Goal: Task Accomplishment & Management: Manage account settings

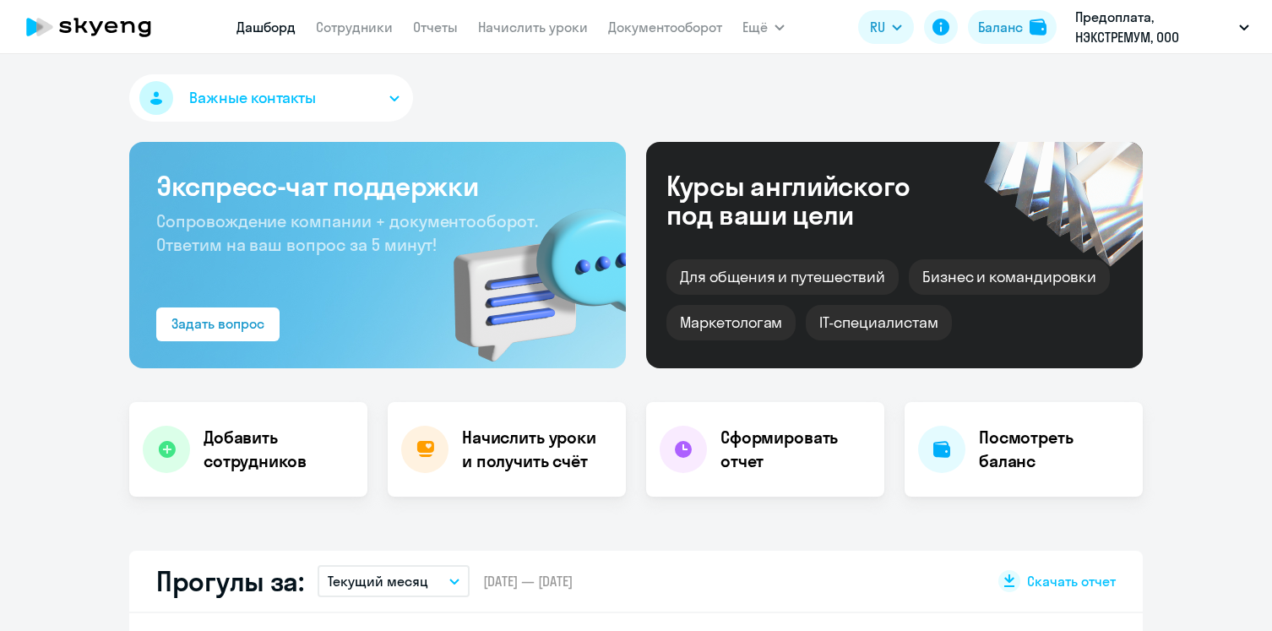
select select "30"
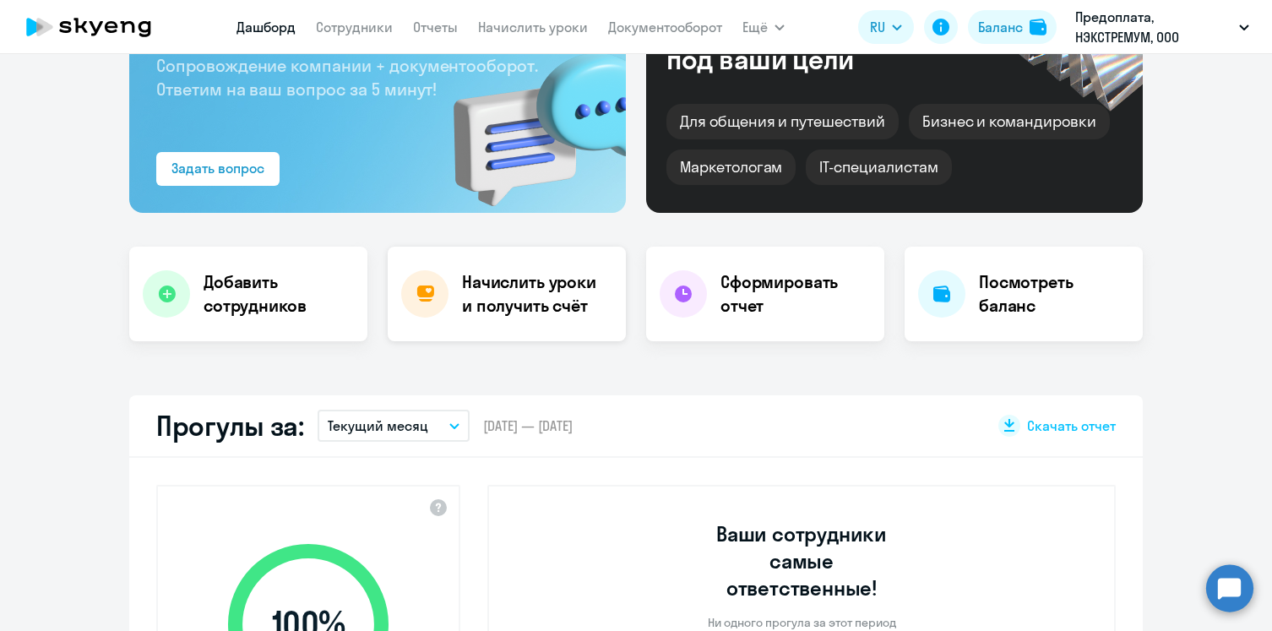
scroll to position [92, 0]
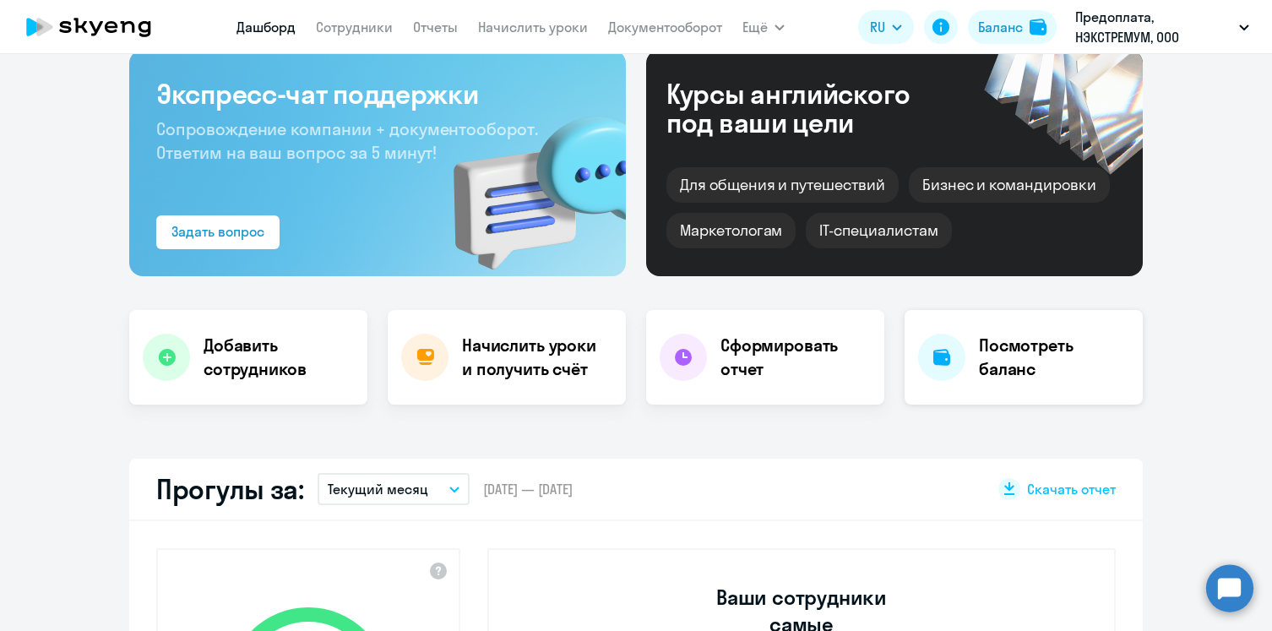
click at [1026, 347] on h4 "Посмотреть баланс" at bounding box center [1054, 357] width 150 height 47
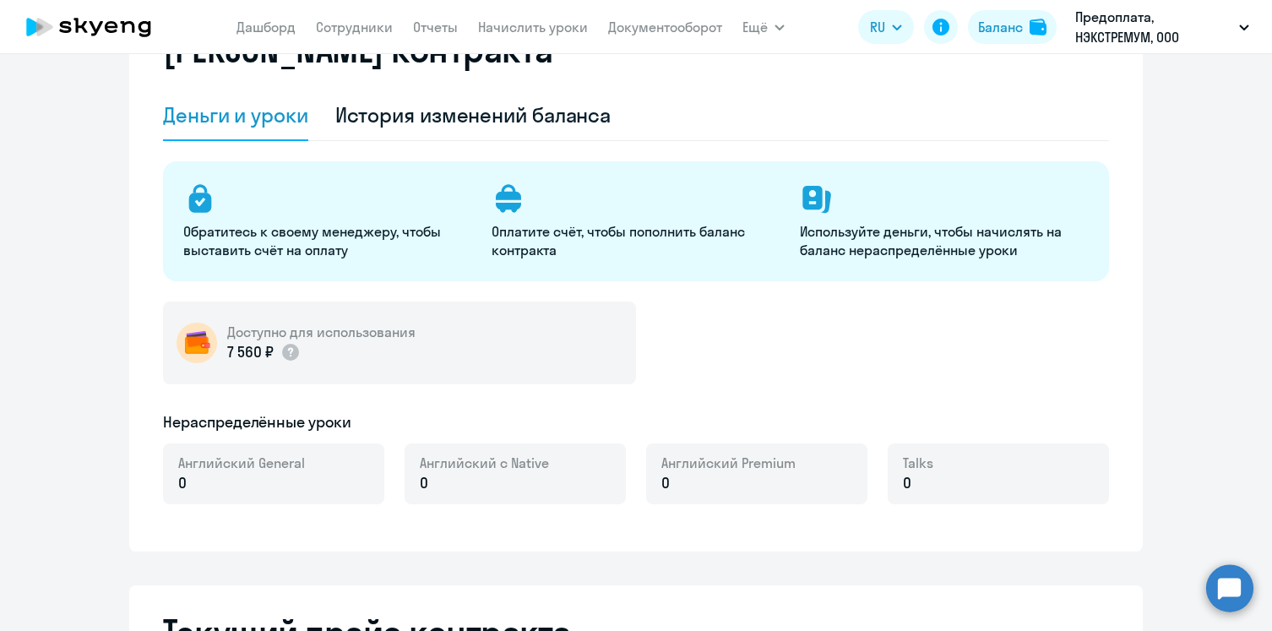
select select "english_adult_not_native_speaker"
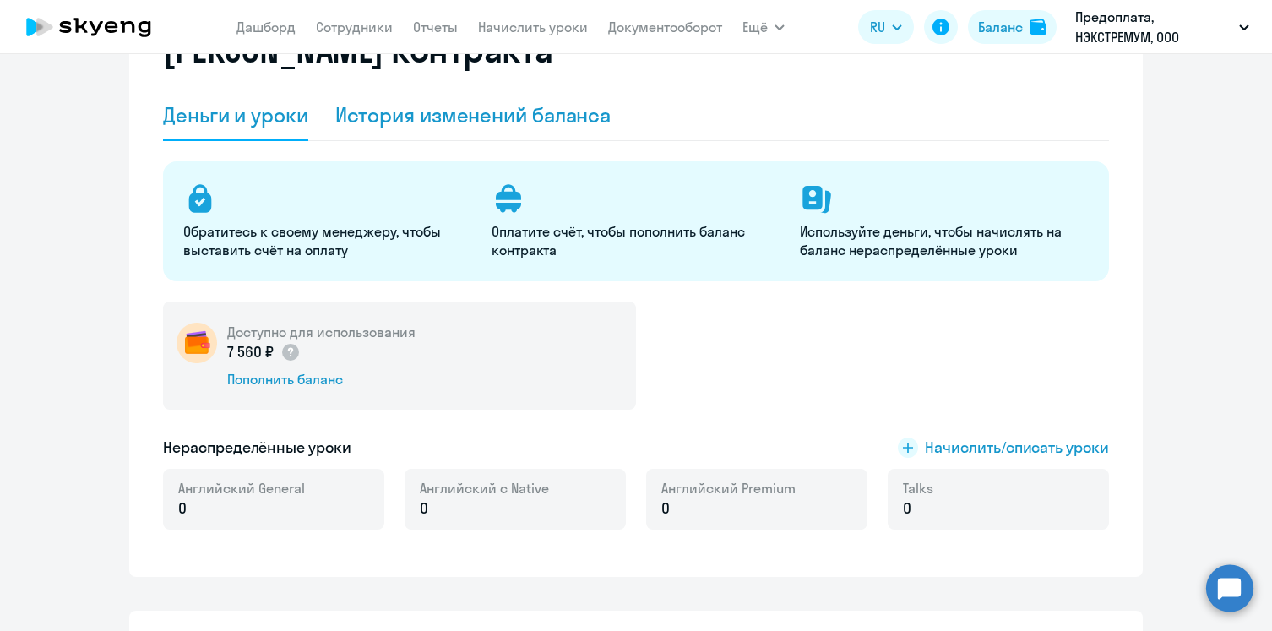
click at [562, 118] on div "История изменений баланса" at bounding box center [473, 114] width 276 height 27
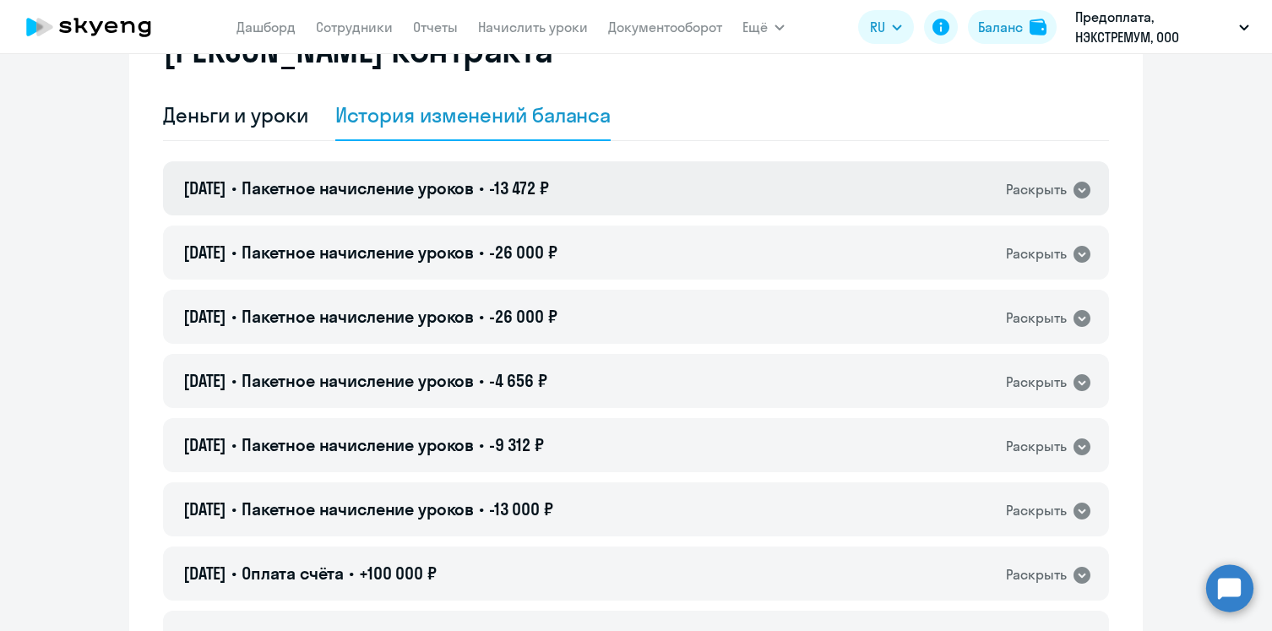
click at [1081, 190] on icon at bounding box center [1081, 190] width 20 height 20
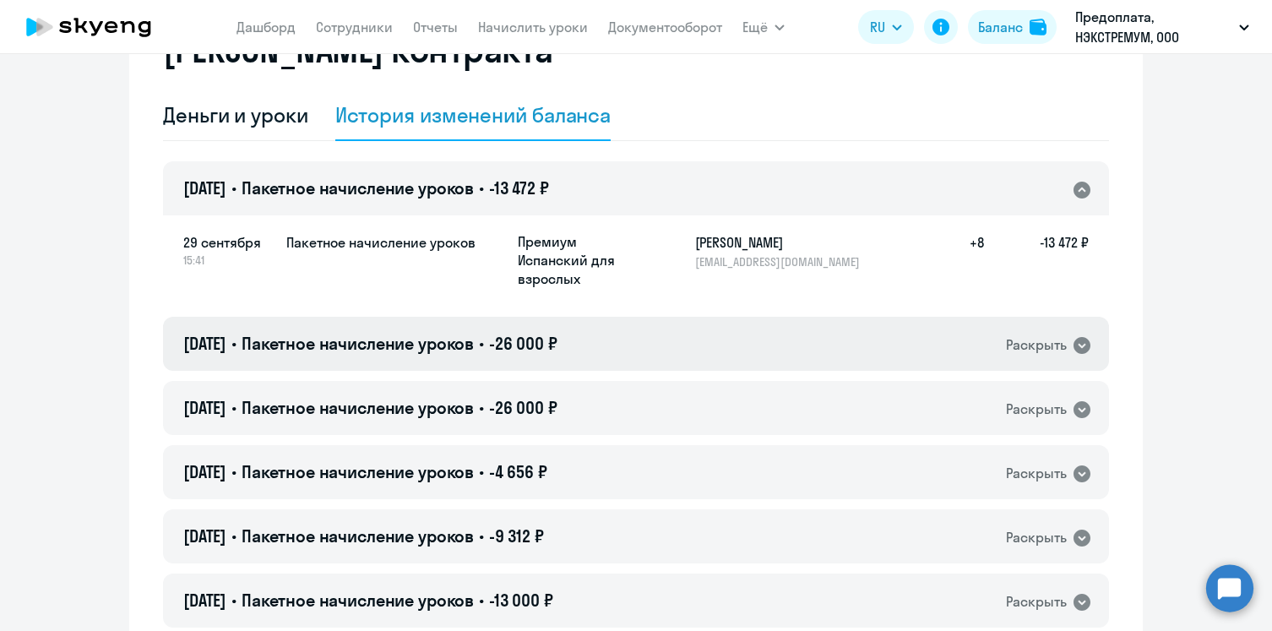
click at [1080, 341] on icon at bounding box center [1081, 345] width 17 height 17
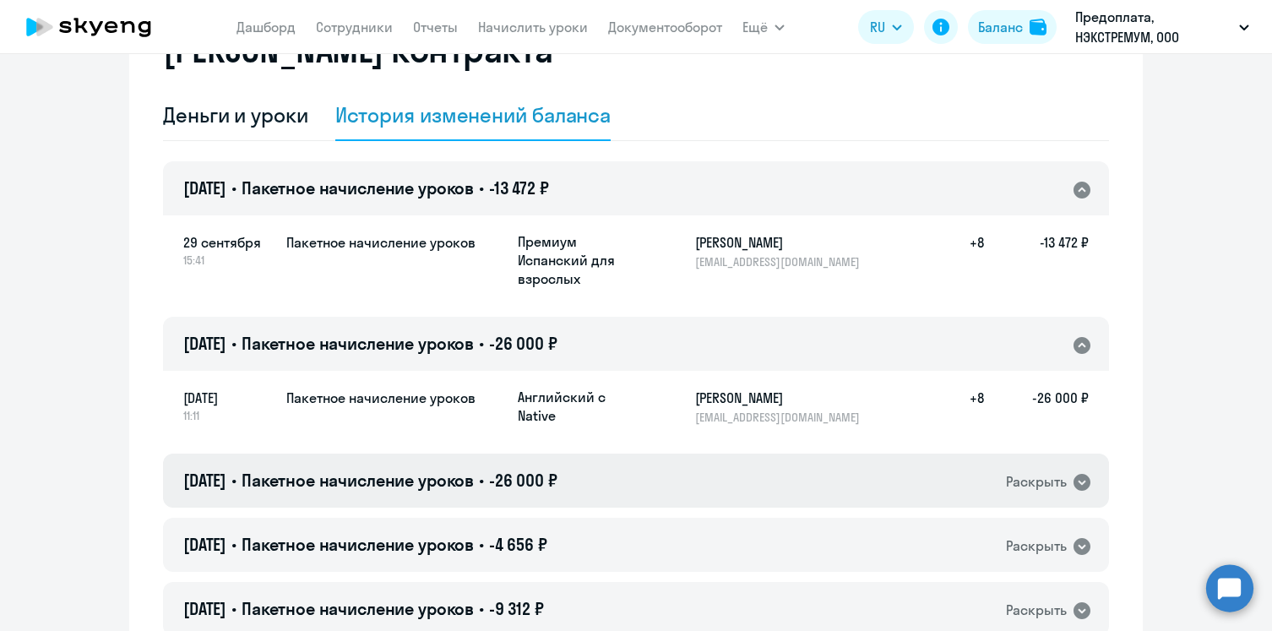
click at [1081, 475] on icon at bounding box center [1081, 482] width 17 height 17
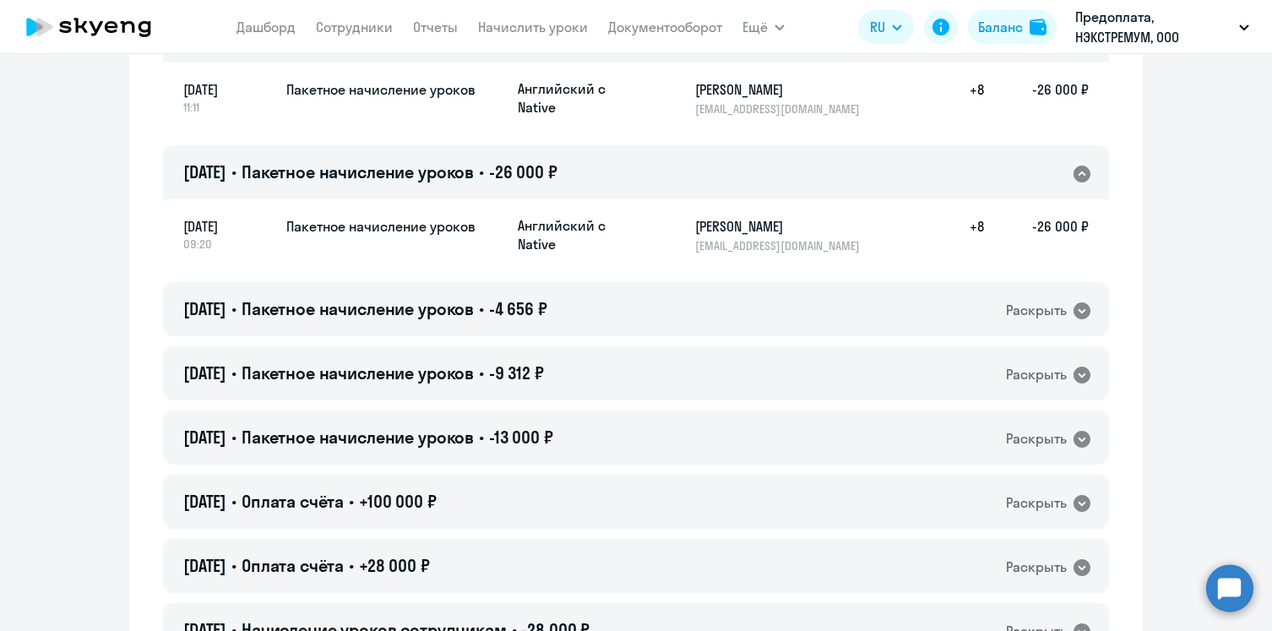
scroll to position [498, 0]
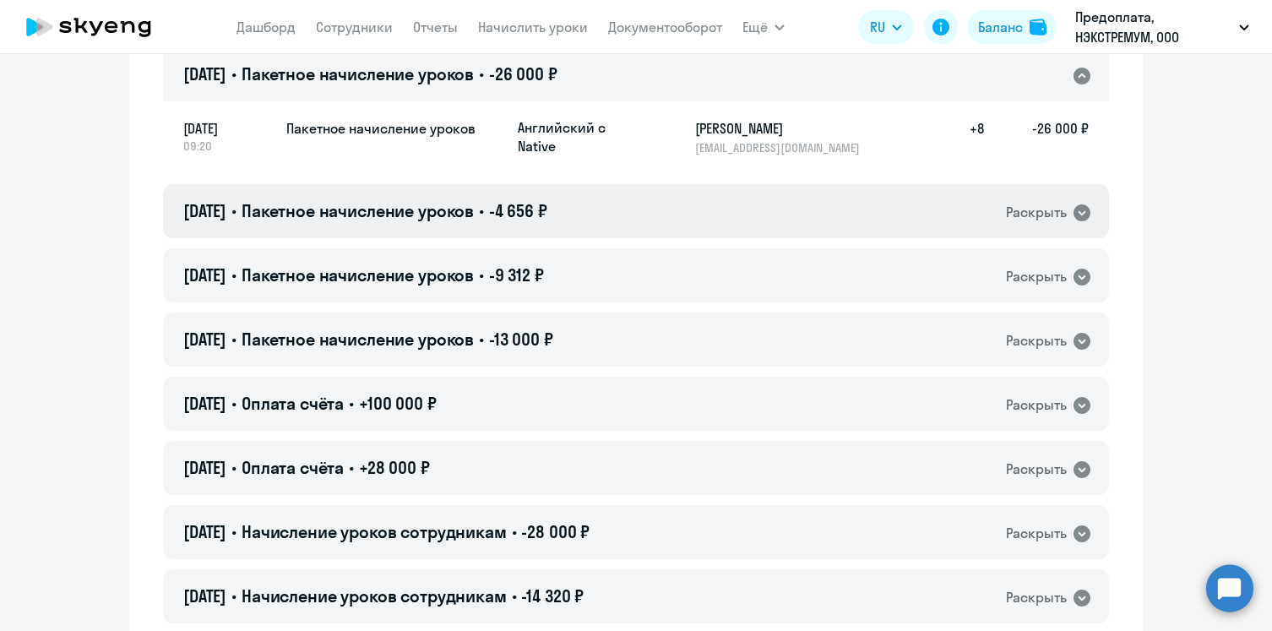
click at [1078, 220] on icon at bounding box center [1081, 212] width 17 height 17
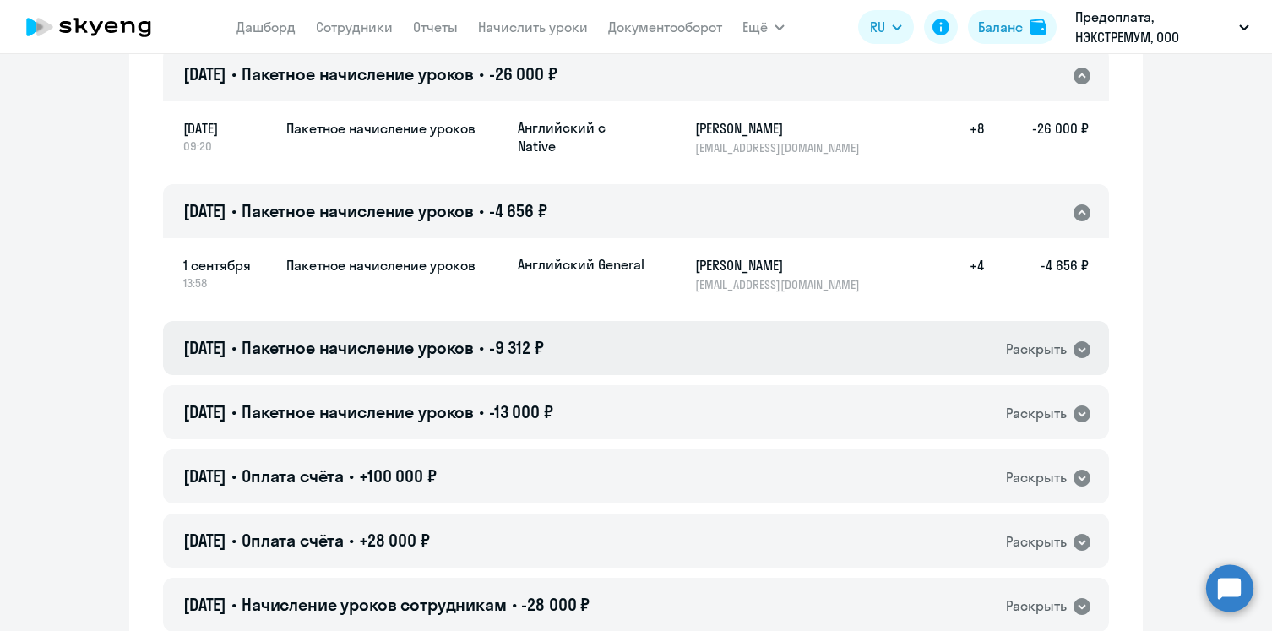
click at [1079, 350] on icon at bounding box center [1081, 349] width 17 height 17
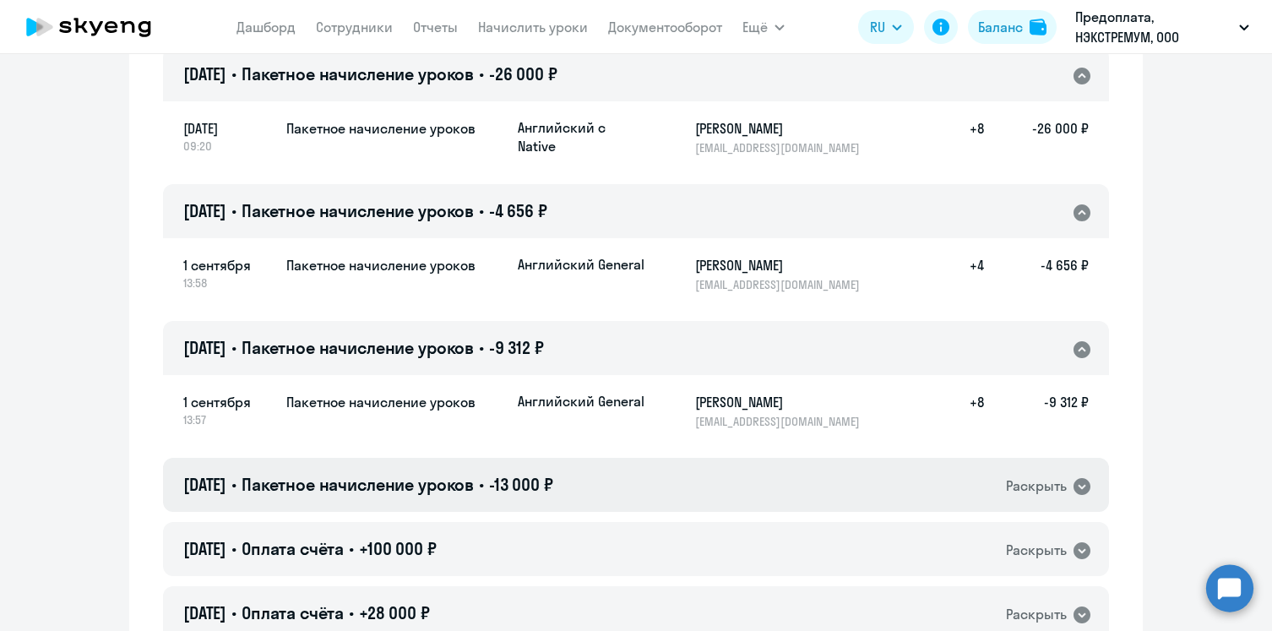
click at [1083, 484] on icon at bounding box center [1081, 486] width 17 height 17
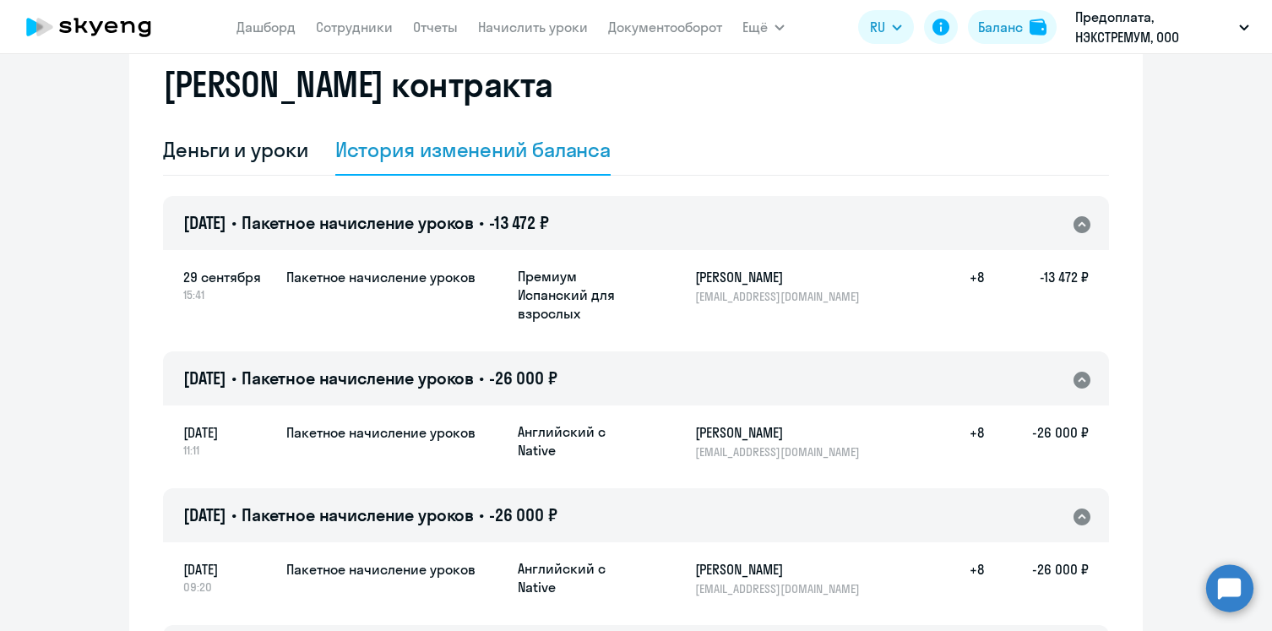
scroll to position [0, 0]
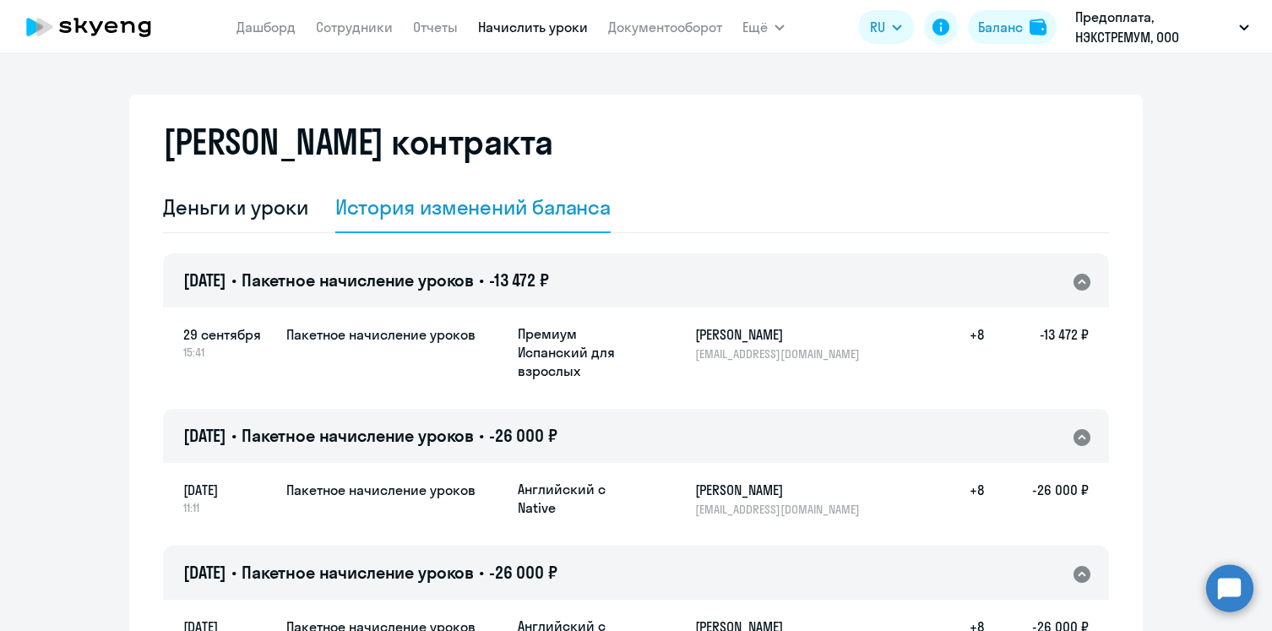
click at [543, 24] on link "Начислить уроки" at bounding box center [533, 27] width 110 height 17
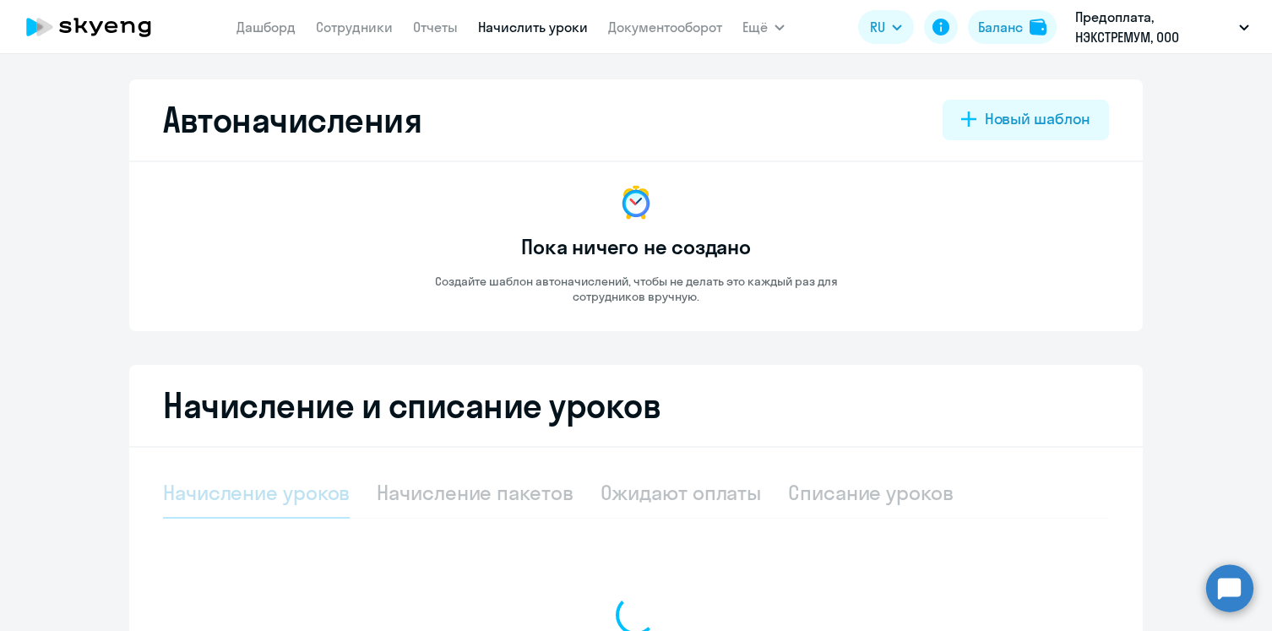
select select "10"
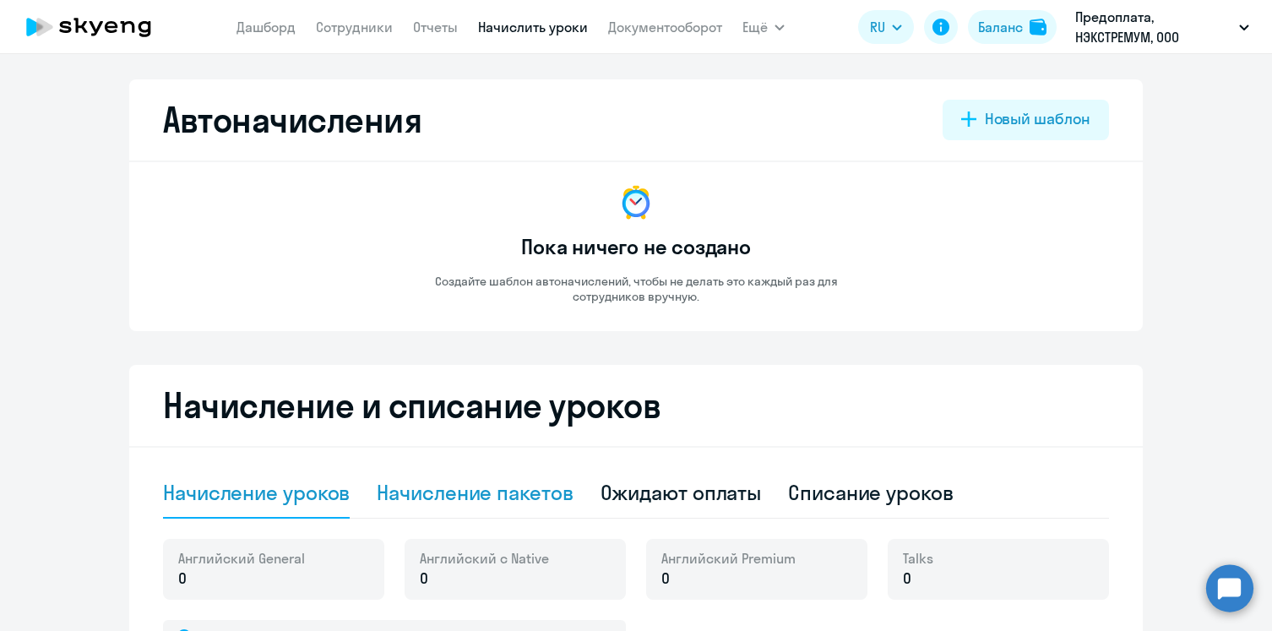
click at [502, 493] on div "Начисление пакетов" at bounding box center [475, 492] width 196 height 27
select select "10"
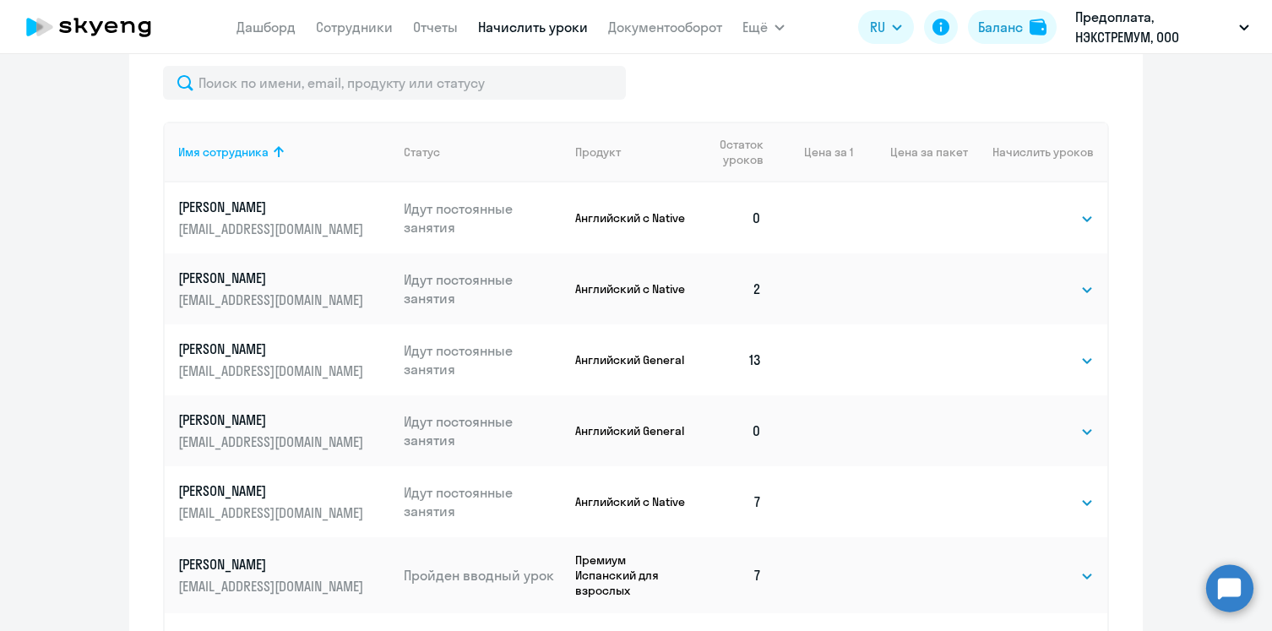
scroll to position [547, 0]
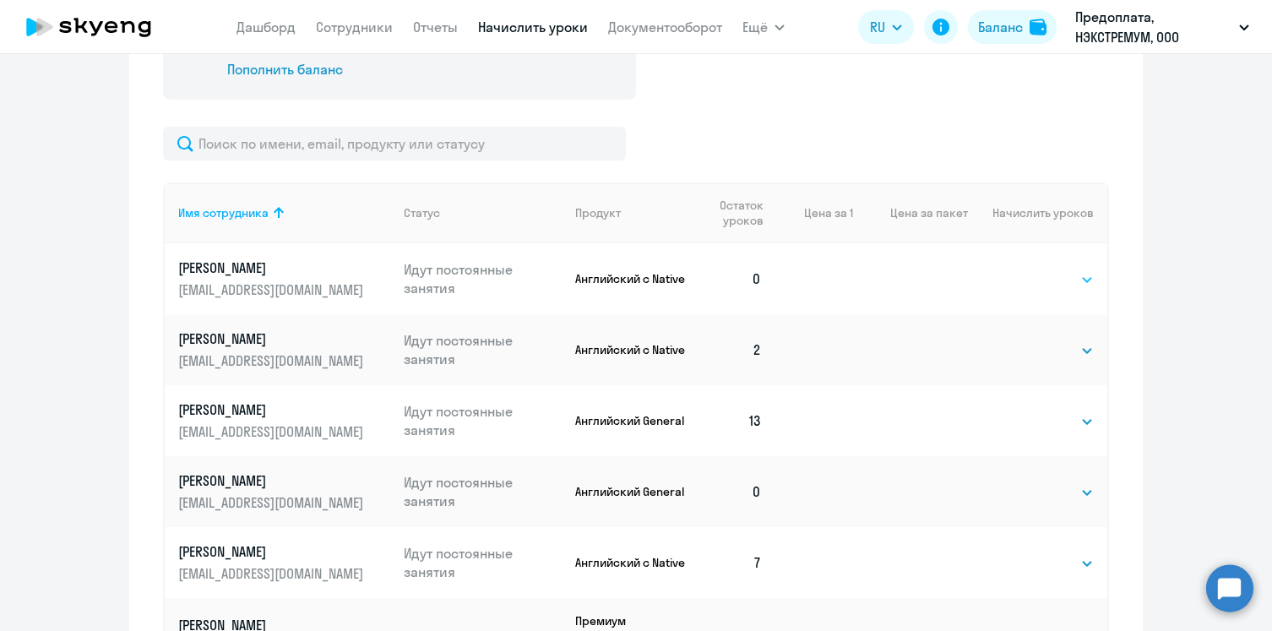
click at [1080, 287] on select "Выбрать 4 8 16 32 64 96 128" at bounding box center [1058, 279] width 69 height 20
select select "4"
click at [1024, 269] on select "Выбрать 4 8 16 32 64 96 128" at bounding box center [1058, 279] width 69 height 20
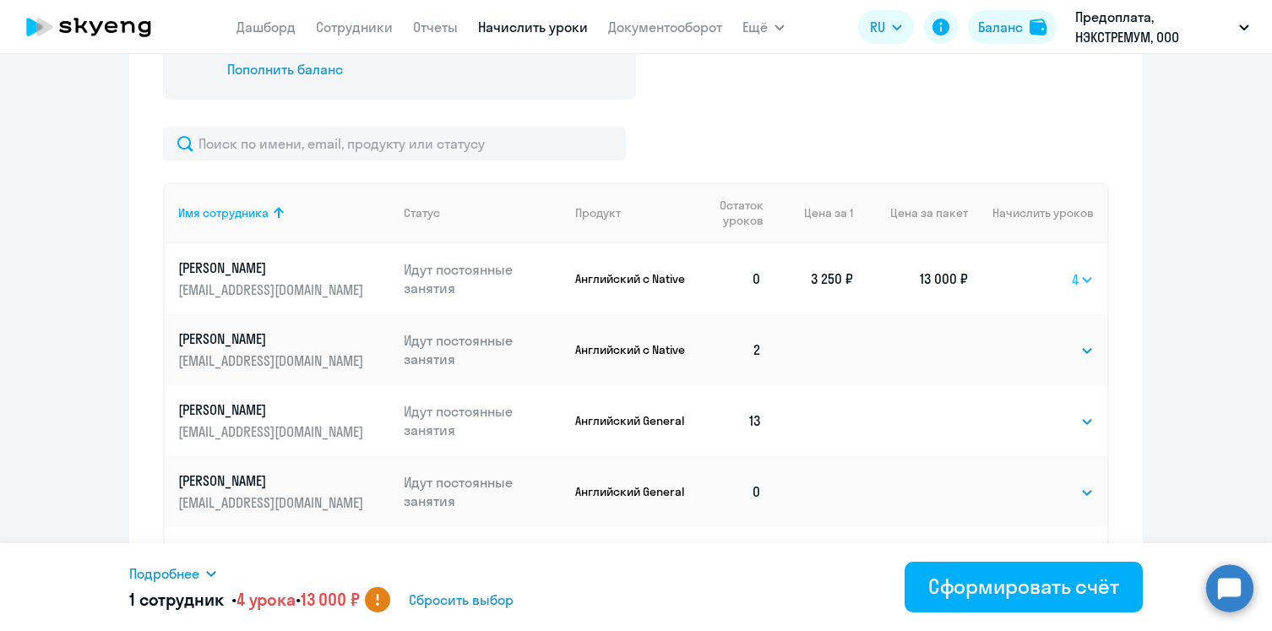
click at [1085, 280] on select "Выбрать 4 8 16 32 64 96 128" at bounding box center [1082, 279] width 22 height 20
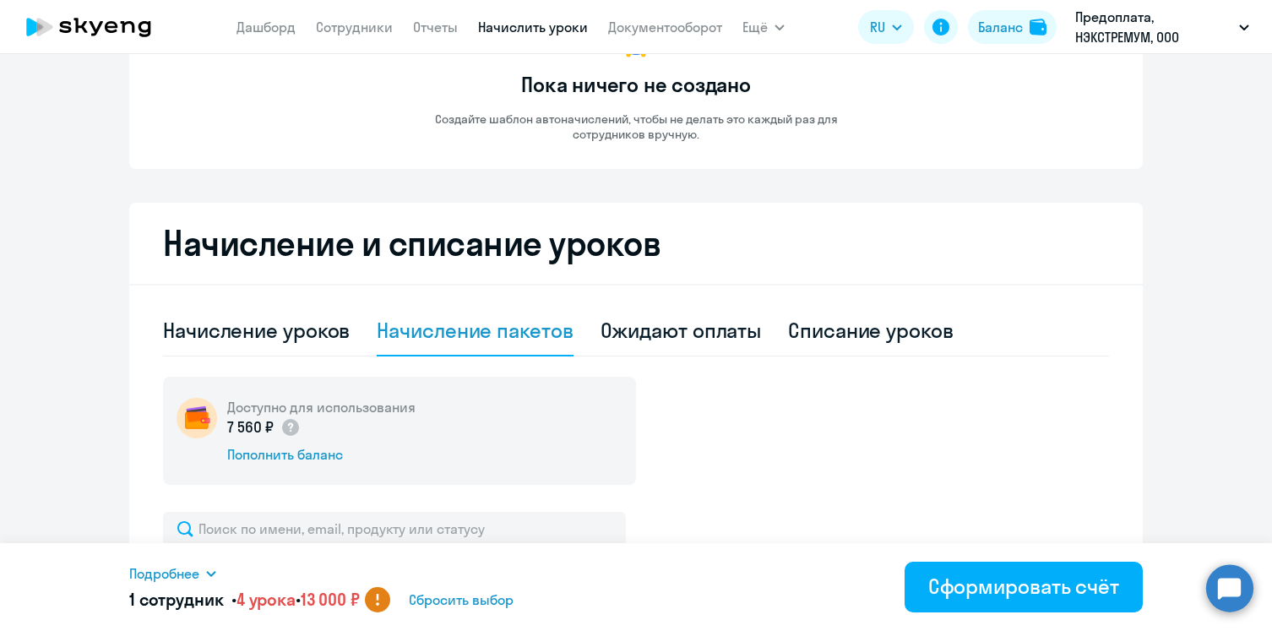
scroll to position [136, 0]
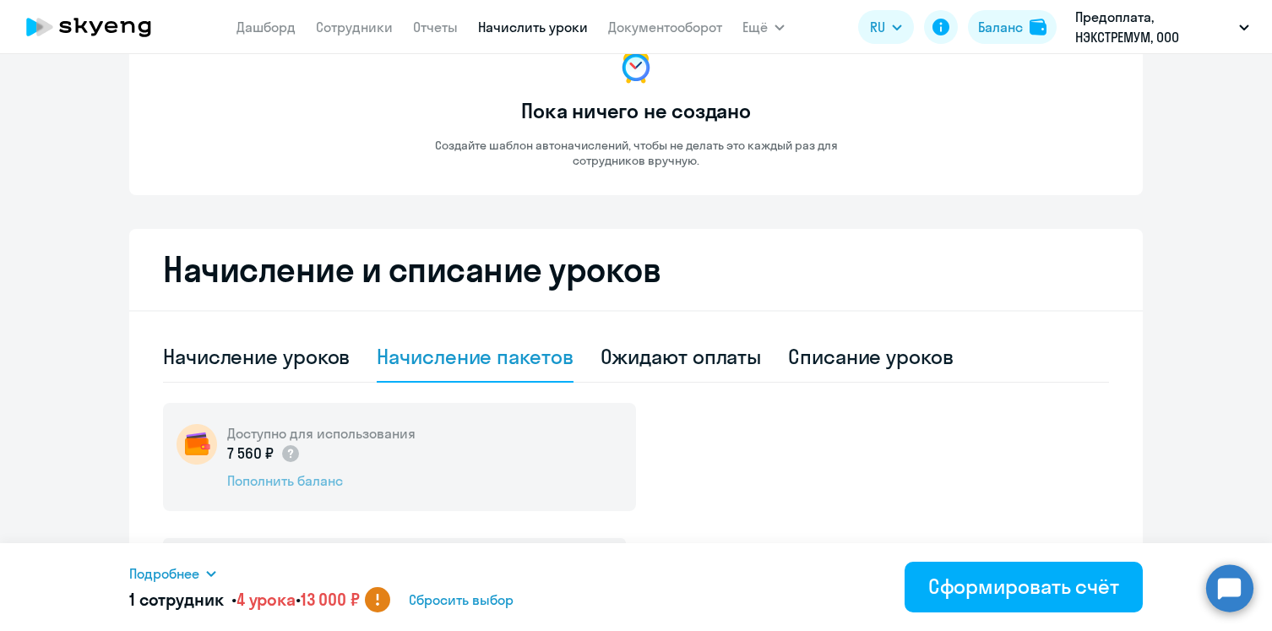
click at [303, 479] on div "Пополнить баланс" at bounding box center [321, 480] width 188 height 19
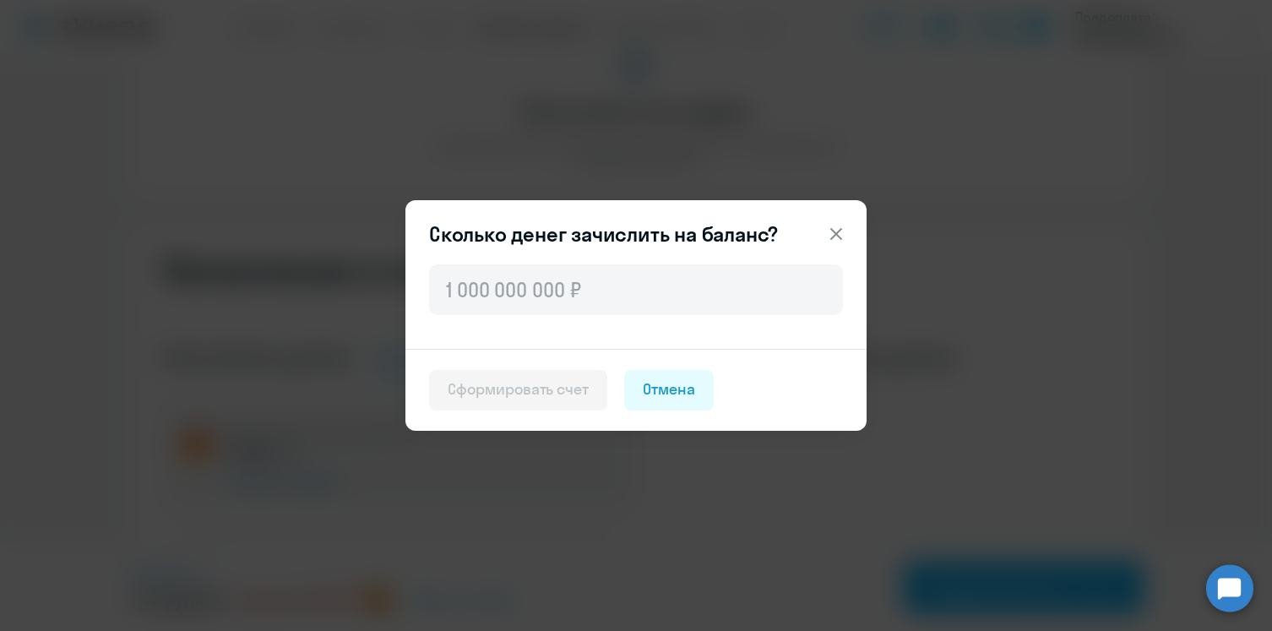
click at [832, 230] on icon at bounding box center [836, 234] width 12 height 12
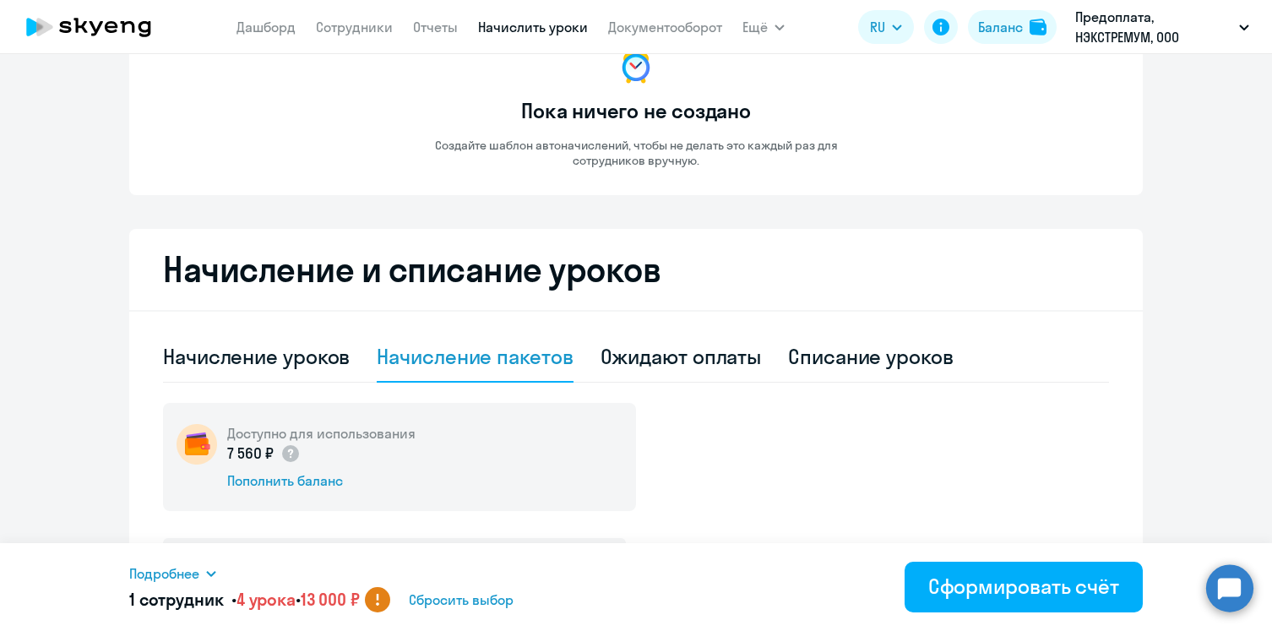
click at [390, 600] on circle at bounding box center [377, 599] width 25 height 25
click at [206, 572] on icon at bounding box center [211, 574] width 14 height 14
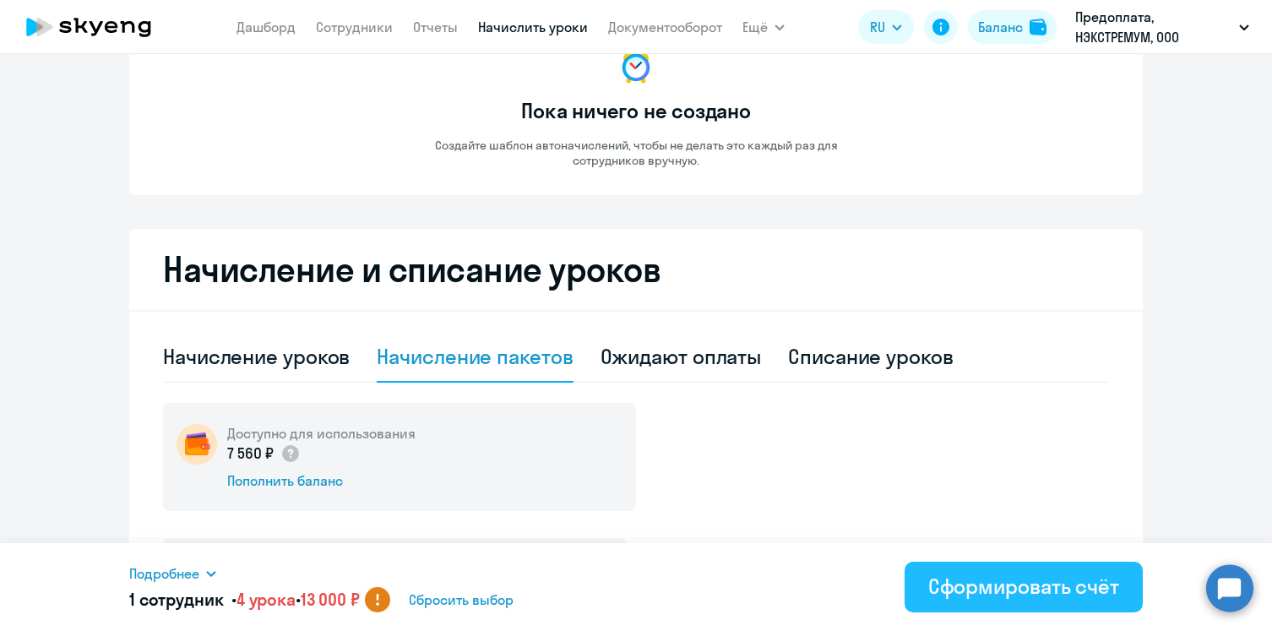
click at [1022, 599] on button "Сформировать счёт" at bounding box center [1023, 586] width 238 height 51
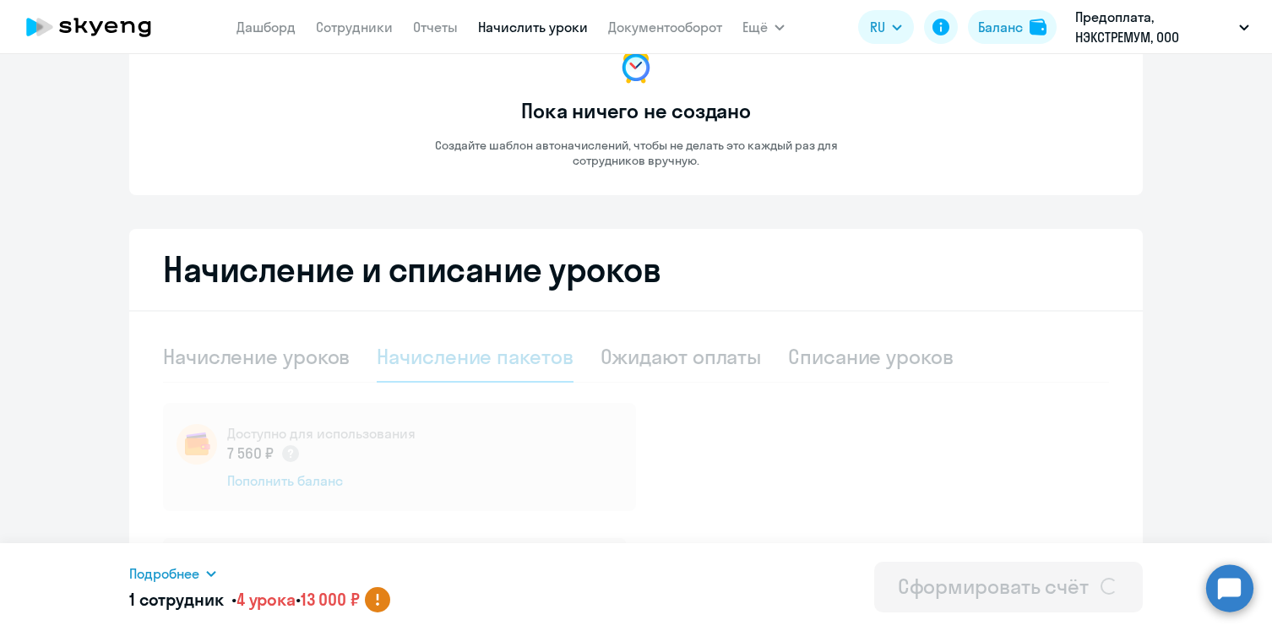
click at [208, 567] on icon at bounding box center [211, 574] width 14 height 14
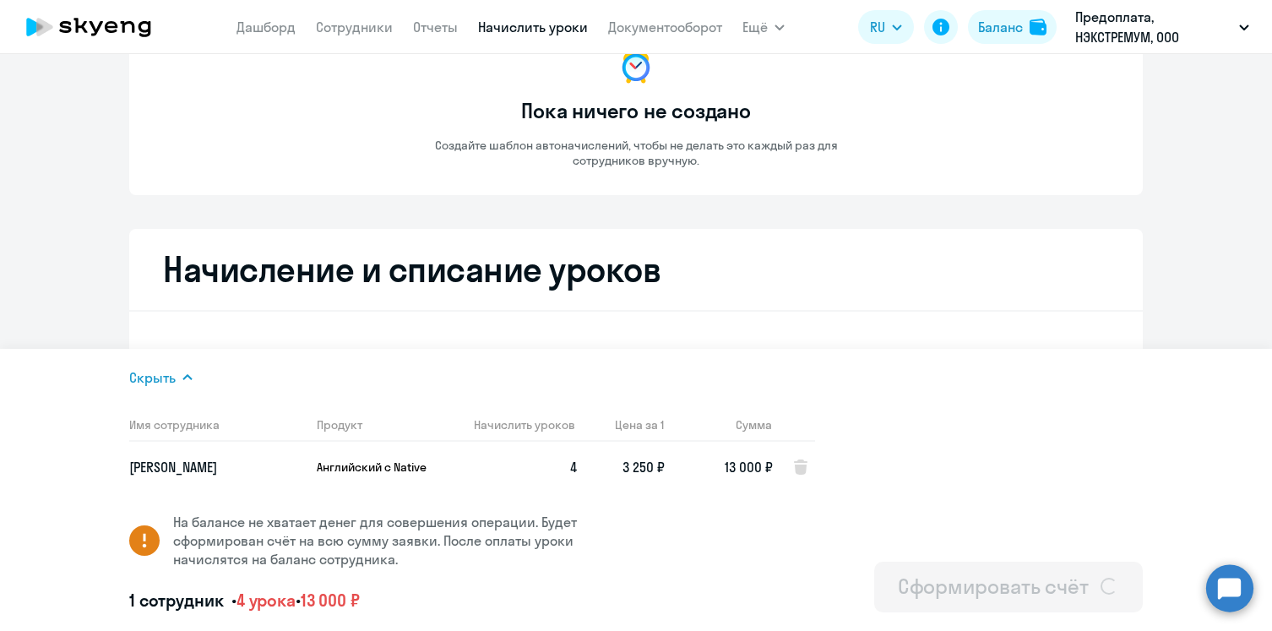
click at [1032, 203] on div "Автоначисления Новый шаблон Пока ничего не создано Создайте шаблон автоначислен…" at bounding box center [635, 586] width 1013 height 1287
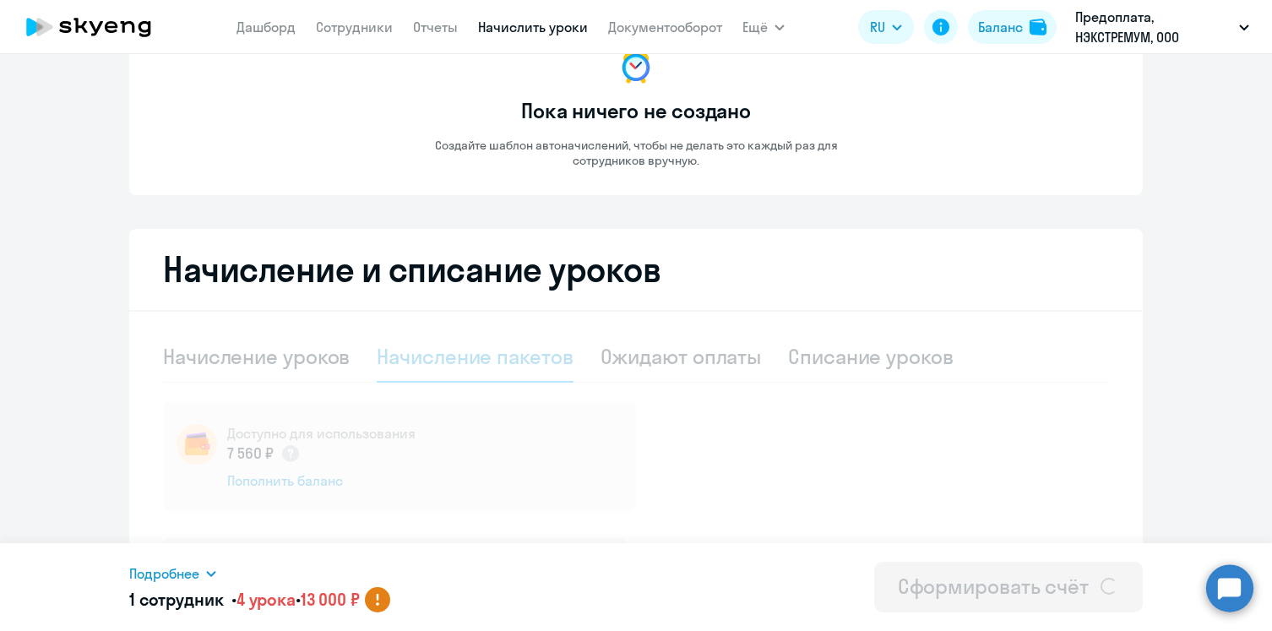
scroll to position [0, 0]
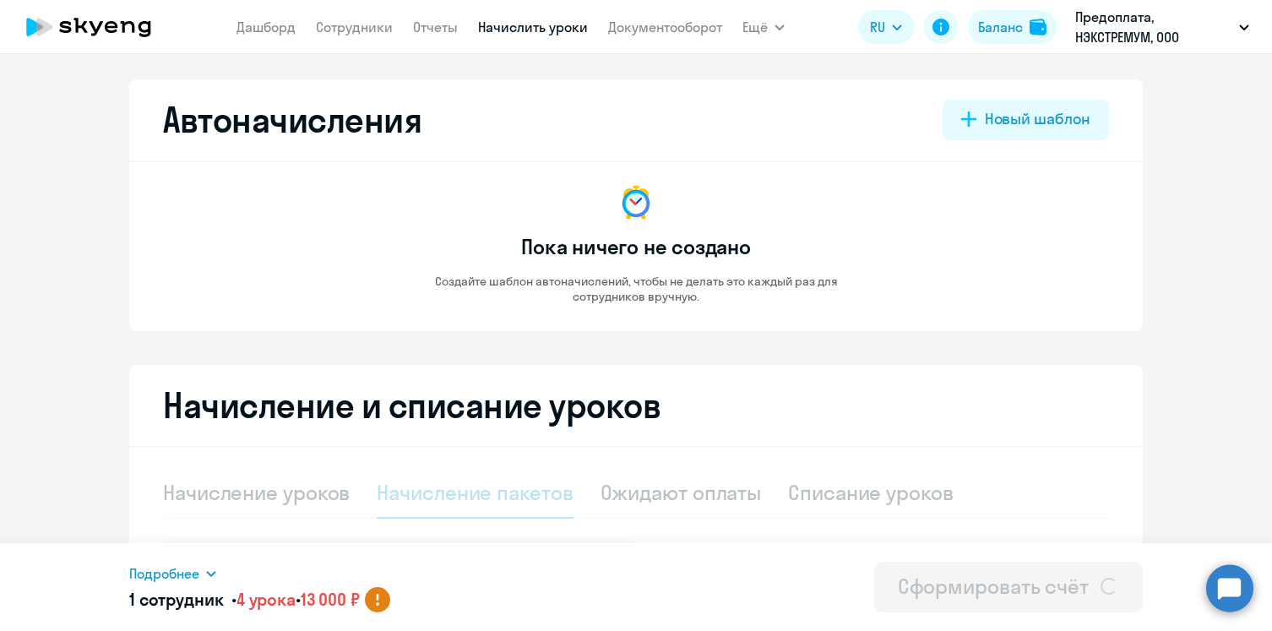
click at [108, 31] on icon at bounding box center [111, 27] width 13 height 12
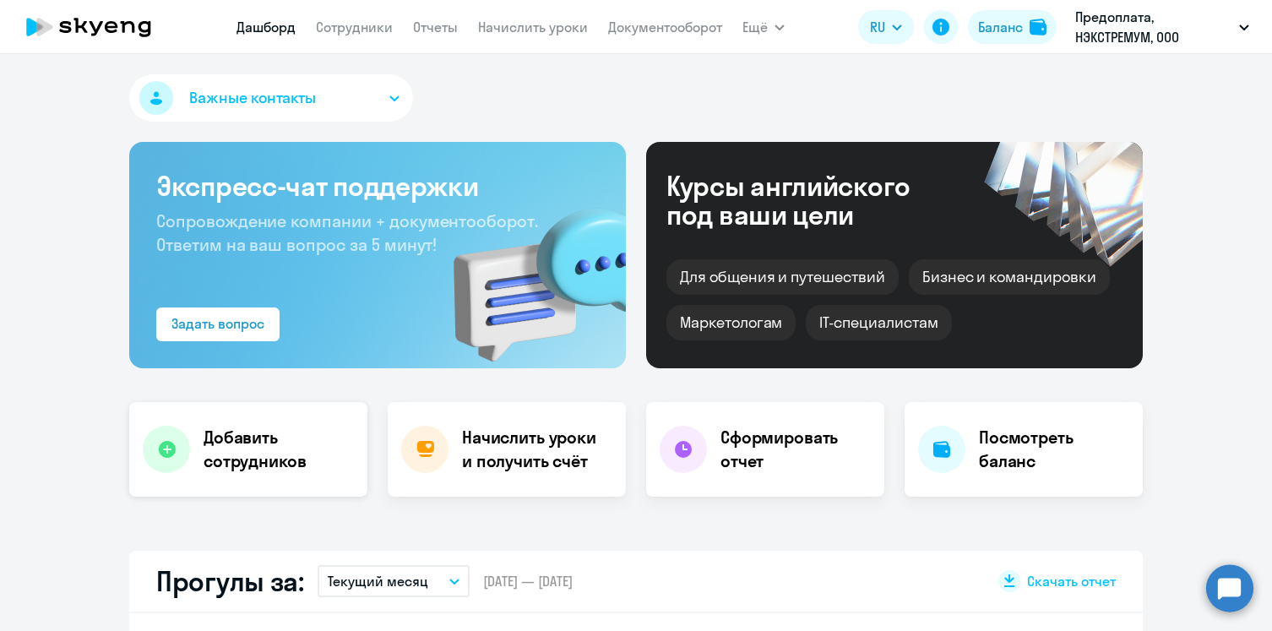
select select "30"
click at [532, 462] on h4 "Начислить уроки и получить счёт" at bounding box center [535, 449] width 147 height 47
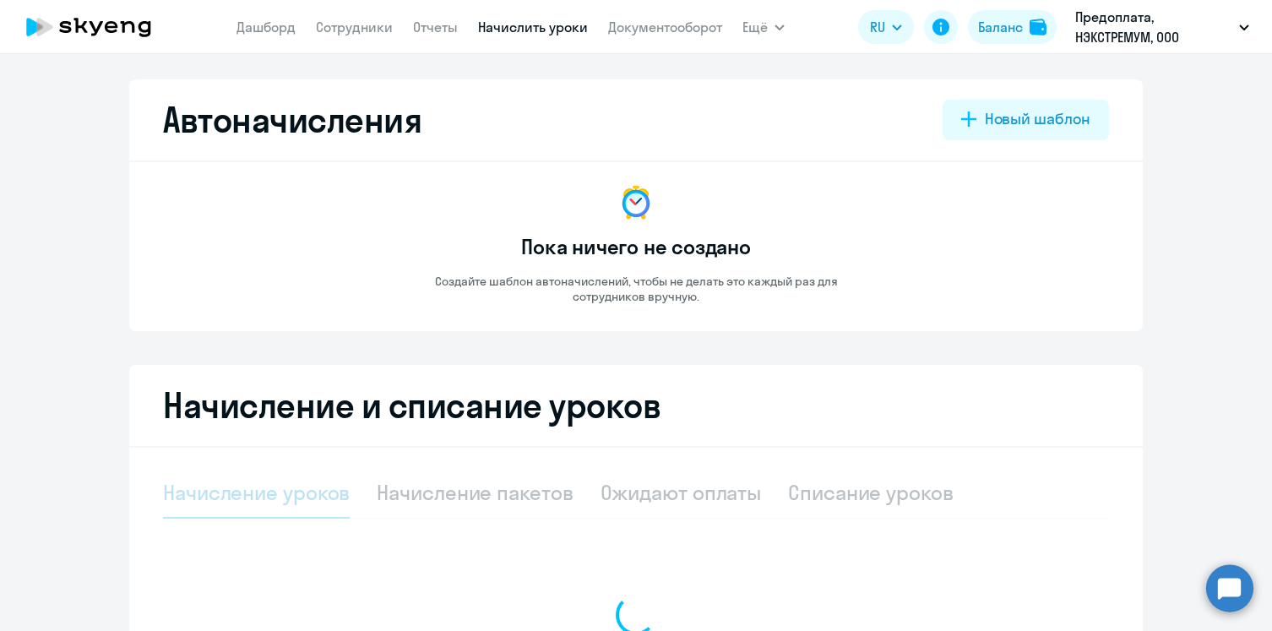
select select "10"
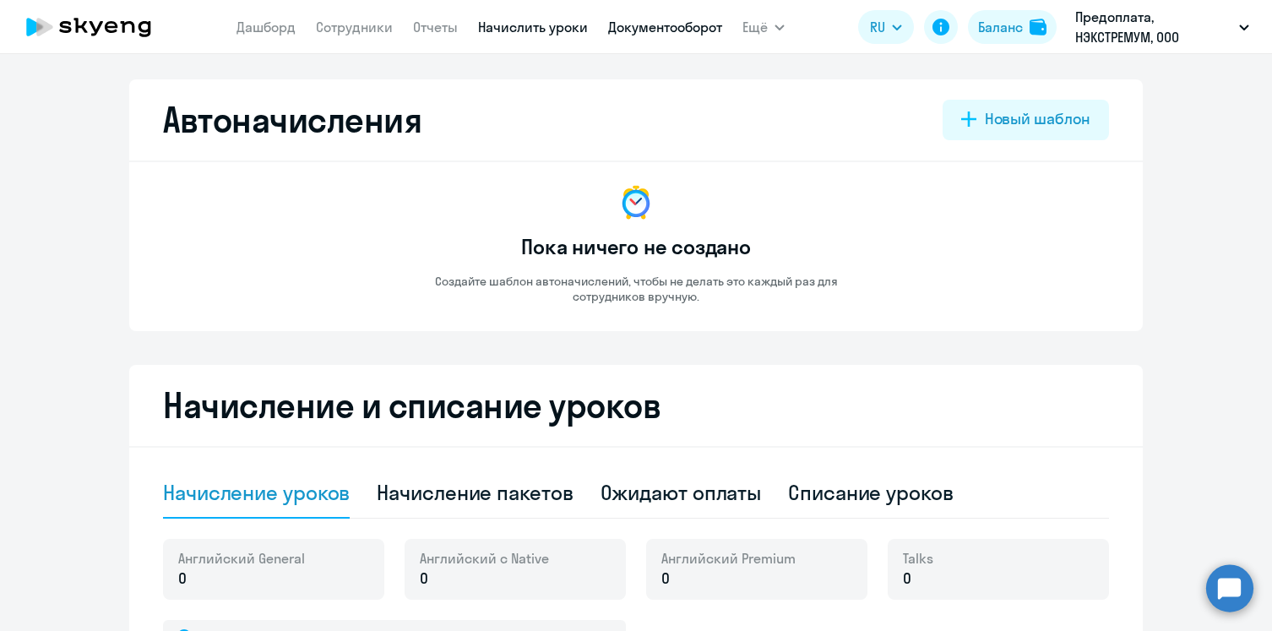
click at [683, 29] on link "Документооборот" at bounding box center [665, 27] width 114 height 17
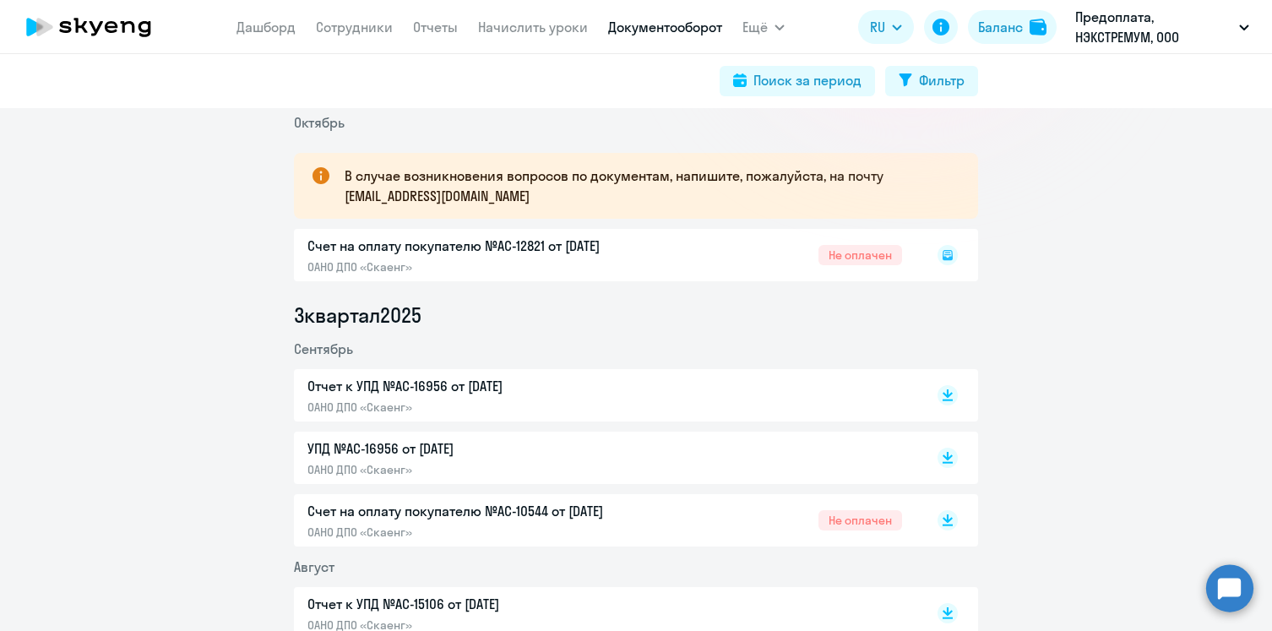
scroll to position [225, 0]
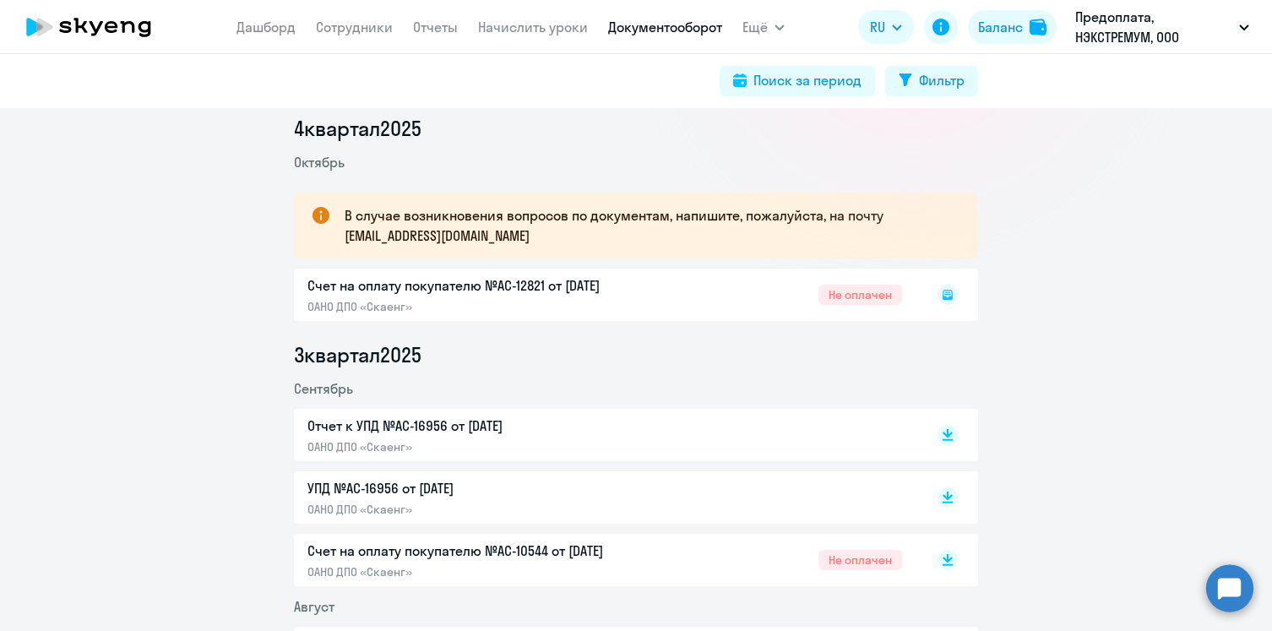
click at [547, 285] on div "Счет на оплату покупателю №AC-12821 от 11.10.2025 ОАНО ДПО «Скаенг» Не оплачен" at bounding box center [636, 294] width 684 height 52
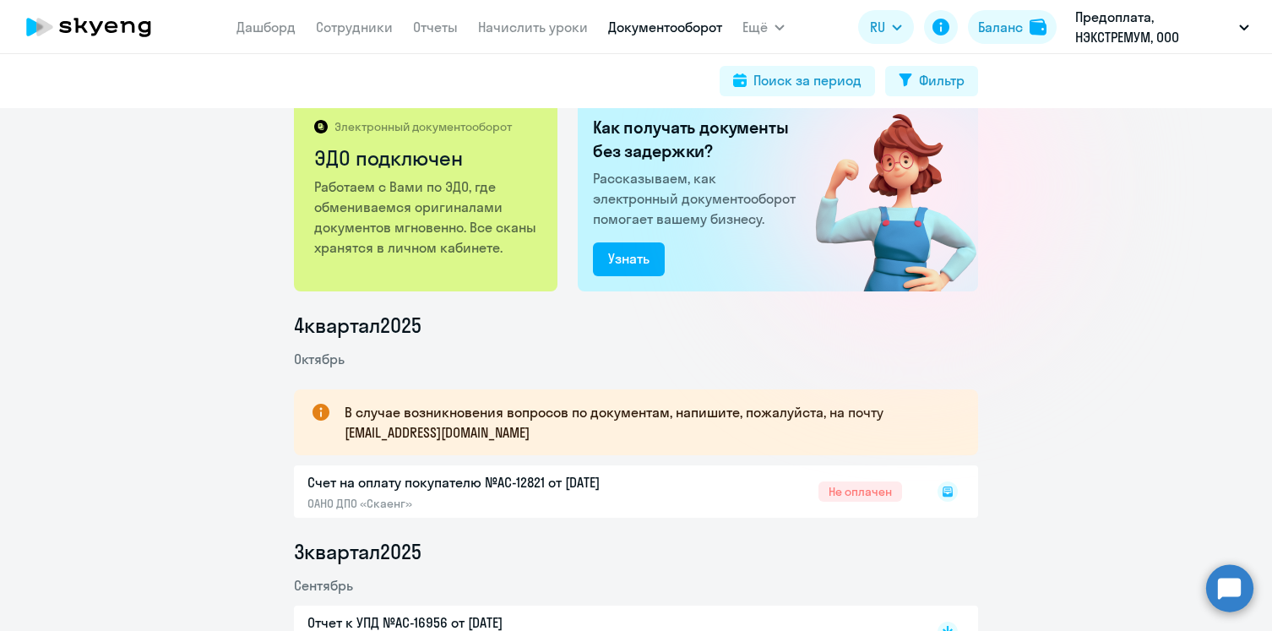
scroll to position [0, 0]
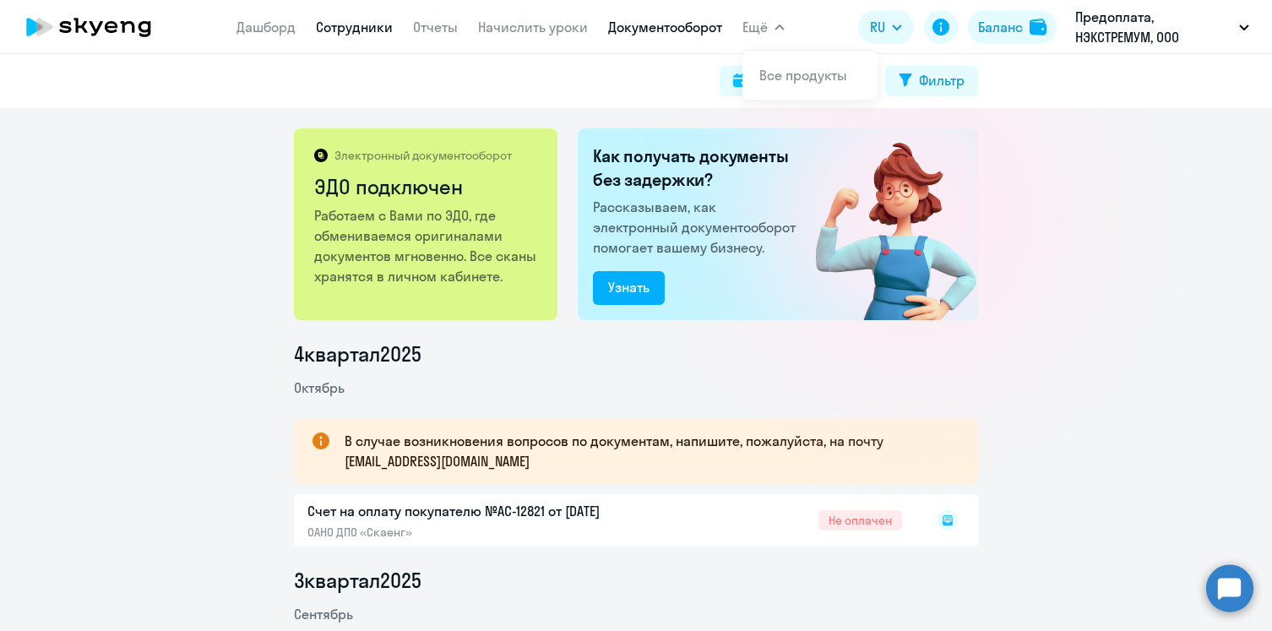
click at [349, 29] on link "Сотрудники" at bounding box center [354, 27] width 77 height 17
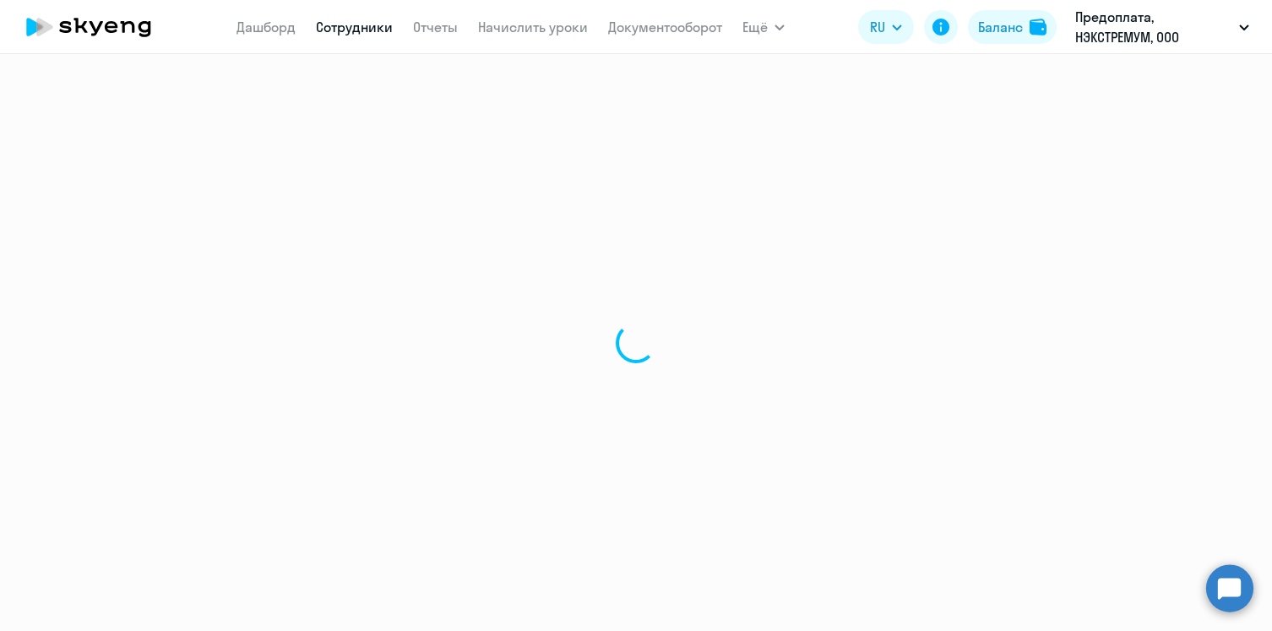
select select "30"
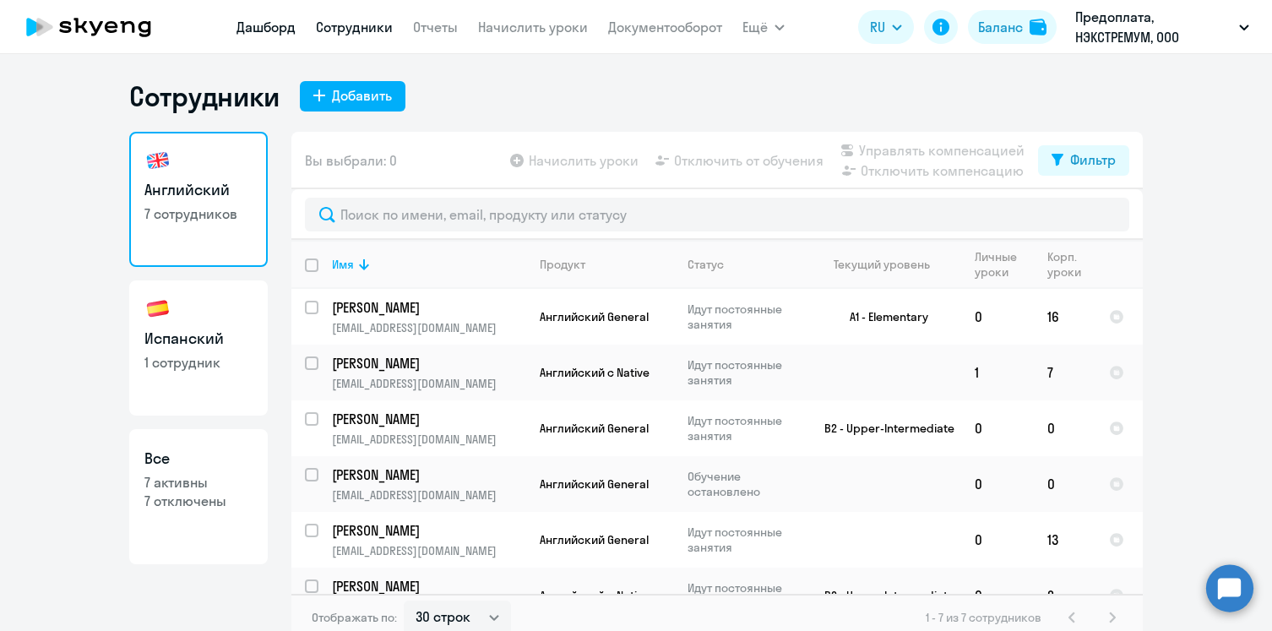
click at [263, 24] on link "Дашборд" at bounding box center [265, 27] width 59 height 17
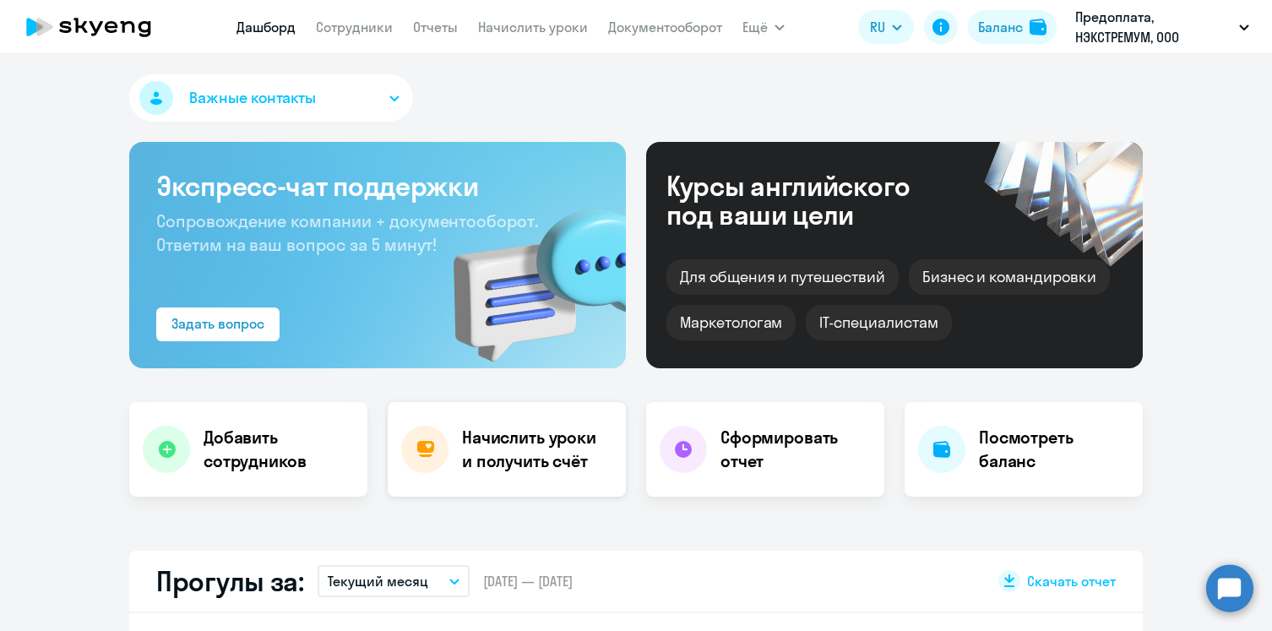
click at [523, 457] on h4 "Начислить уроки и получить счёт" at bounding box center [535, 449] width 147 height 47
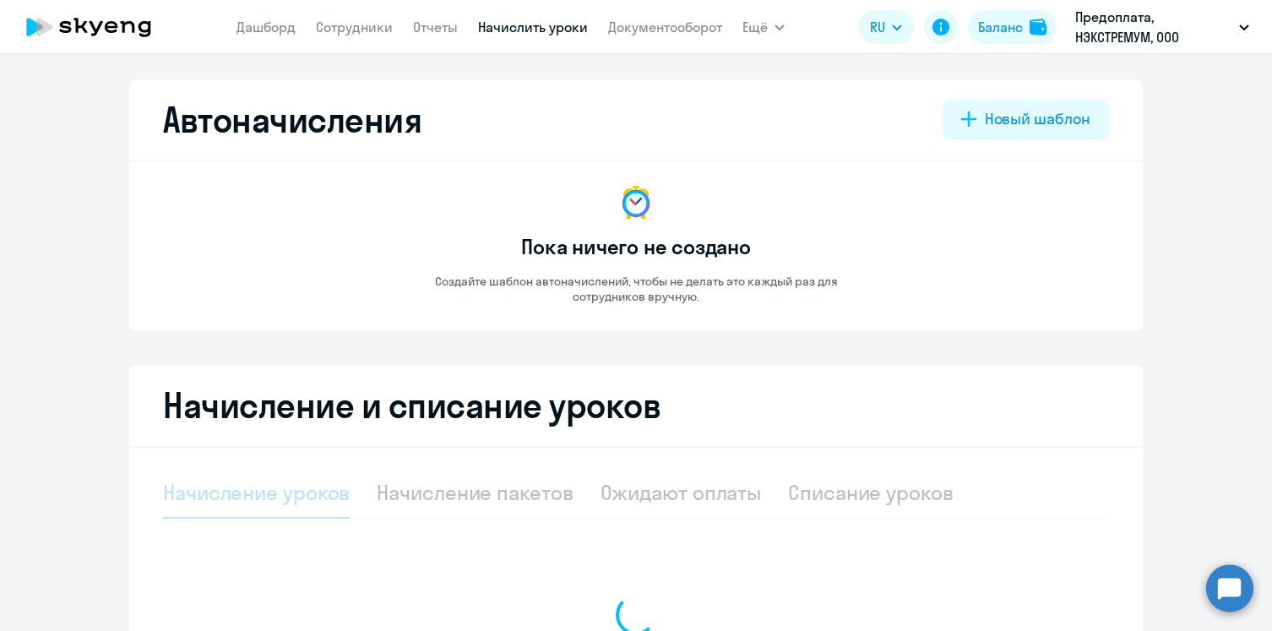
select select "10"
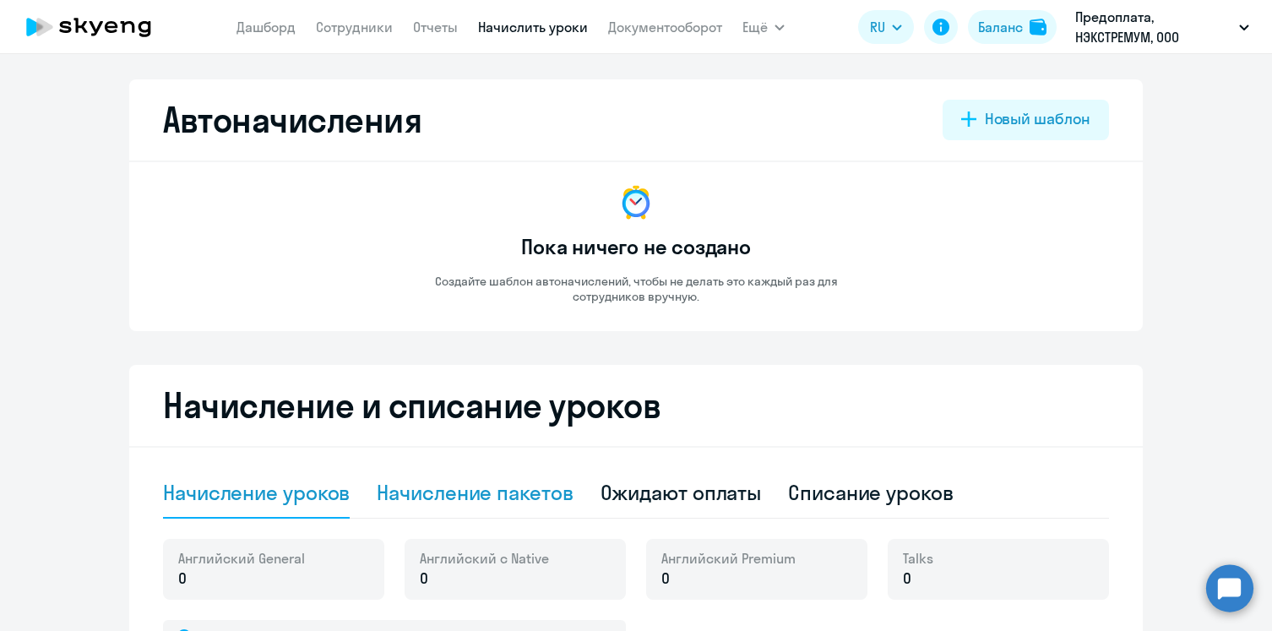
click at [524, 496] on div "Начисление пакетов" at bounding box center [475, 492] width 196 height 27
select select "10"
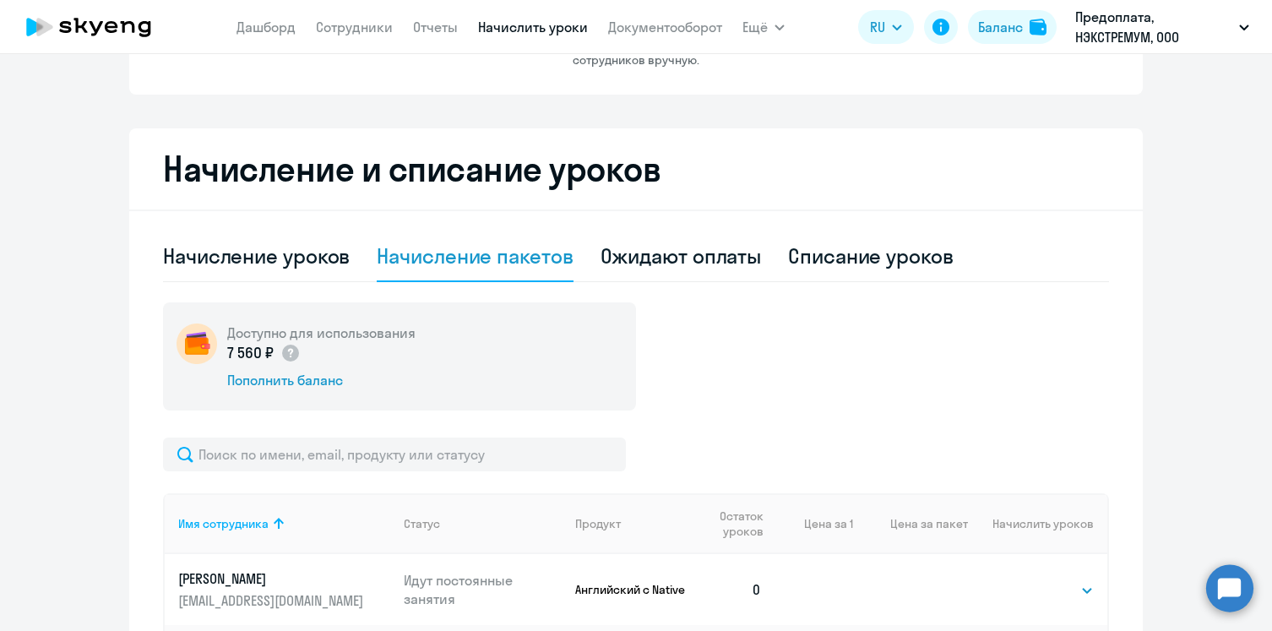
scroll to position [218, 0]
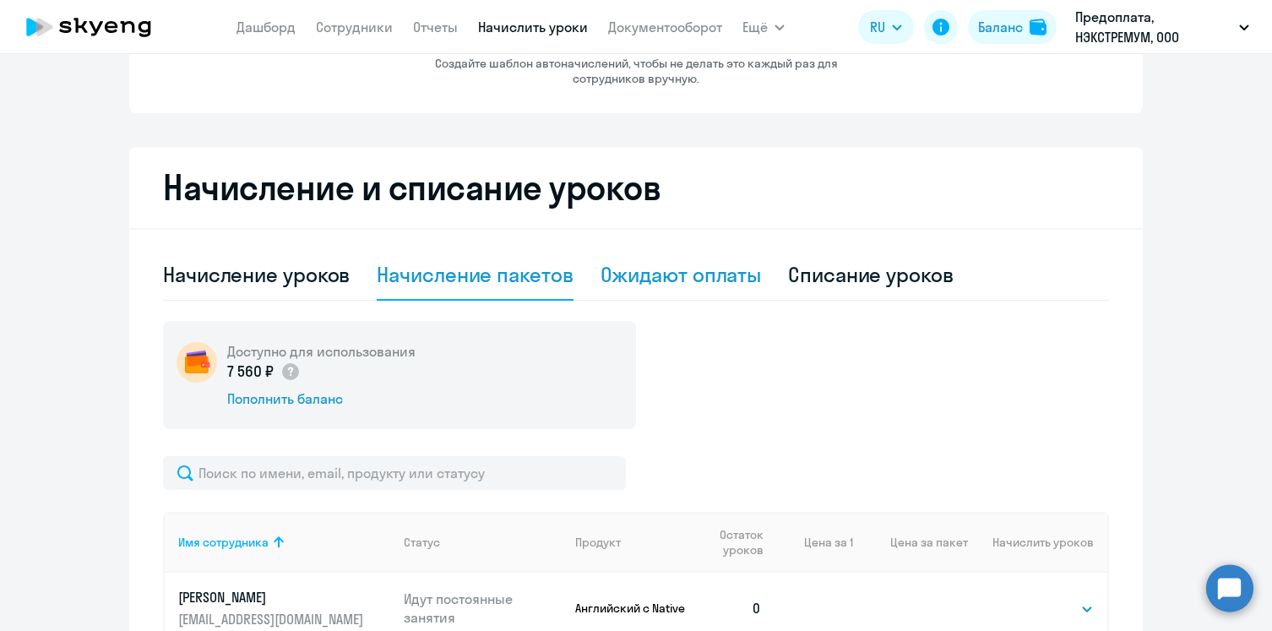
click at [664, 274] on div "Ожидают оплаты" at bounding box center [680, 274] width 161 height 27
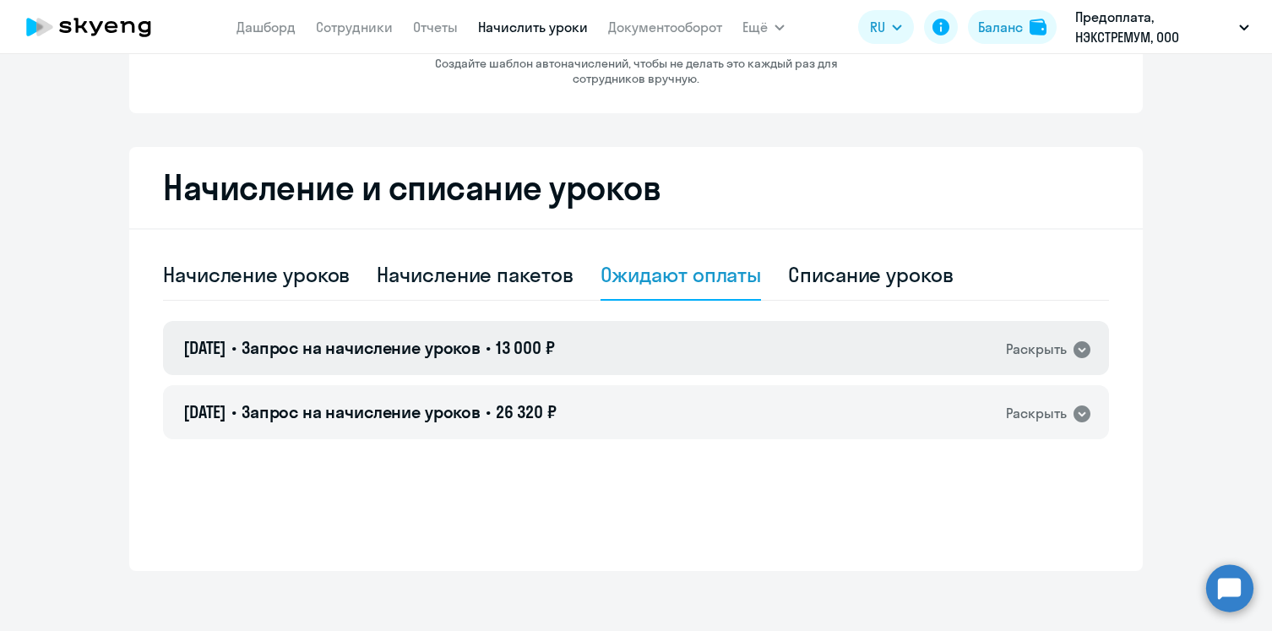
click at [1079, 349] on icon at bounding box center [1081, 349] width 20 height 20
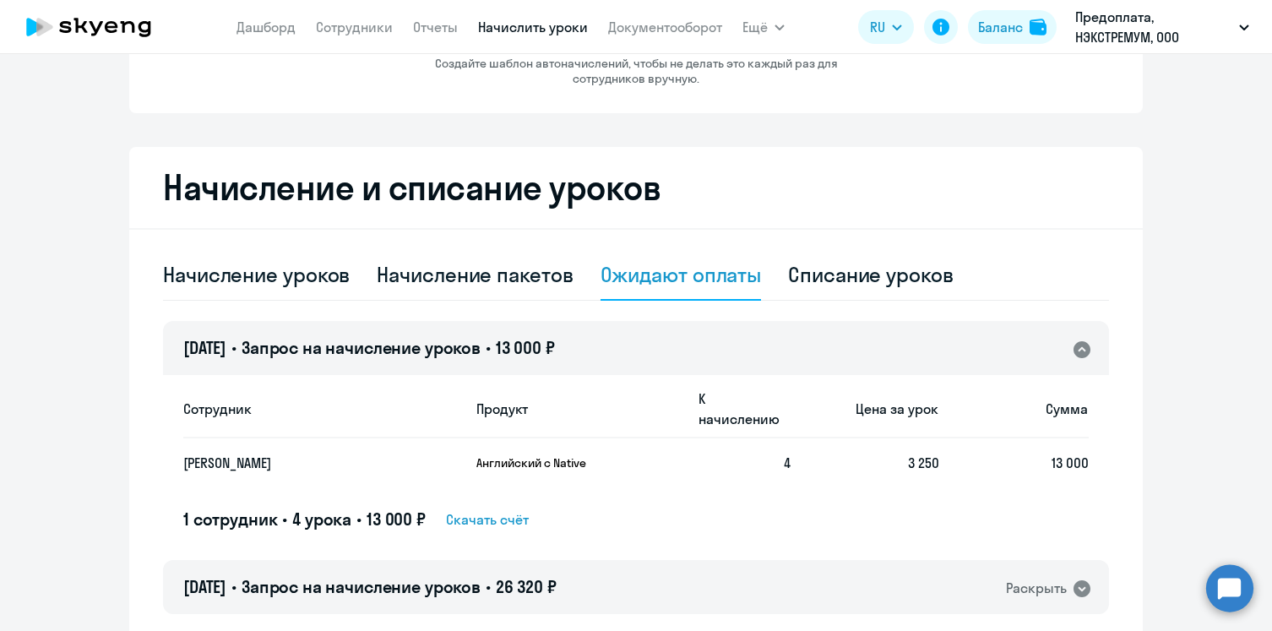
click at [1079, 349] on icon at bounding box center [1081, 349] width 20 height 20
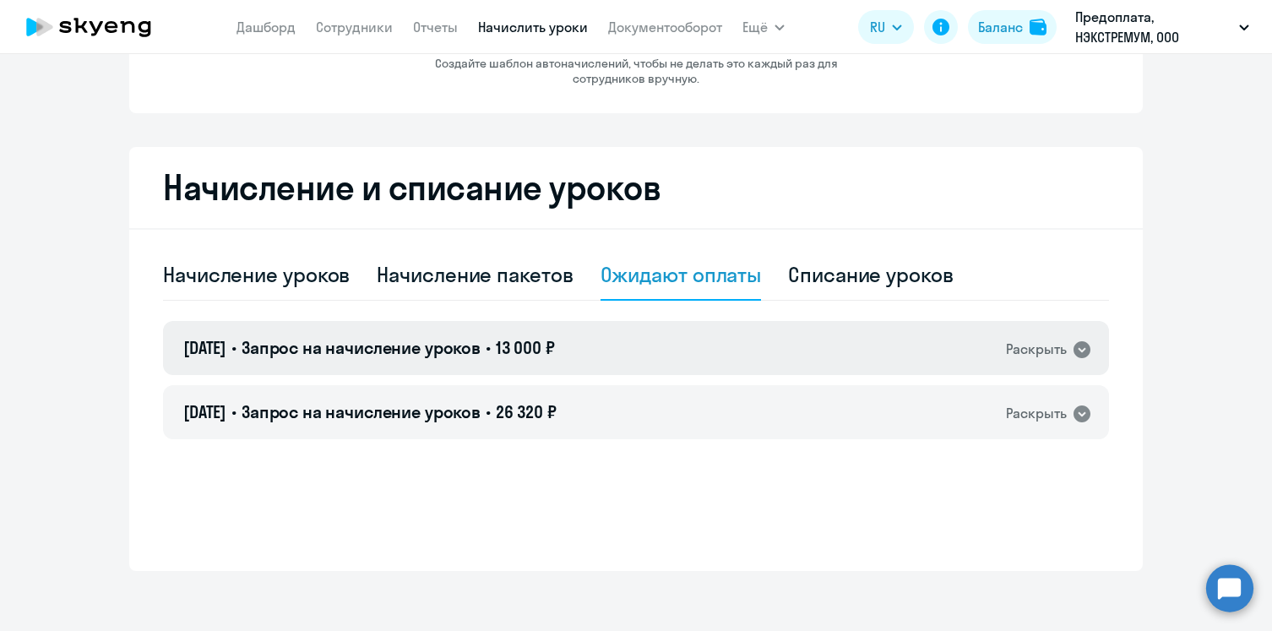
click at [1079, 349] on icon at bounding box center [1081, 349] width 20 height 20
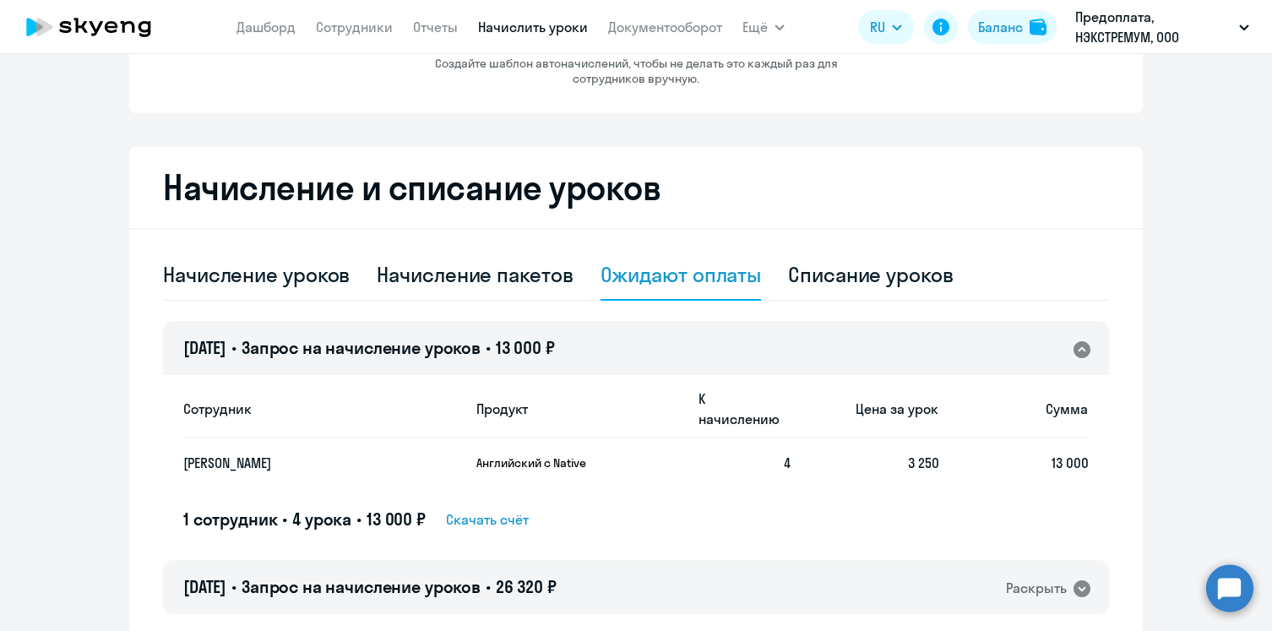
click at [1079, 349] on icon at bounding box center [1081, 349] width 20 height 20
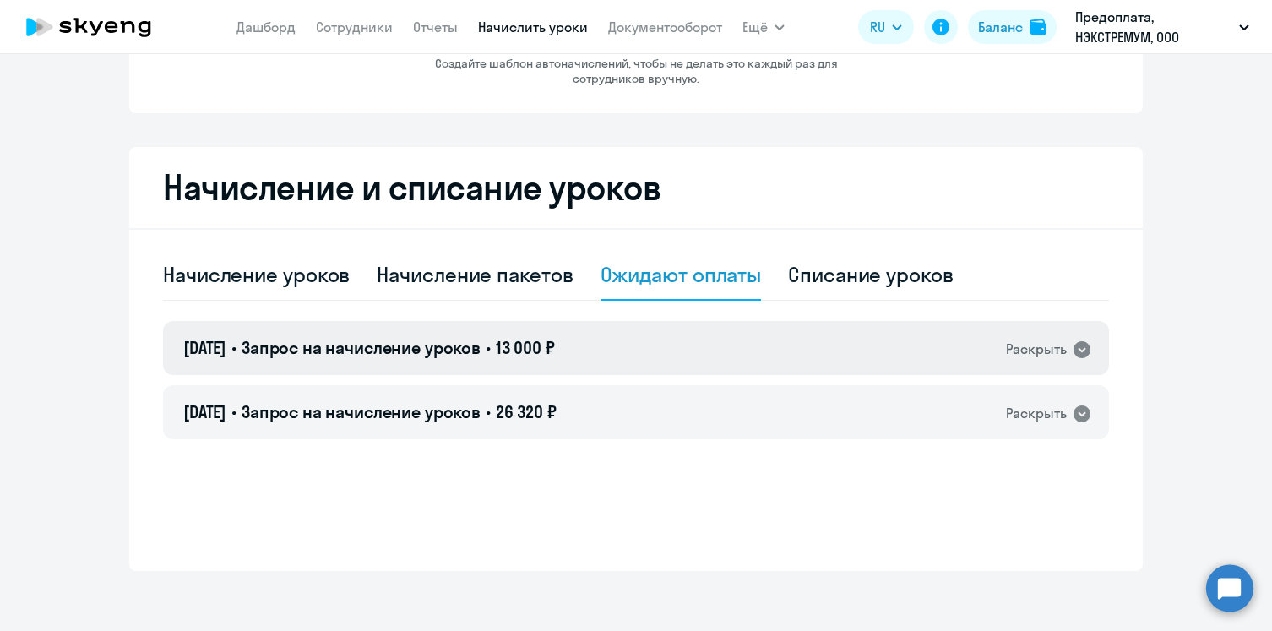
click at [1079, 349] on icon at bounding box center [1081, 349] width 20 height 20
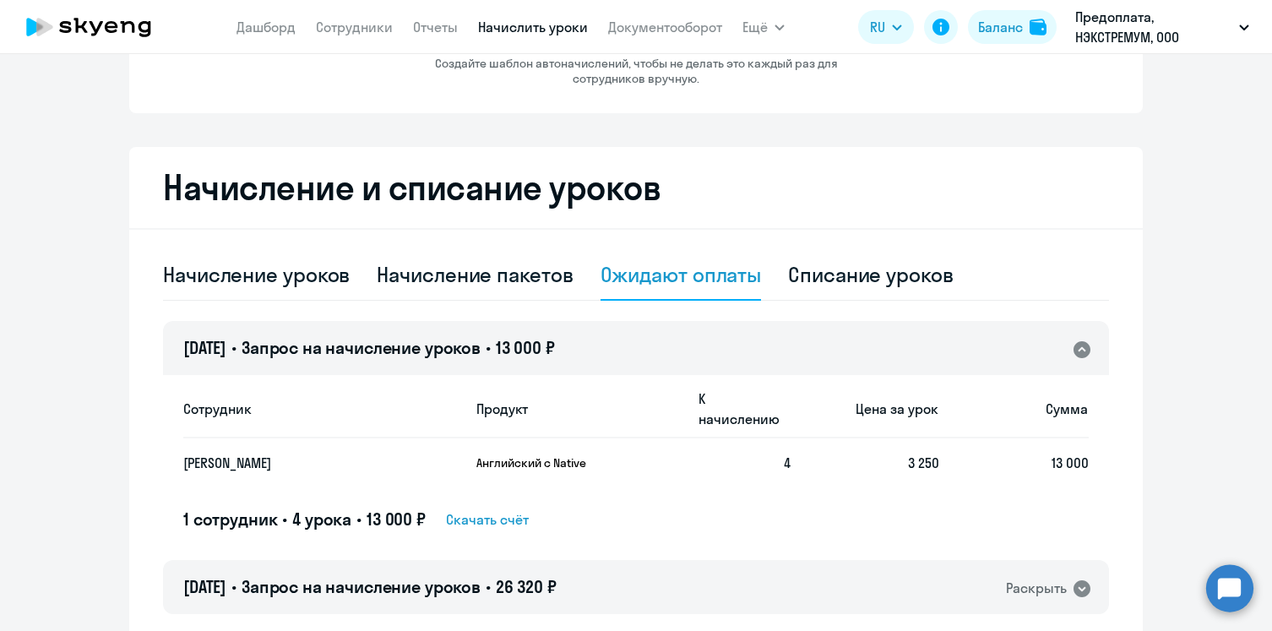
click at [1084, 346] on icon at bounding box center [1081, 349] width 17 height 17
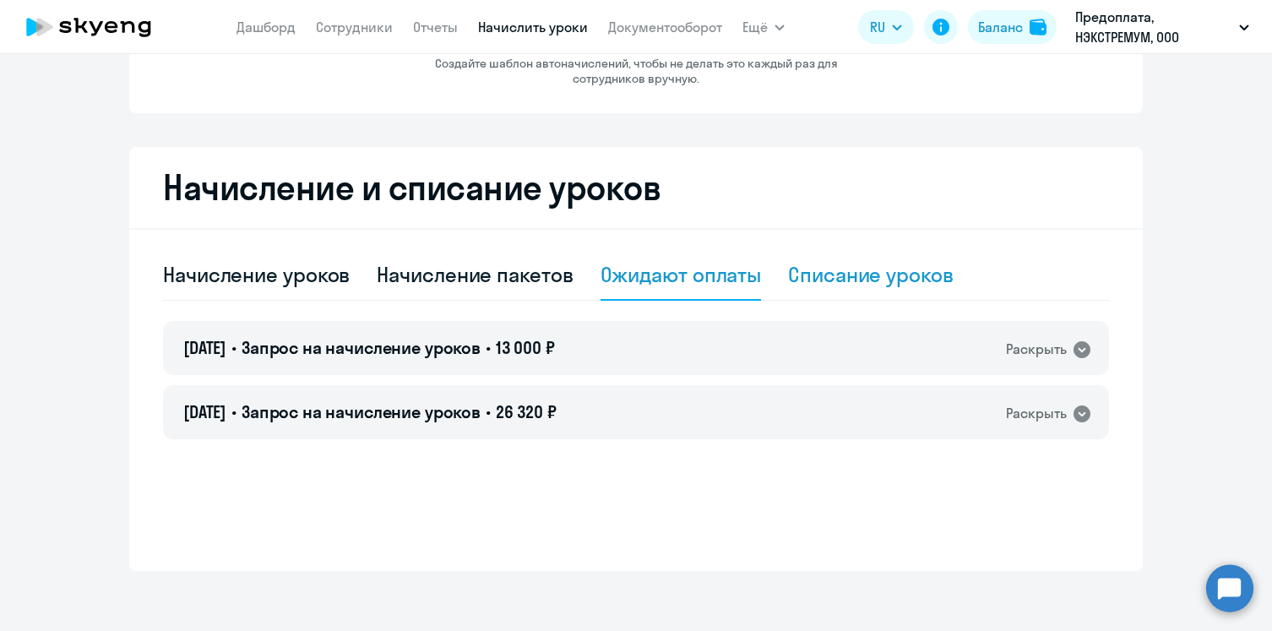
click at [919, 278] on div "Списание уроков" at bounding box center [870, 274] width 165 height 27
select select "10"
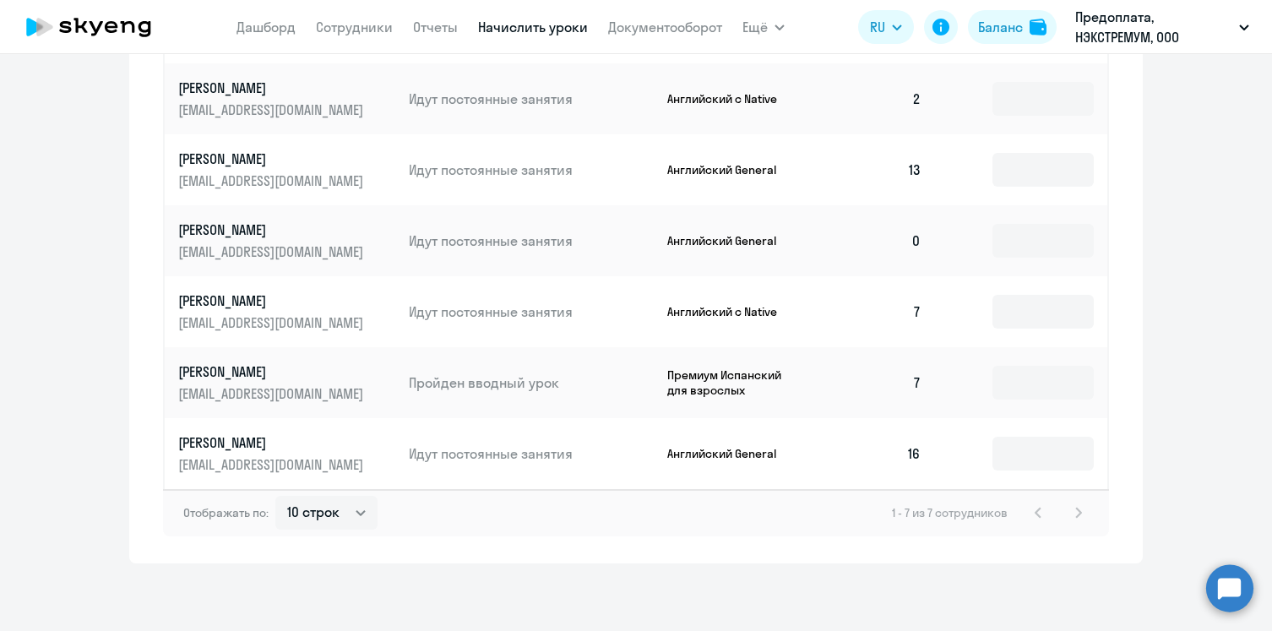
scroll to position [0, 0]
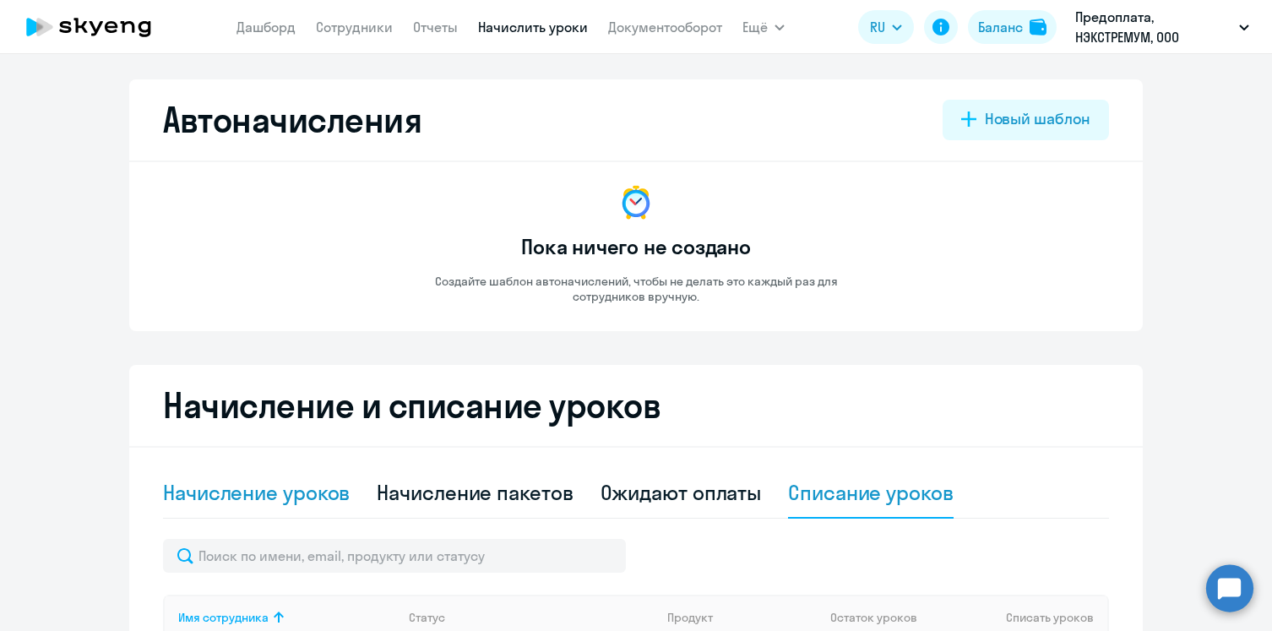
click at [249, 497] on div "Начисление уроков" at bounding box center [256, 492] width 187 height 27
select select "10"
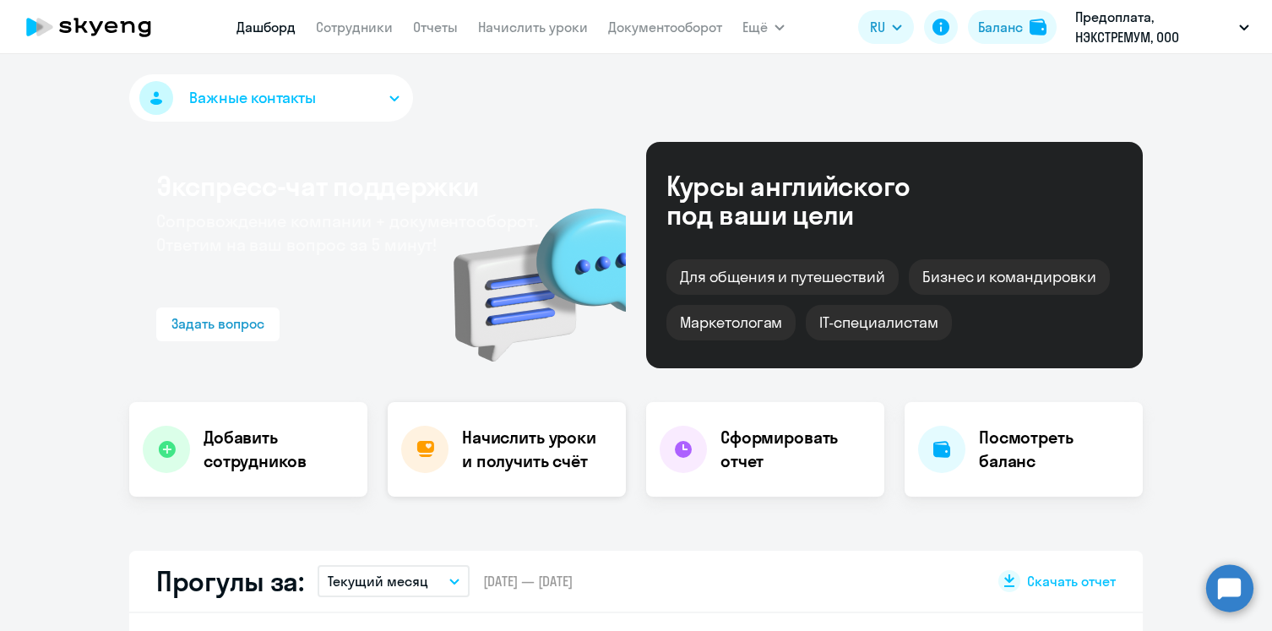
select select "30"
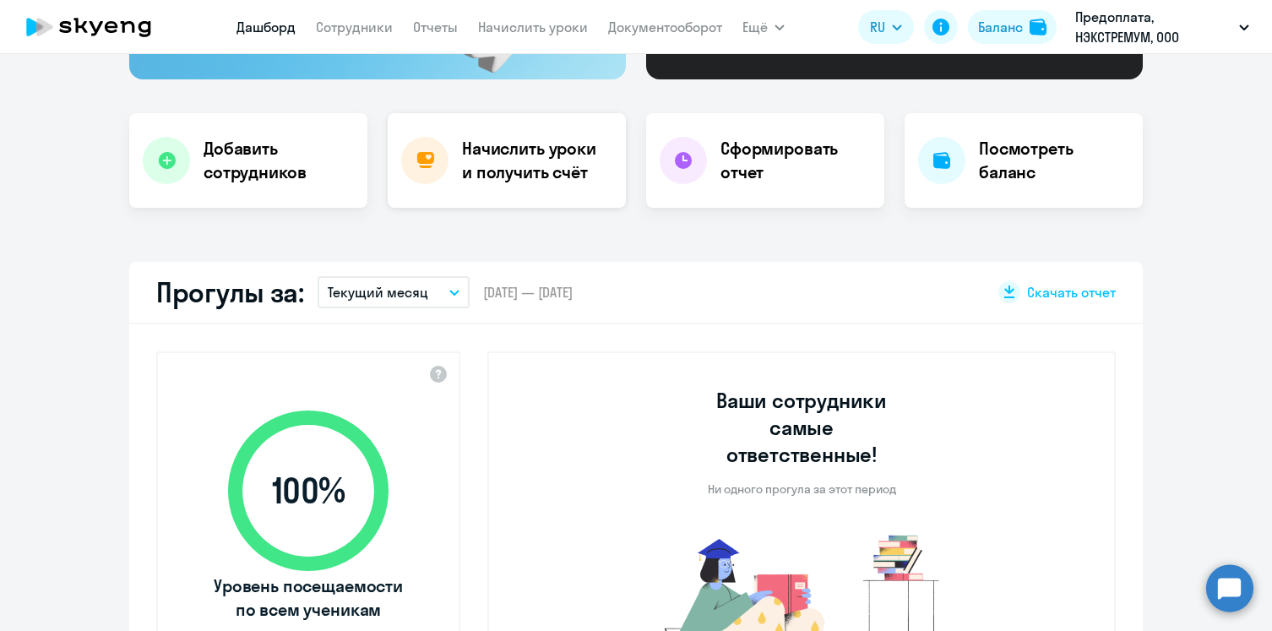
scroll to position [319, 0]
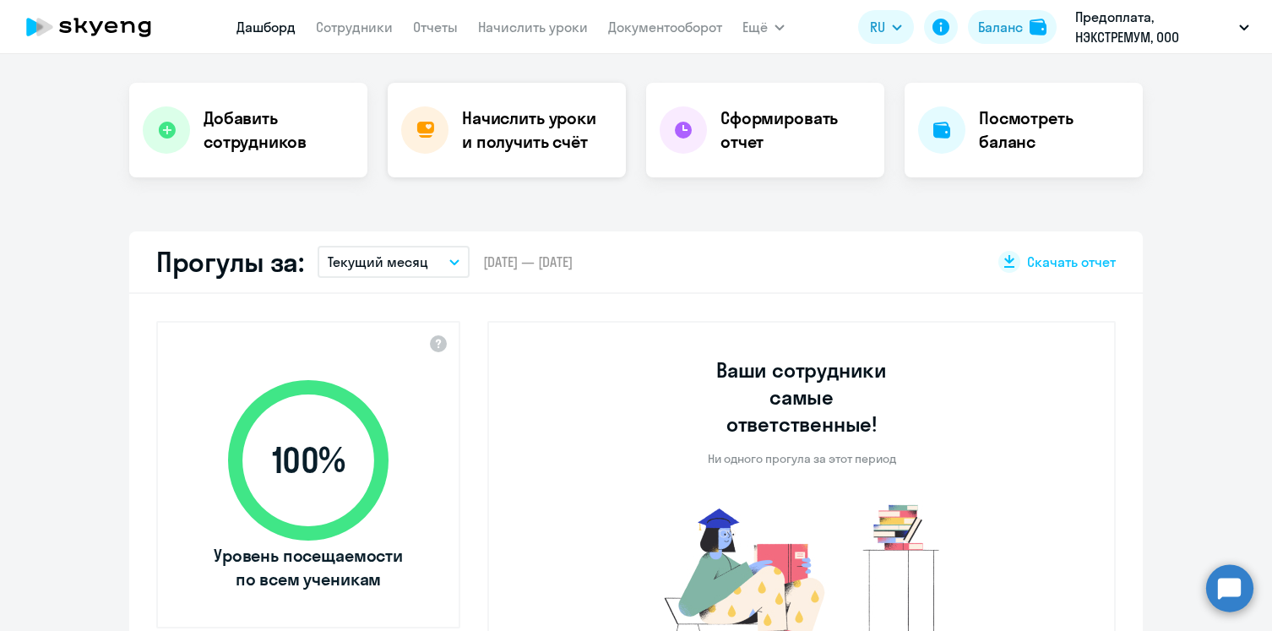
click at [524, 128] on h4 "Начислить уроки и получить счёт" at bounding box center [535, 129] width 147 height 47
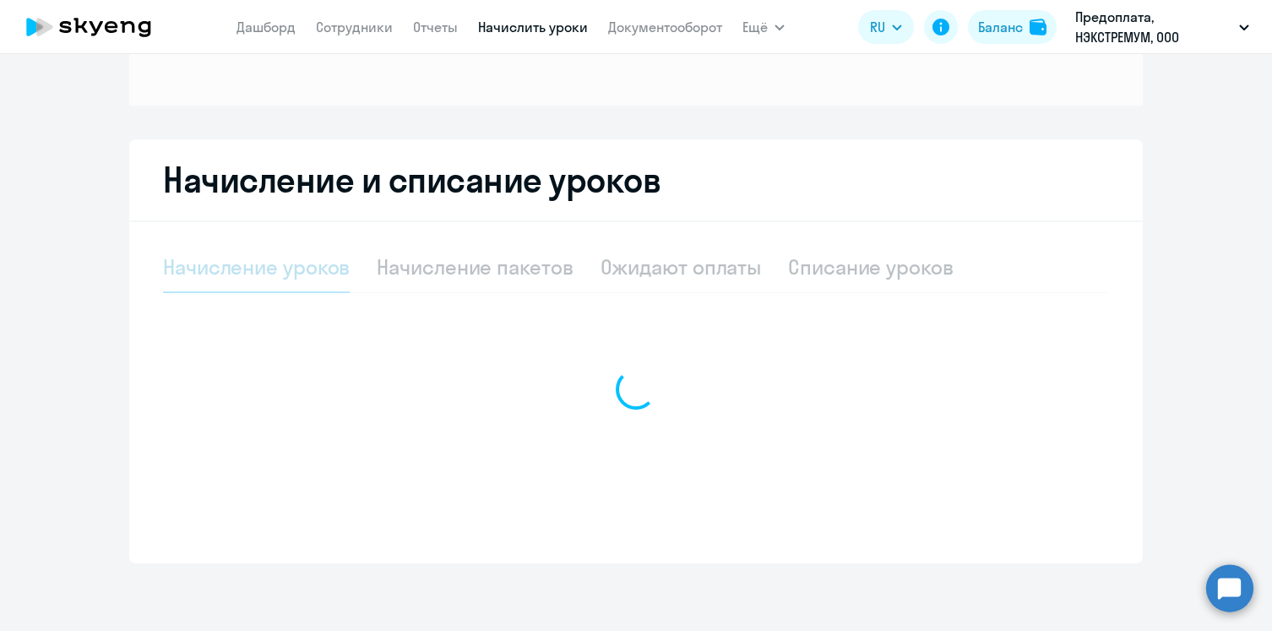
scroll to position [217, 0]
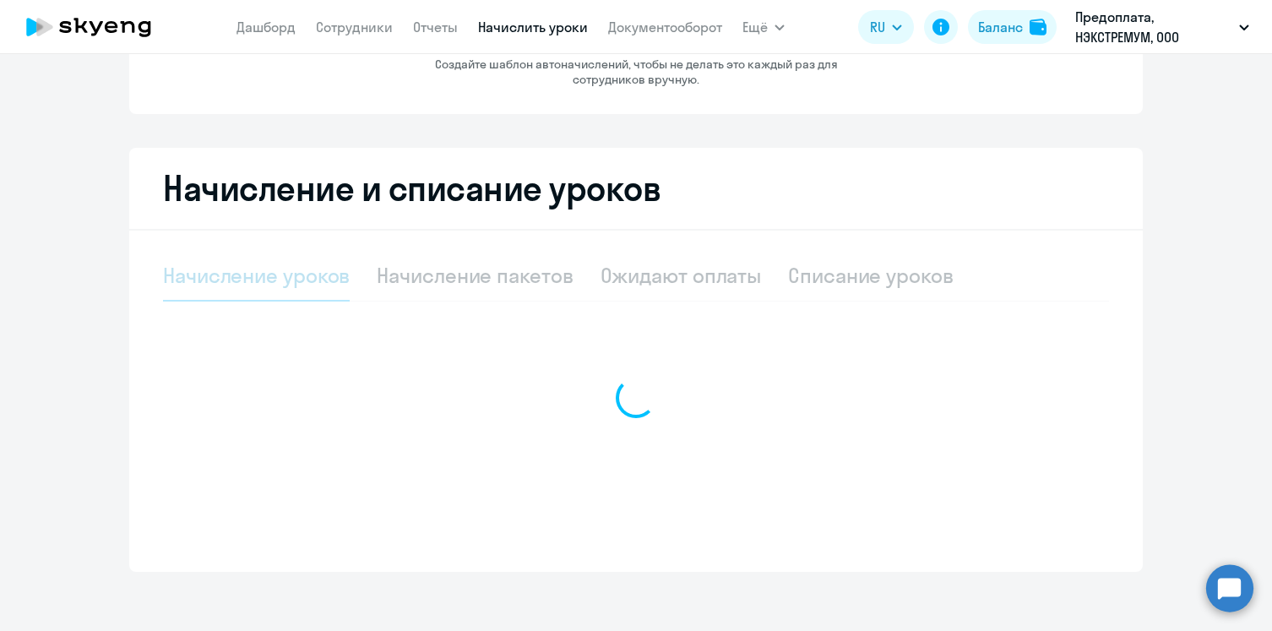
select select "10"
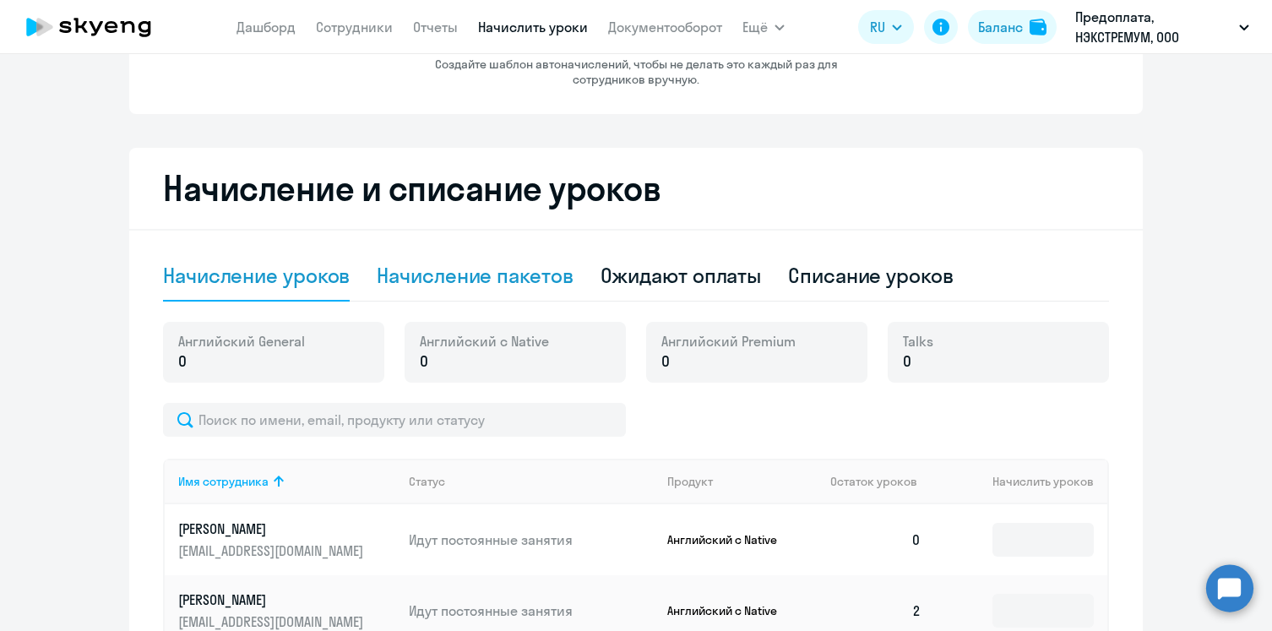
click at [523, 278] on div "Начисление пакетов" at bounding box center [475, 275] width 196 height 27
select select "10"
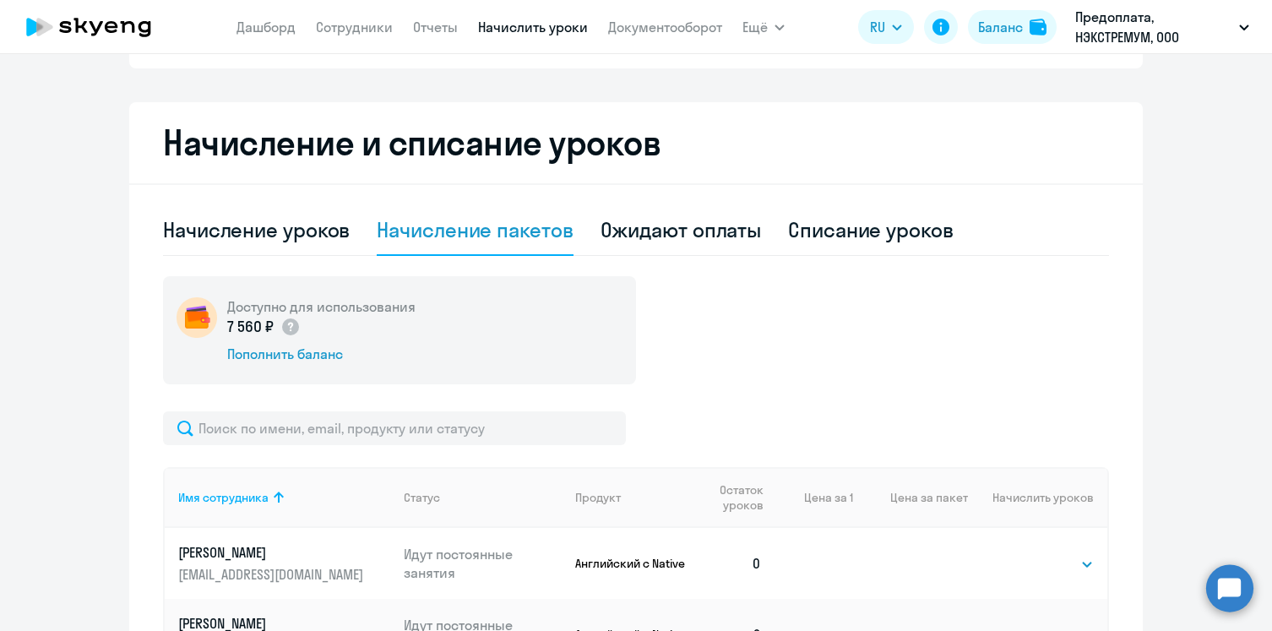
scroll to position [0, 0]
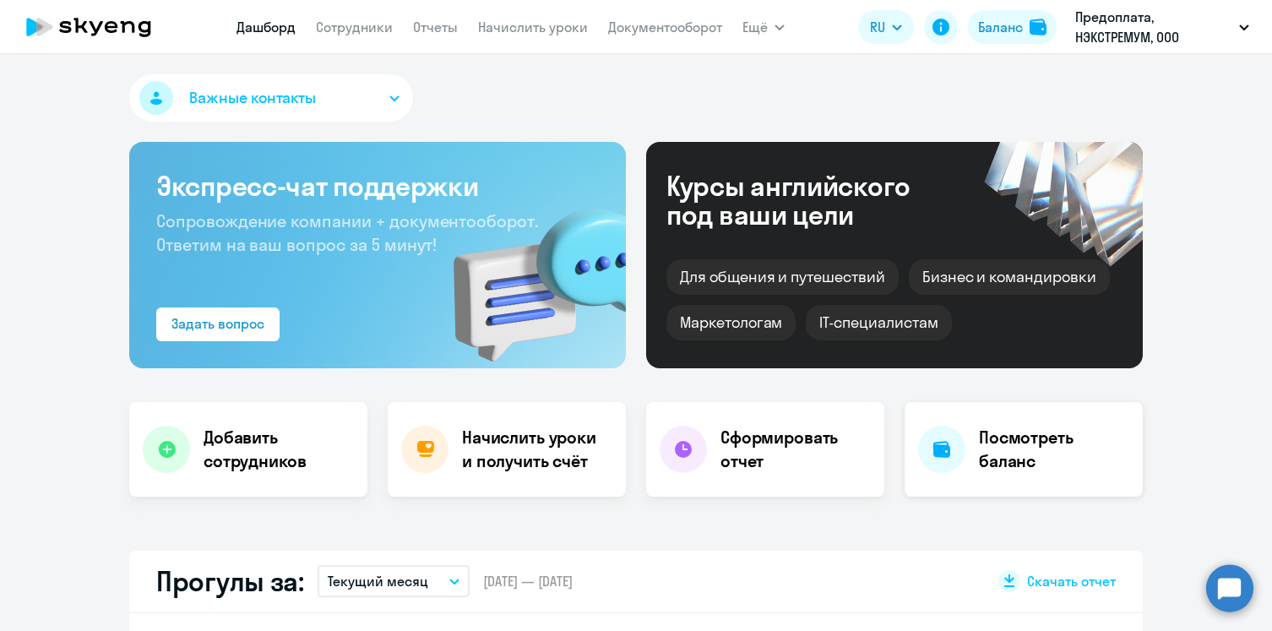
select select "30"
click at [1017, 454] on h4 "Посмотреть баланс" at bounding box center [1054, 449] width 150 height 47
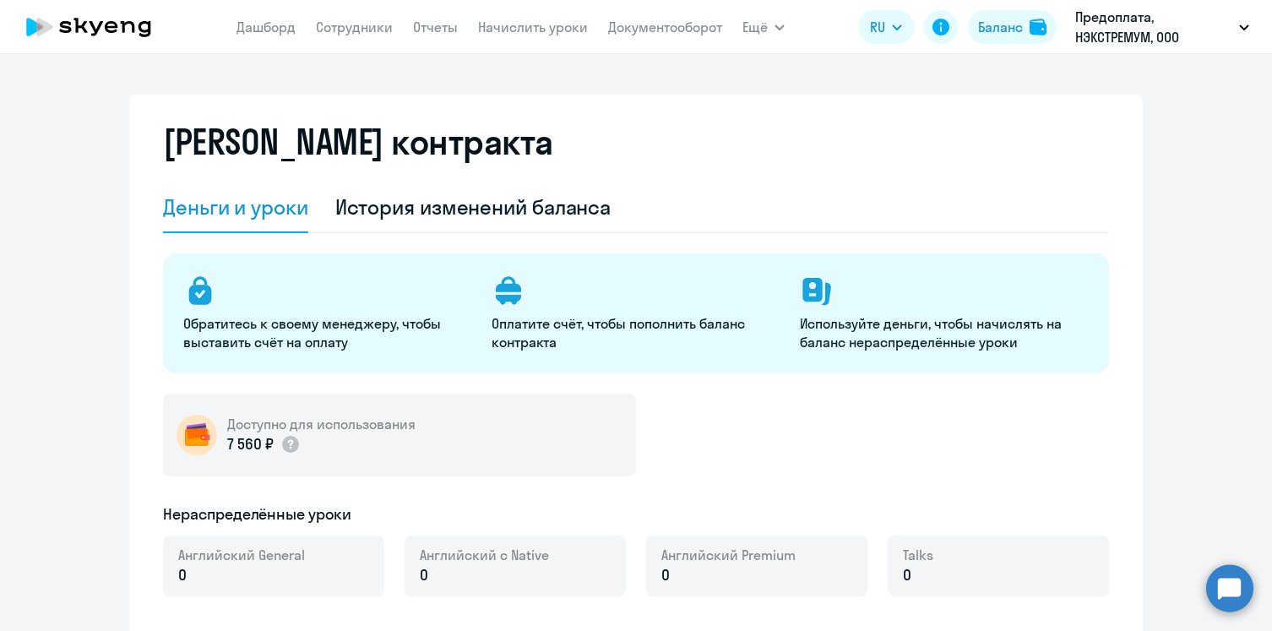
select select "english_adult_not_native_speaker"
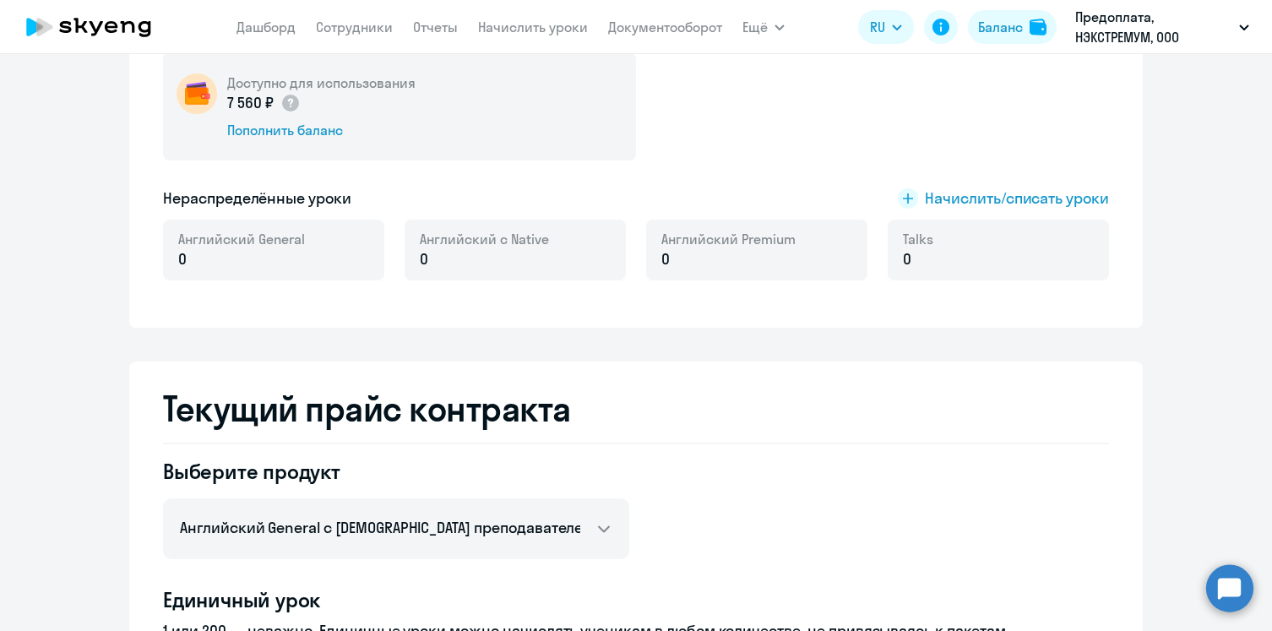
scroll to position [311, 0]
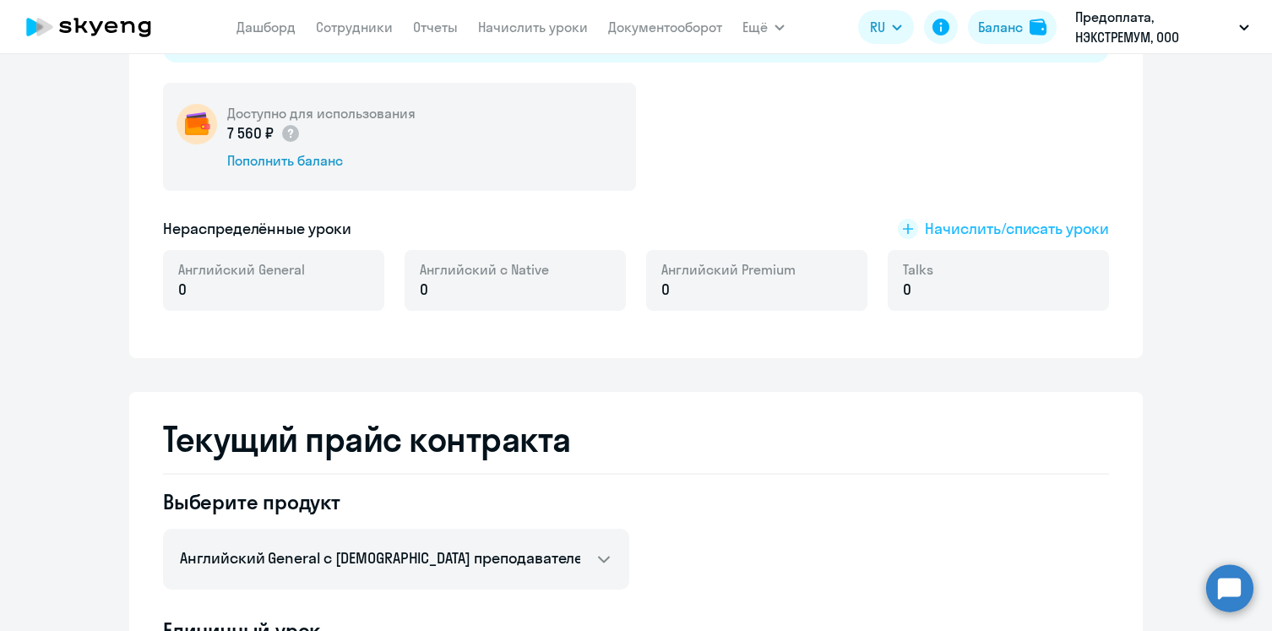
click at [906, 227] on rect at bounding box center [908, 229] width 20 height 20
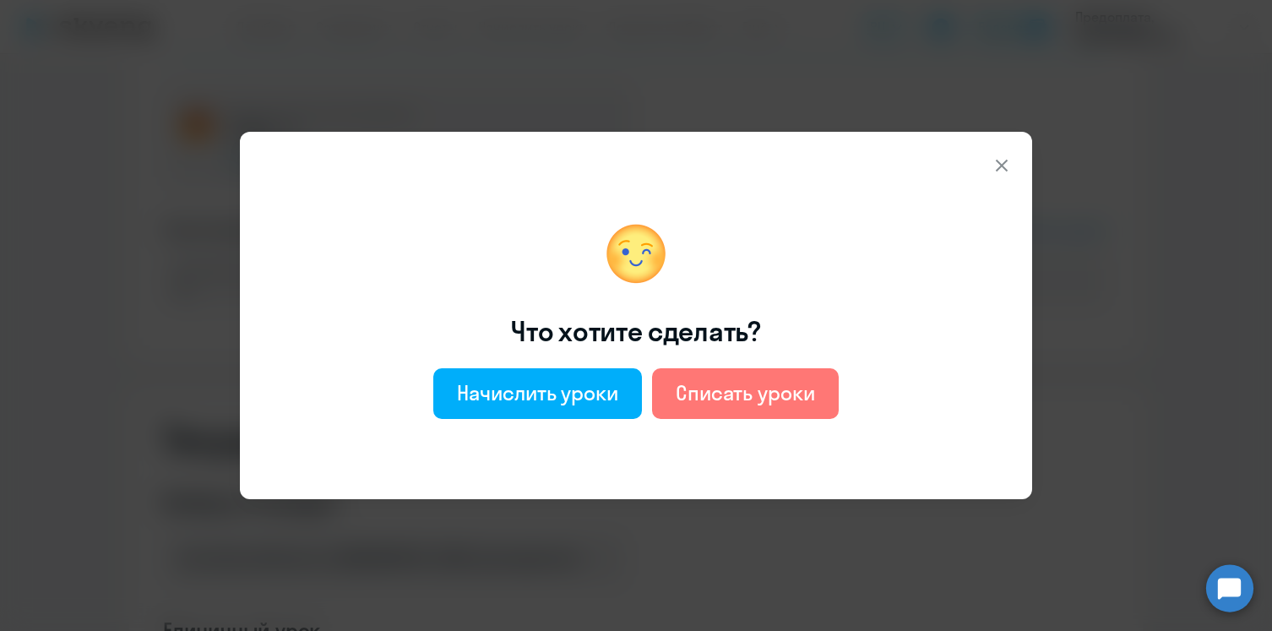
click at [995, 163] on icon at bounding box center [1001, 165] width 20 height 20
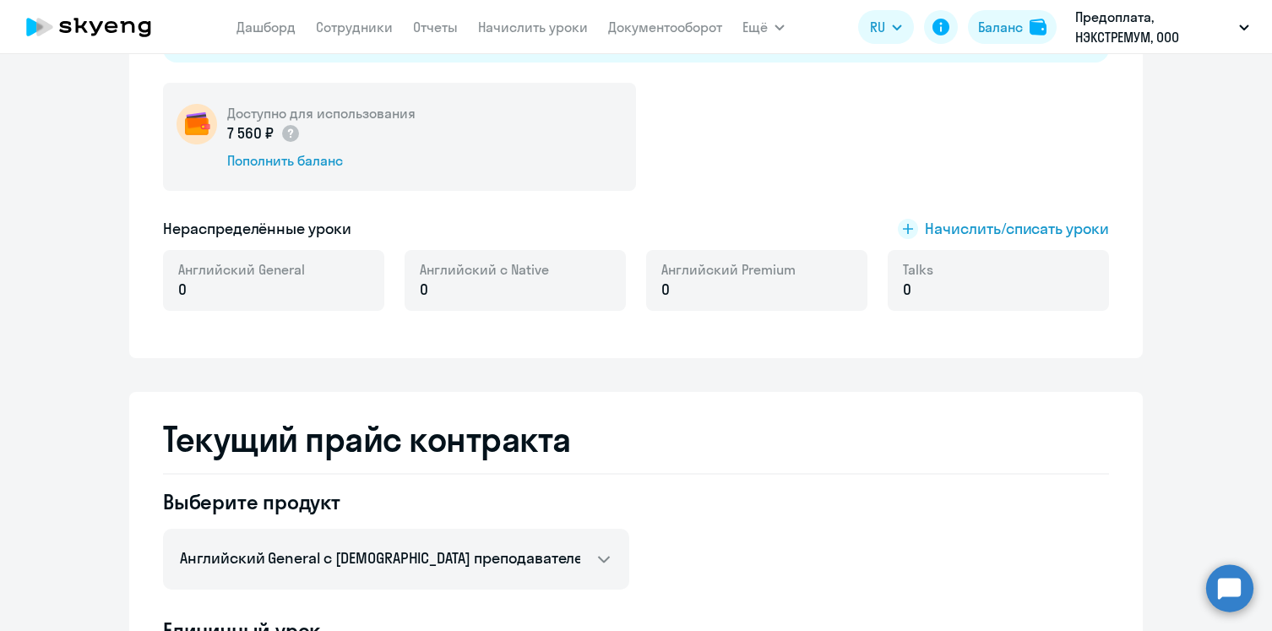
click at [518, 287] on p "0" at bounding box center [484, 290] width 129 height 22
click at [434, 285] on p "0" at bounding box center [484, 290] width 129 height 22
click at [410, 287] on div "Английский с Native 0" at bounding box center [514, 280] width 221 height 61
click at [445, 295] on p "0" at bounding box center [484, 290] width 129 height 22
click at [915, 230] on rect at bounding box center [908, 229] width 20 height 20
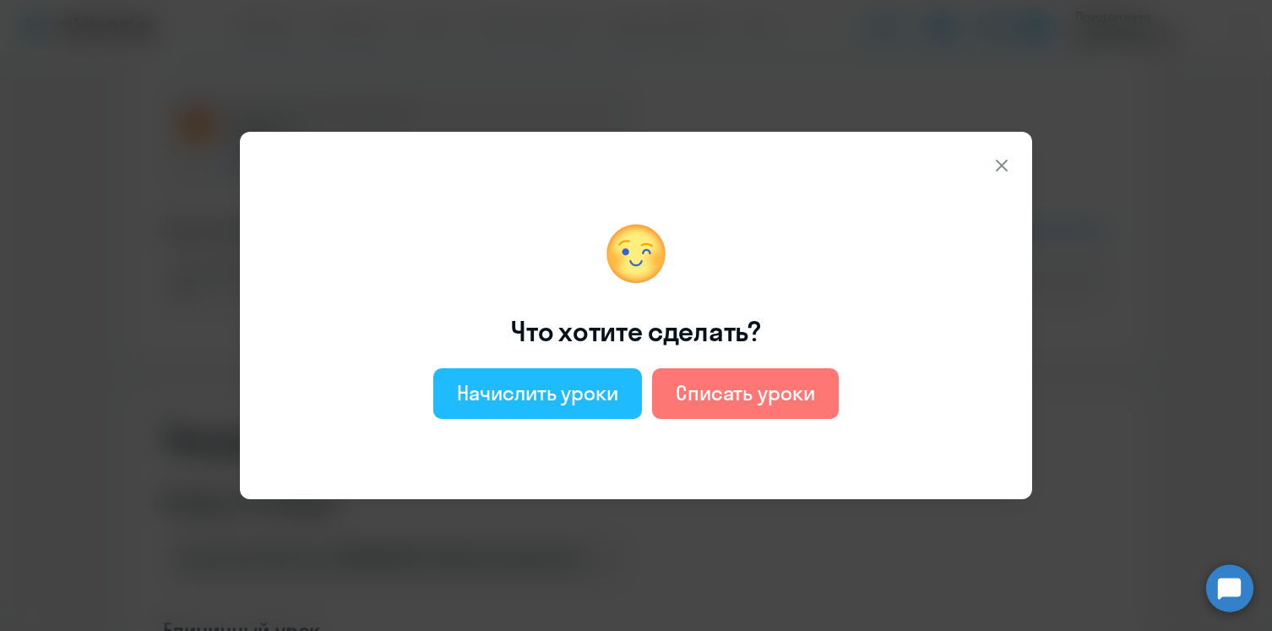
click at [573, 394] on div "Начислить уроки" at bounding box center [537, 392] width 161 height 27
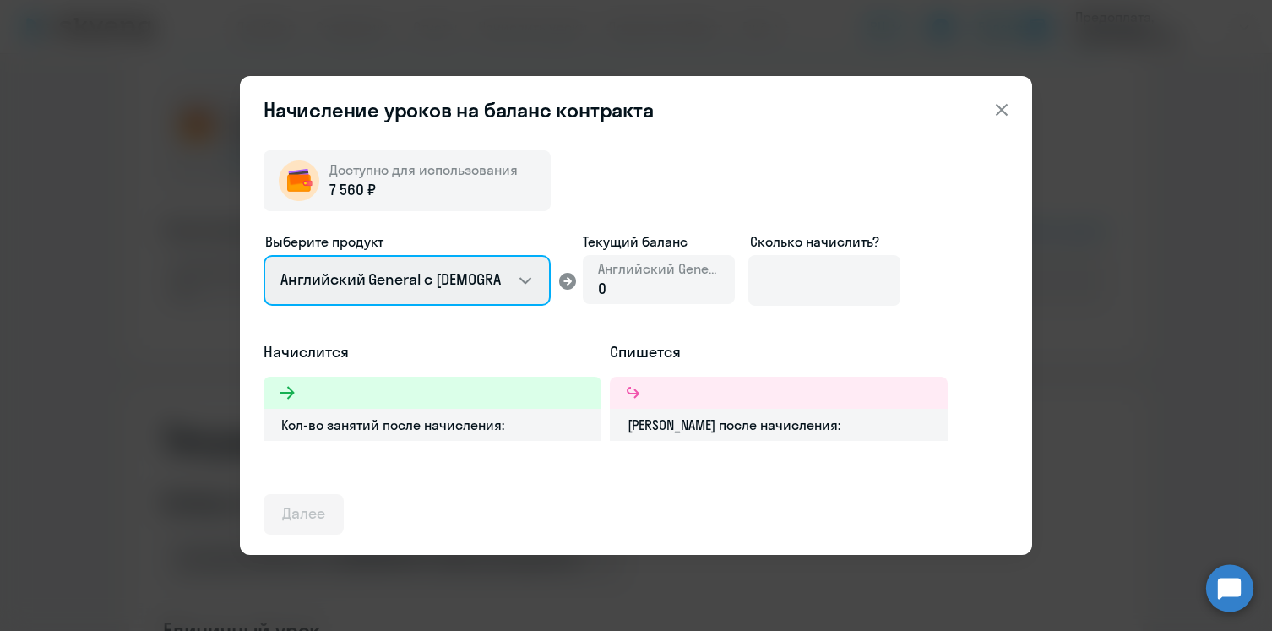
click at [523, 280] on select "Английский General с русскоговорящим преподавателем Английский General с англог…" at bounding box center [406, 280] width 287 height 51
select select "english_adult_native_speaker"
click at [263, 255] on select "Английский General с русскоговорящим преподавателем Английский General с англог…" at bounding box center [406, 280] width 287 height 51
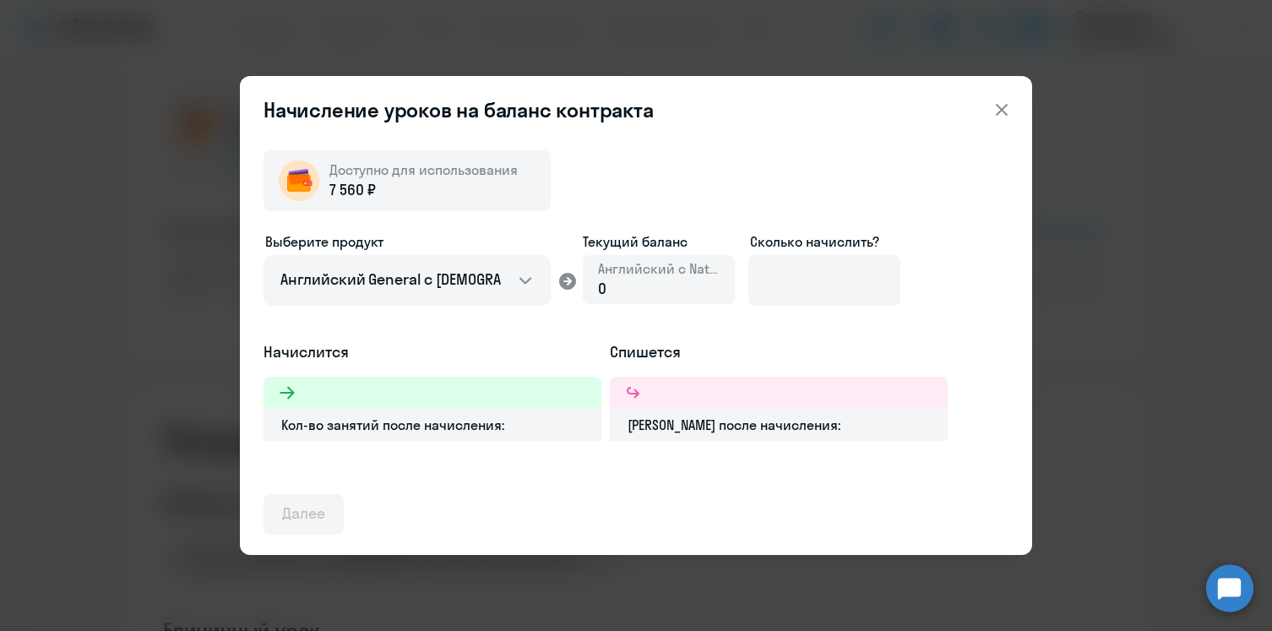
click at [621, 285] on div "0" at bounding box center [659, 289] width 122 height 22
click at [606, 287] on div "0" at bounding box center [659, 289] width 122 height 22
click at [796, 274] on input at bounding box center [824, 280] width 152 height 51
click at [1001, 115] on icon at bounding box center [1001, 110] width 20 height 20
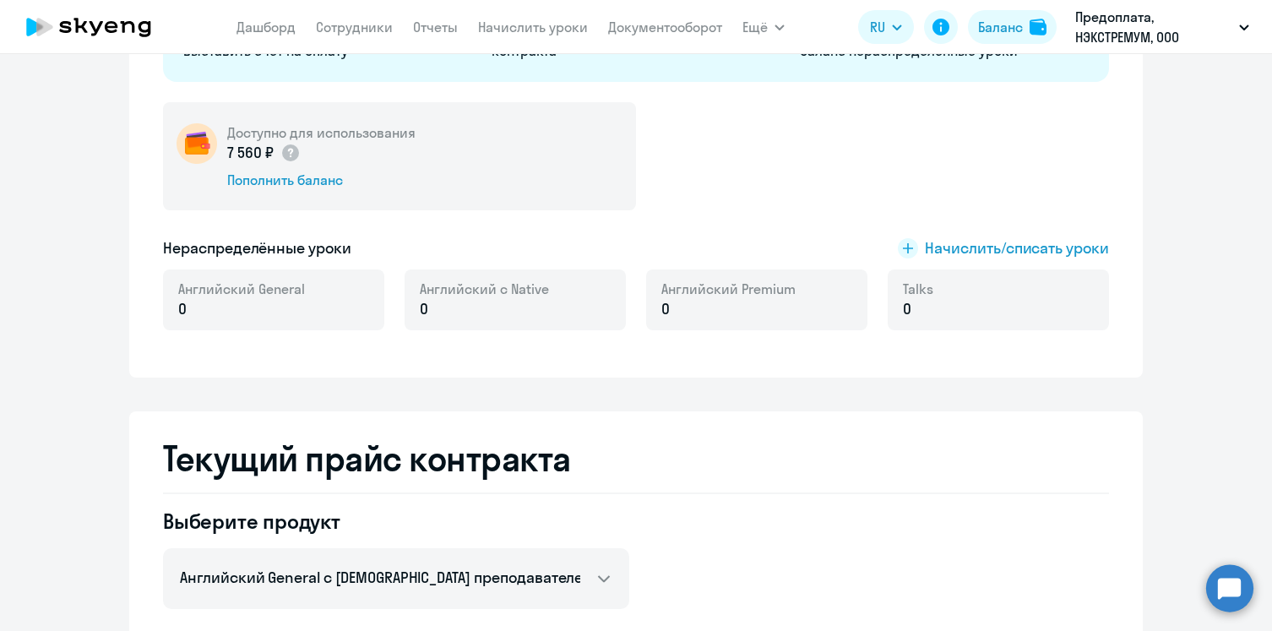
scroll to position [145, 0]
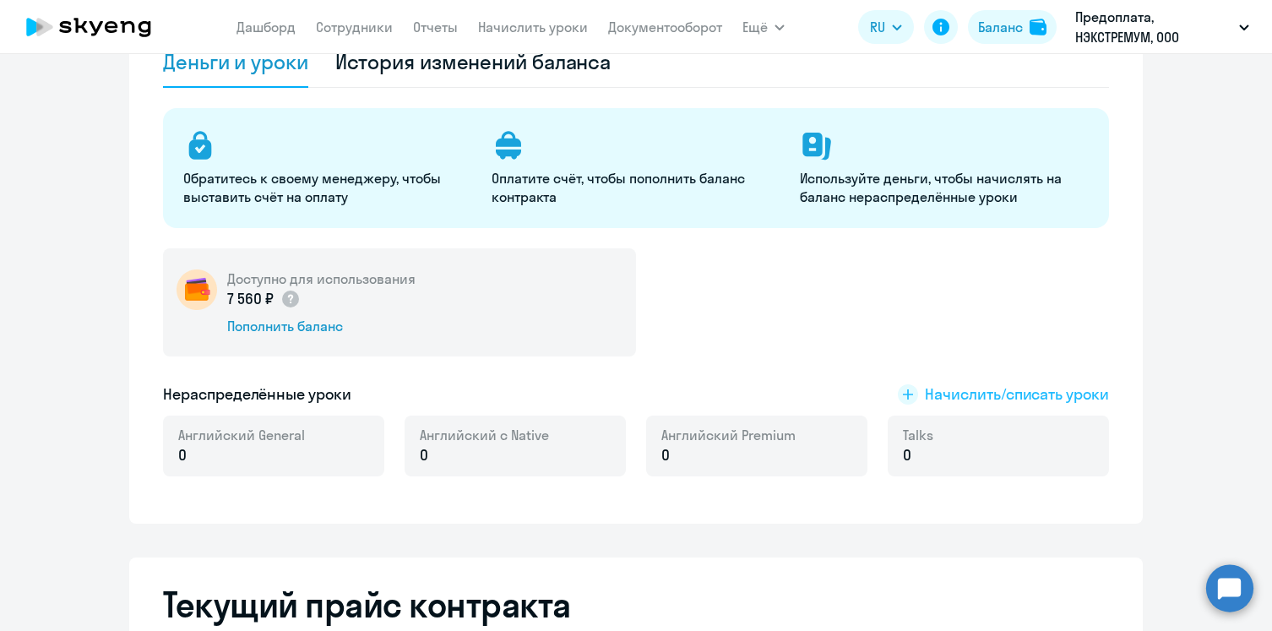
click at [953, 395] on span "Начислить/списать уроки" at bounding box center [1017, 394] width 184 height 22
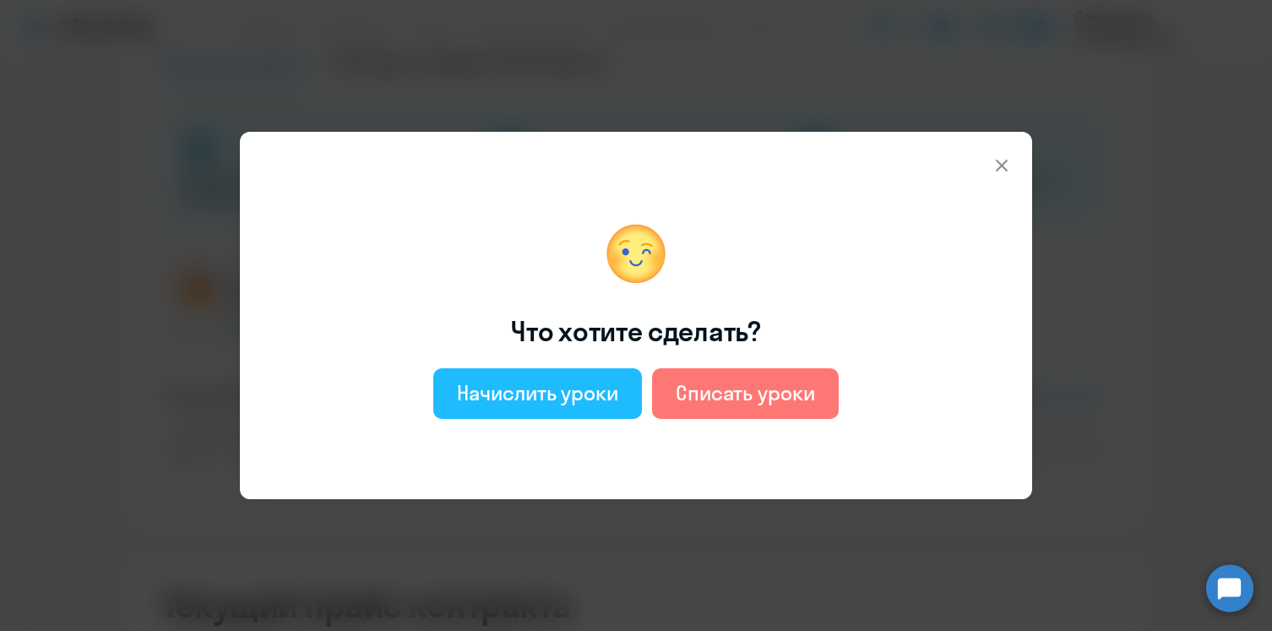
click at [566, 387] on div "Начислить уроки" at bounding box center [537, 392] width 161 height 27
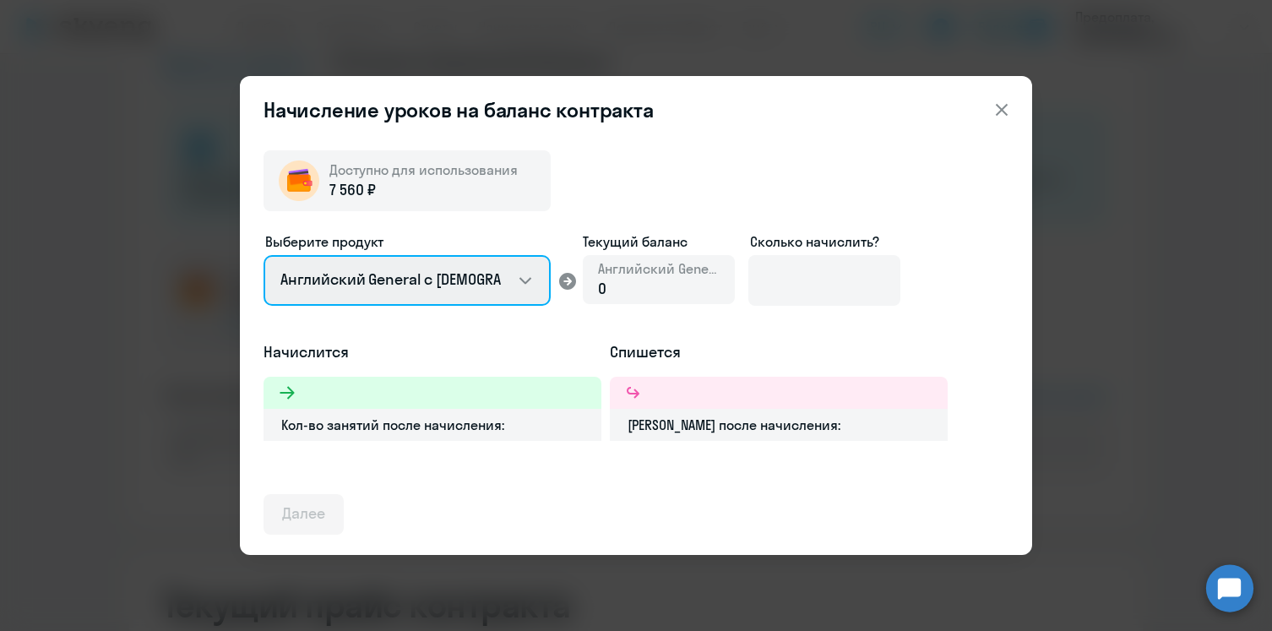
click at [529, 279] on select "Английский General с русскоговорящим преподавателем Английский General с англог…" at bounding box center [406, 280] width 287 height 51
select select "english_adult_native_speaker"
click at [263, 255] on select "Английский General с русскоговорящим преподавателем Английский General с англог…" at bounding box center [406, 280] width 287 height 51
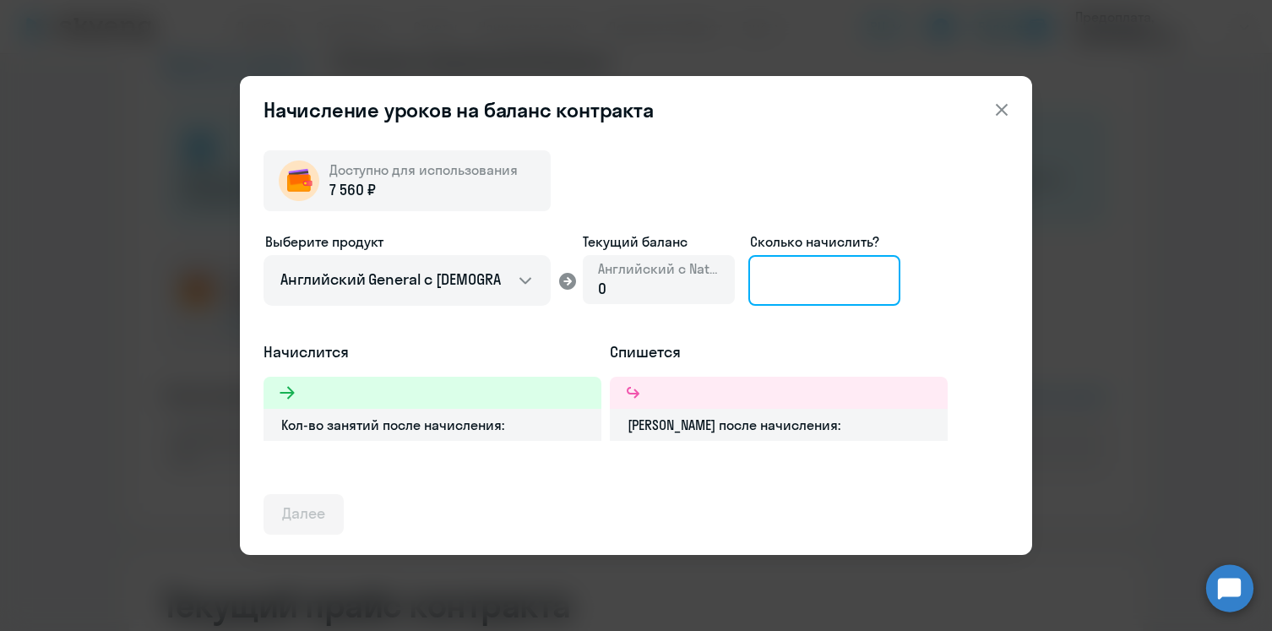
click at [794, 290] on input at bounding box center [824, 280] width 152 height 51
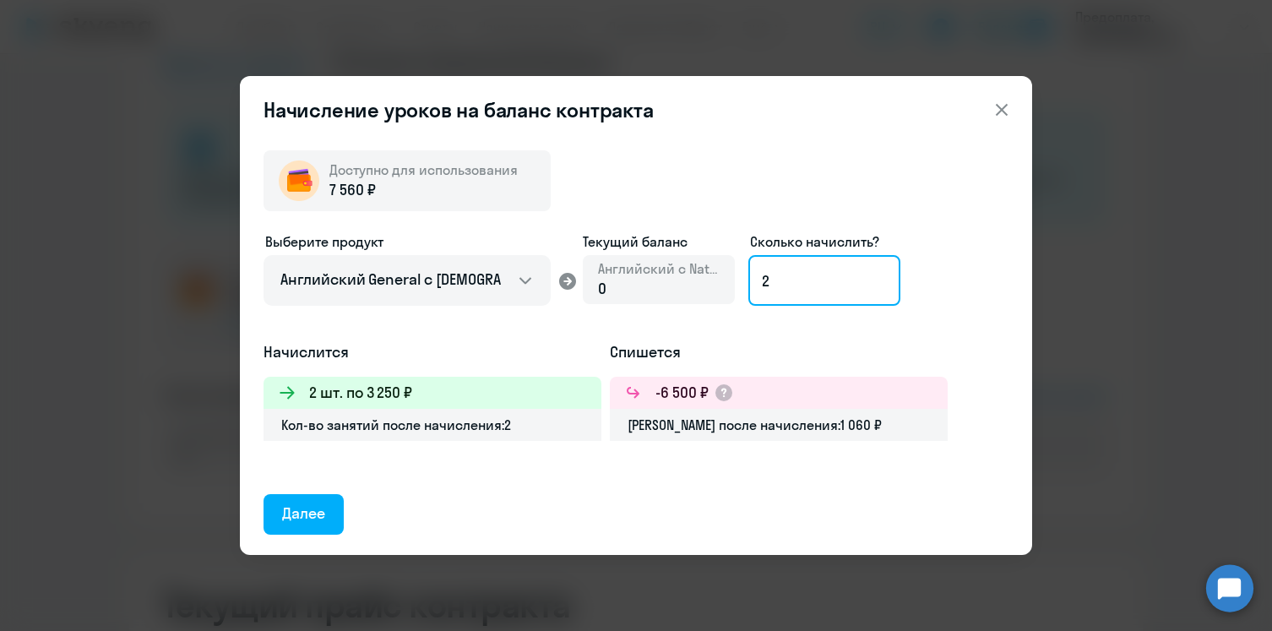
type input "2"
click at [1001, 114] on icon at bounding box center [1001, 110] width 20 height 20
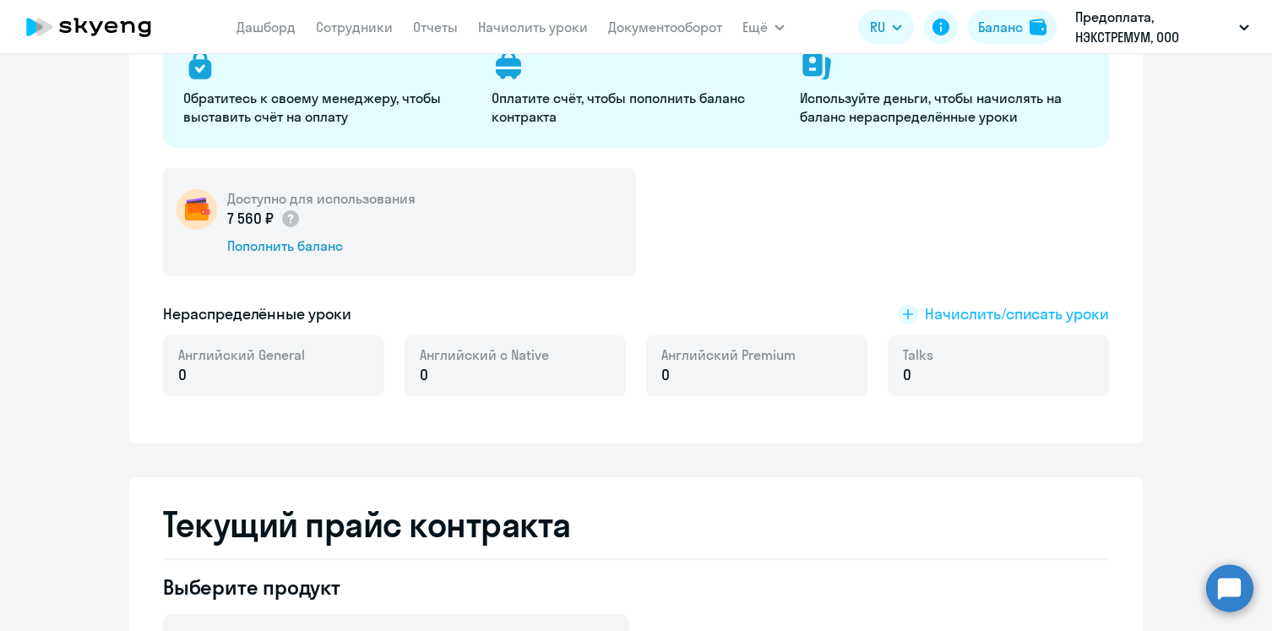
scroll to position [239, 0]
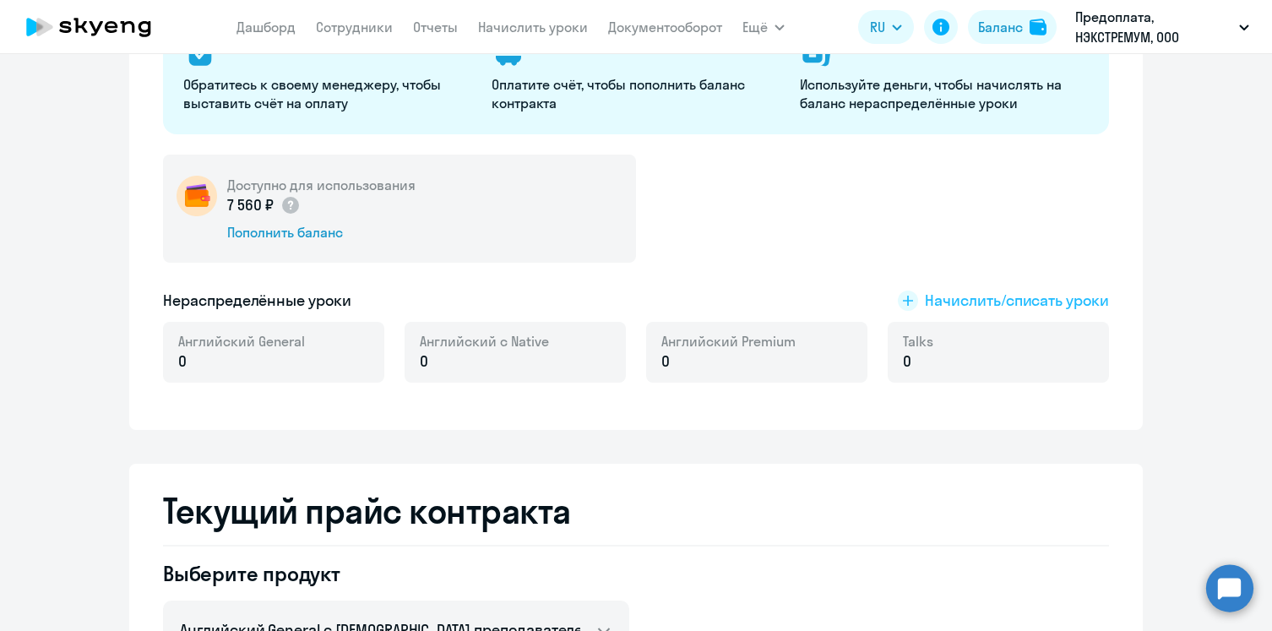
click at [959, 298] on span "Начислить/списать уроки" at bounding box center [1017, 301] width 184 height 22
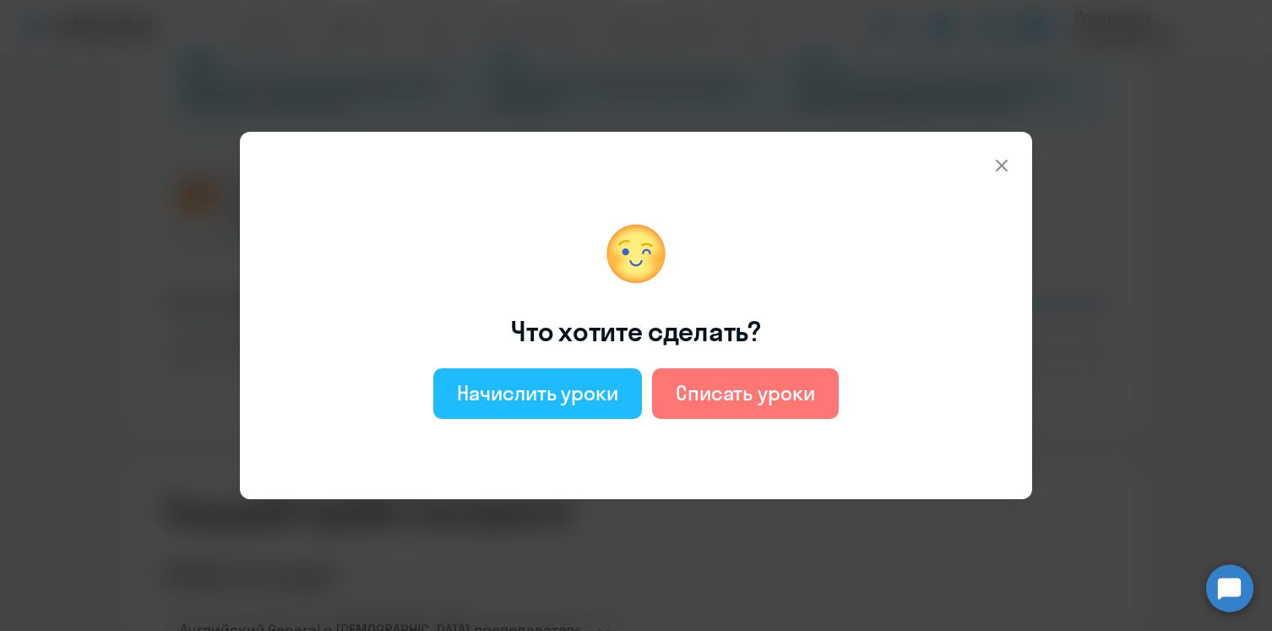
click at [525, 401] on div "Начислить уроки" at bounding box center [537, 392] width 161 height 27
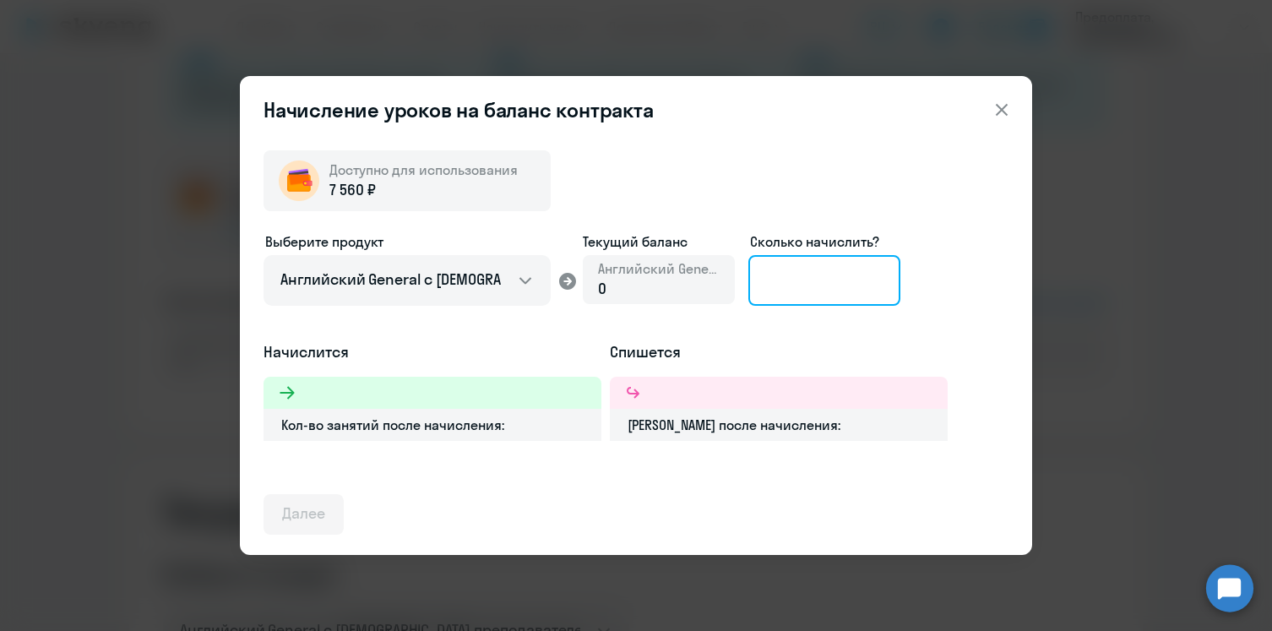
click at [790, 288] on input at bounding box center [824, 280] width 152 height 51
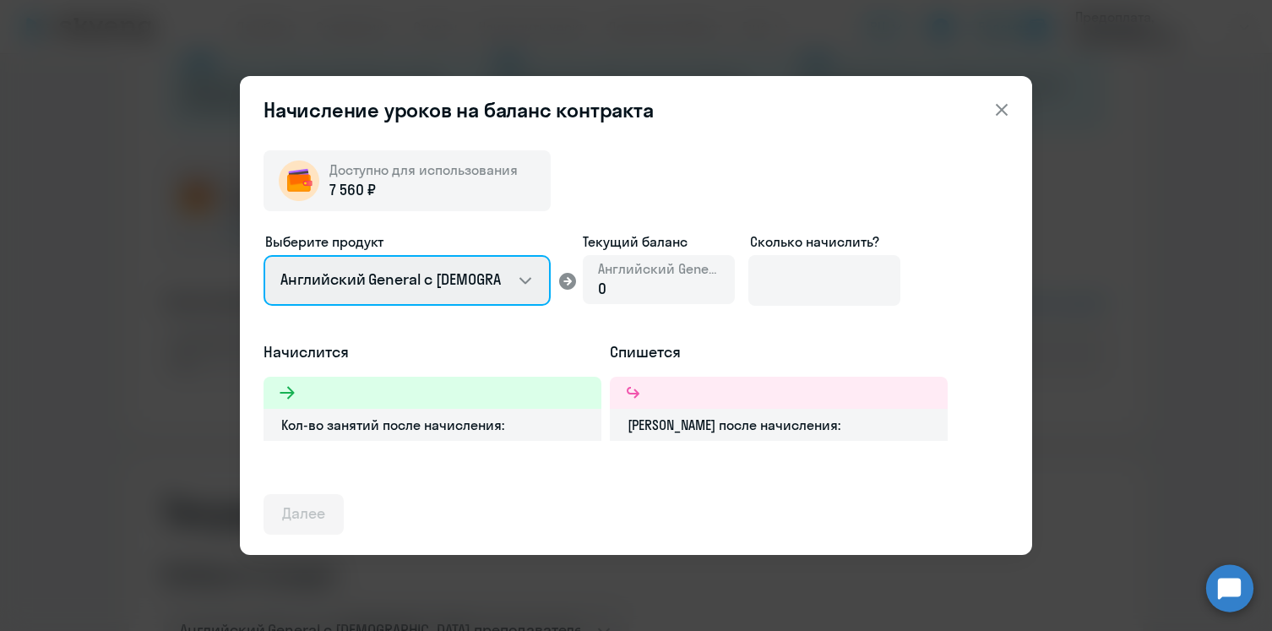
click at [523, 279] on select "Английский General с русскоговорящим преподавателем Английский General с англог…" at bounding box center [406, 280] width 287 height 51
select select "english_adult_native_speaker"
click at [263, 255] on select "Английский General с русскоговорящим преподавателем Английский General с англог…" at bounding box center [406, 280] width 287 height 51
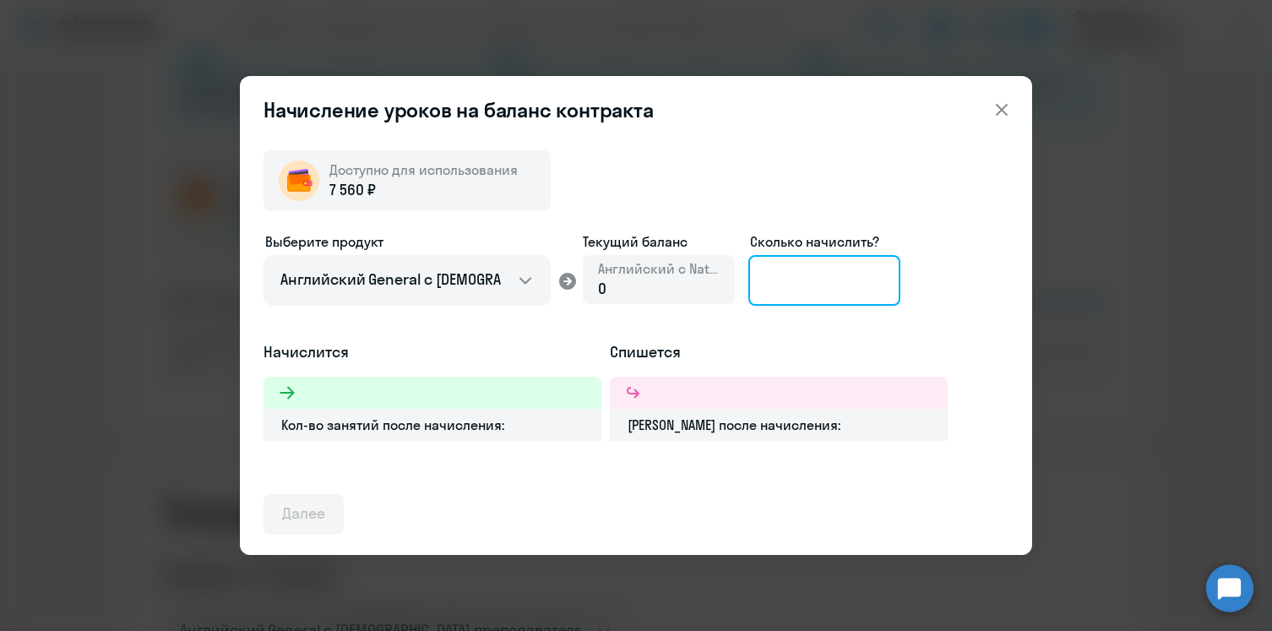
click at [780, 271] on input at bounding box center [824, 280] width 152 height 51
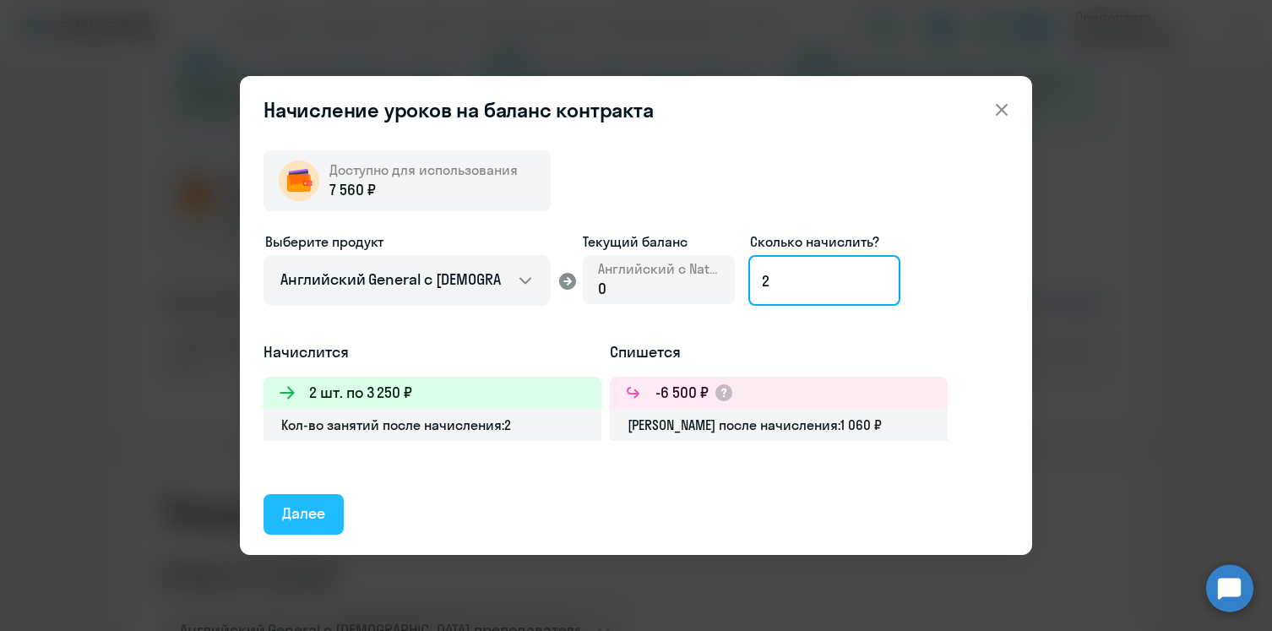
type input "2"
click at [302, 522] on div "Далее" at bounding box center [303, 513] width 43 height 22
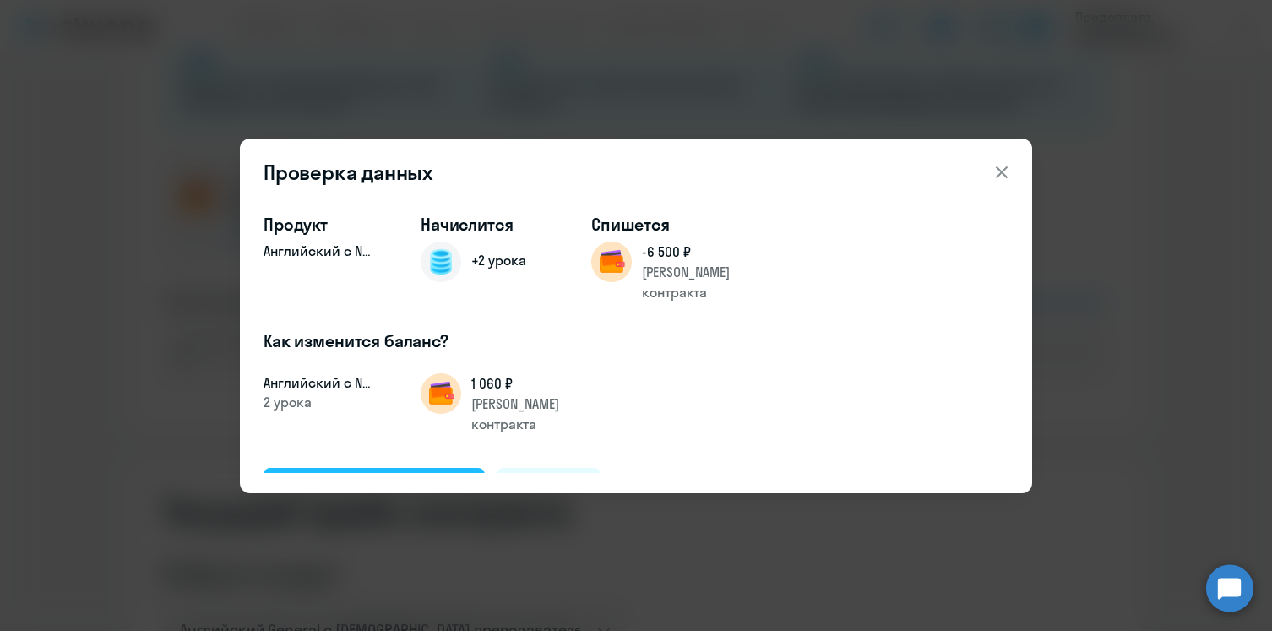
click at [390, 476] on div "Подтвердить и начислить" at bounding box center [374, 487] width 184 height 22
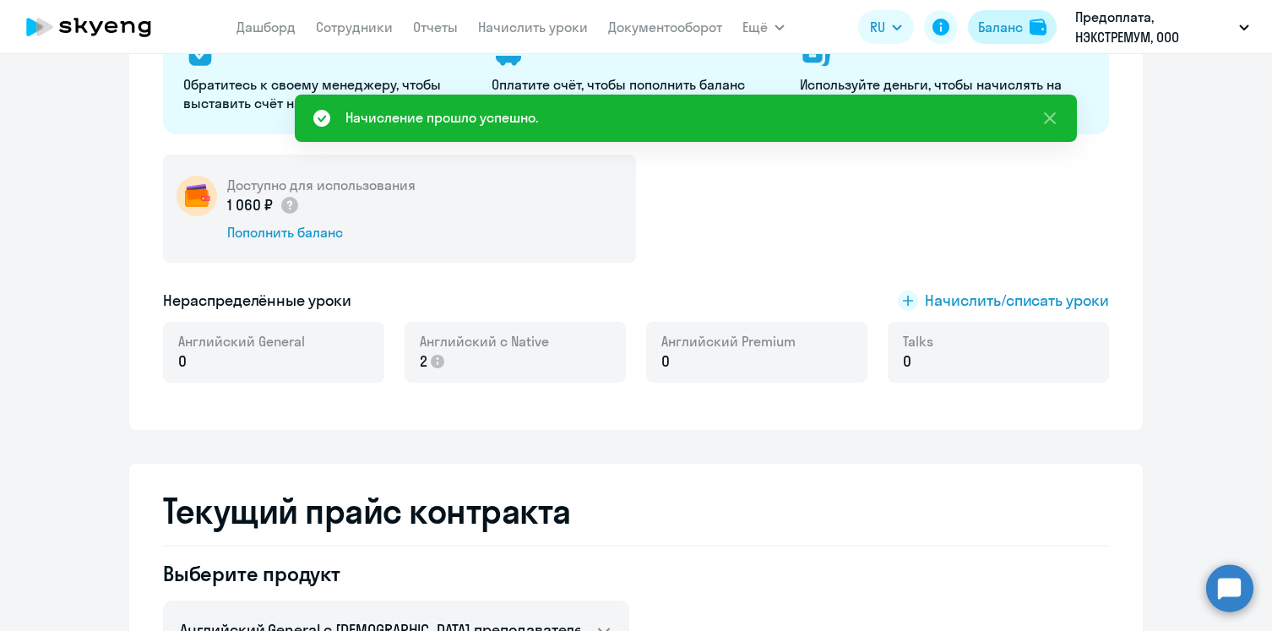
click at [1022, 25] on button "Баланс" at bounding box center [1012, 27] width 89 height 34
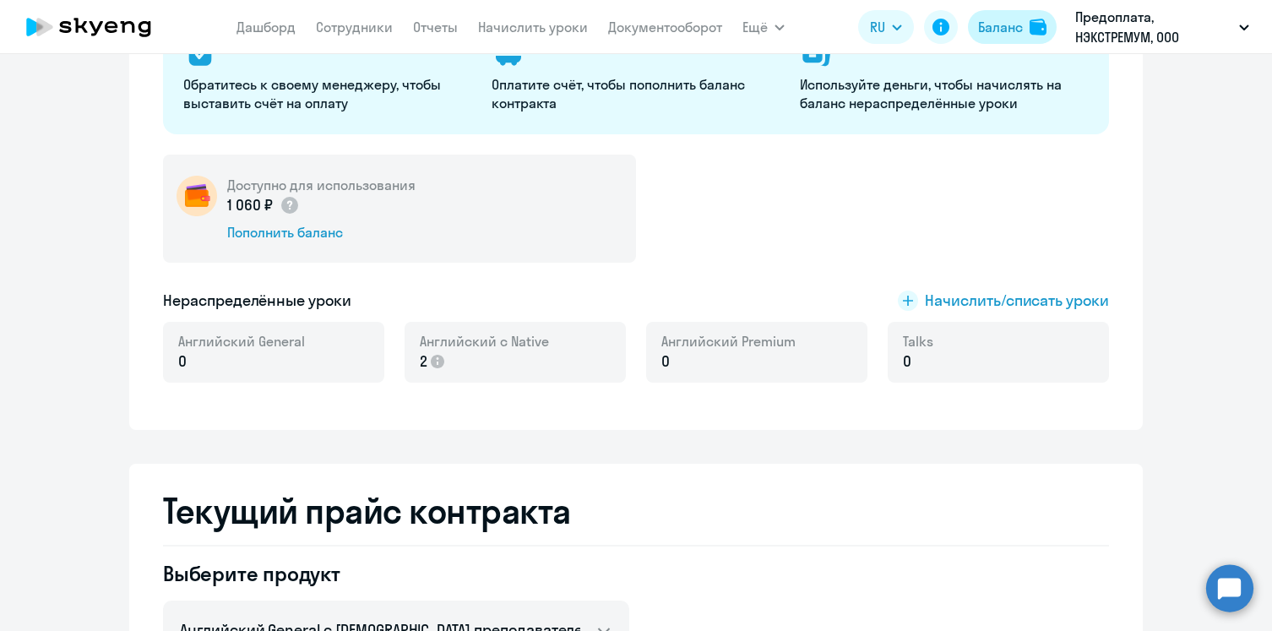
click at [1033, 27] on img at bounding box center [1037, 27] width 17 height 17
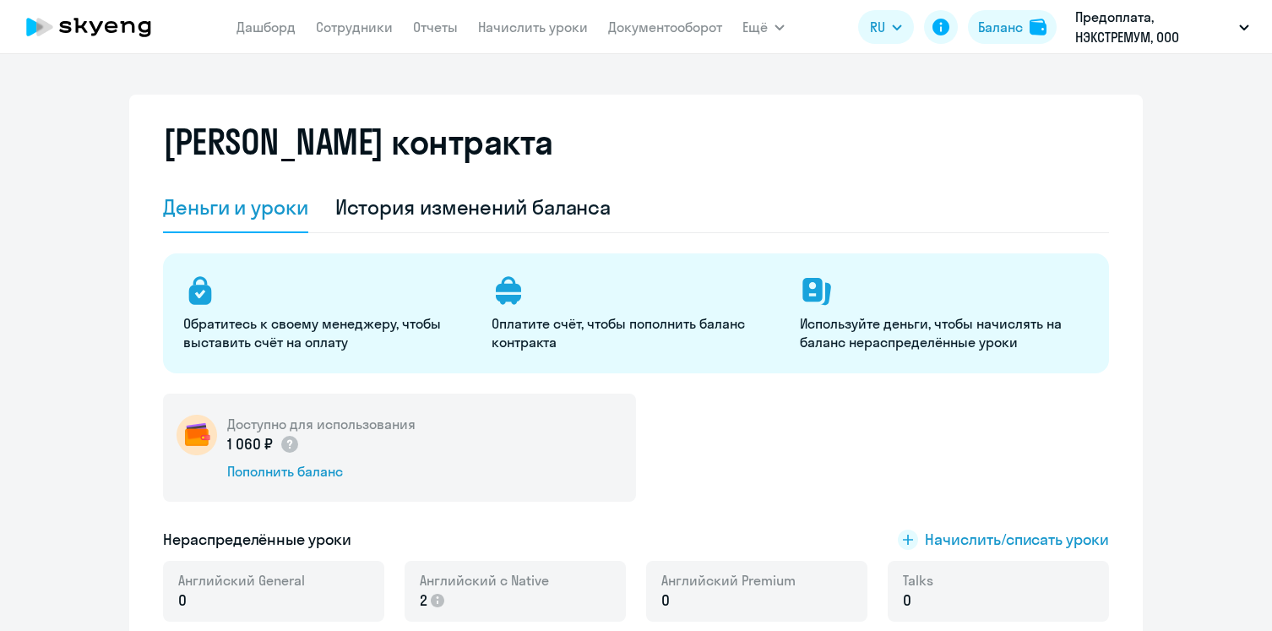
select select "english_adult_not_native_speaker"
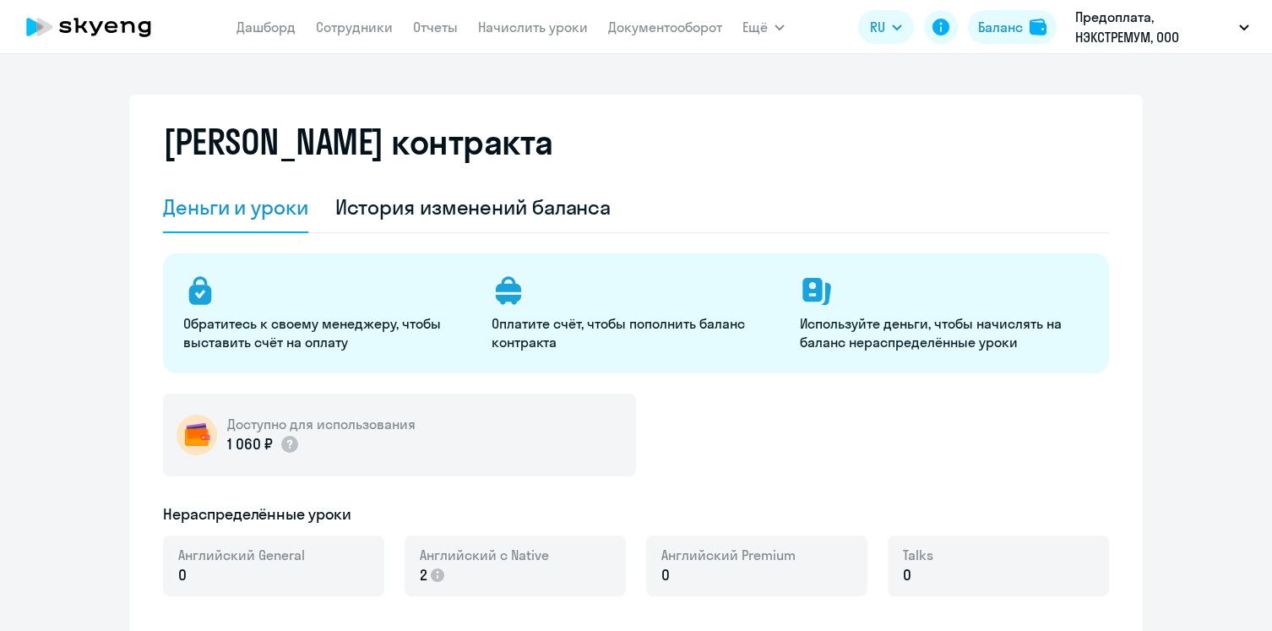
select select "english_adult_not_native_speaker"
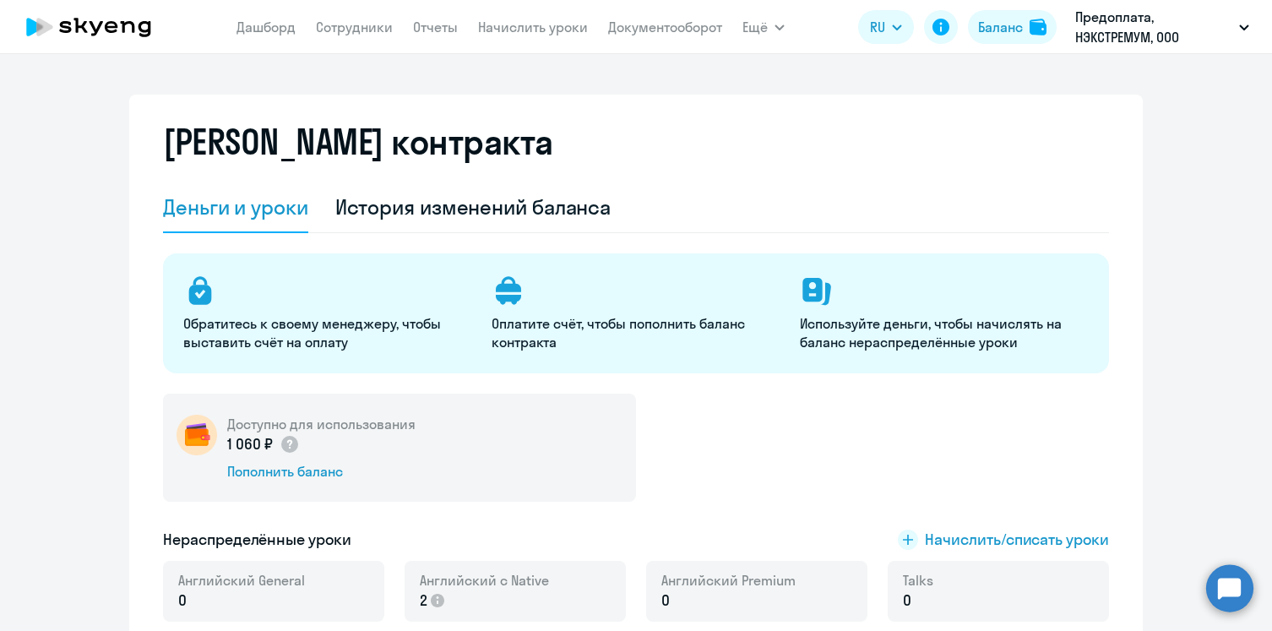
click at [454, 593] on p "2" at bounding box center [484, 600] width 129 height 22
click at [254, 29] on link "Дашборд" at bounding box center [265, 27] width 59 height 17
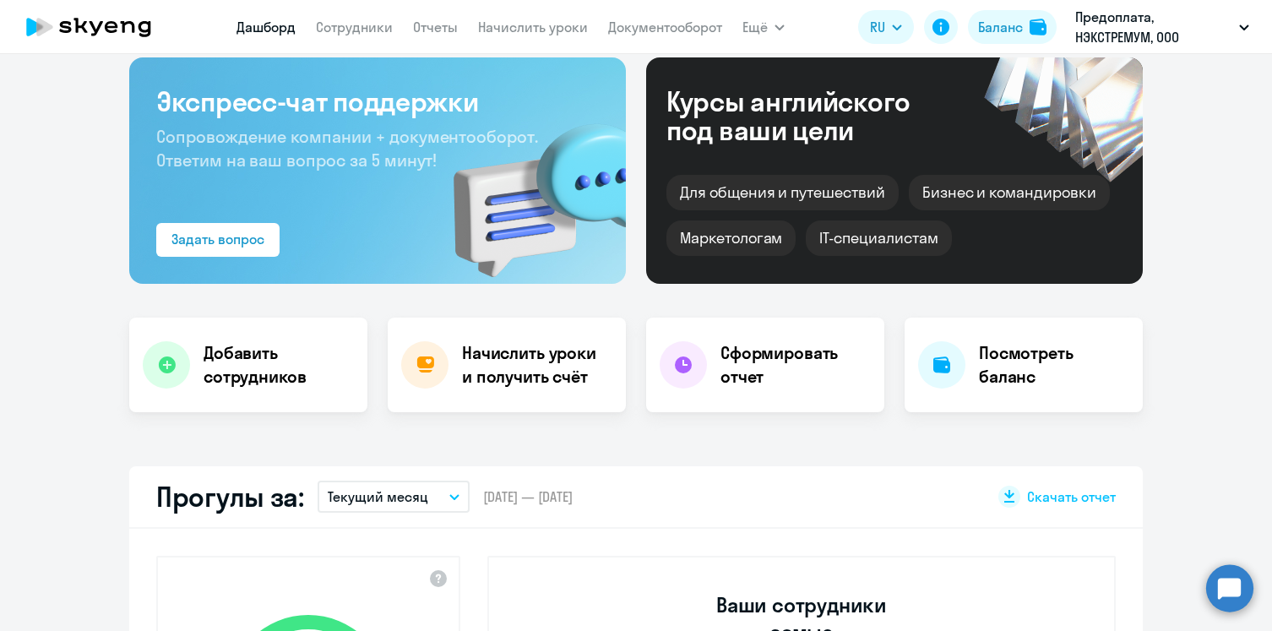
select select "30"
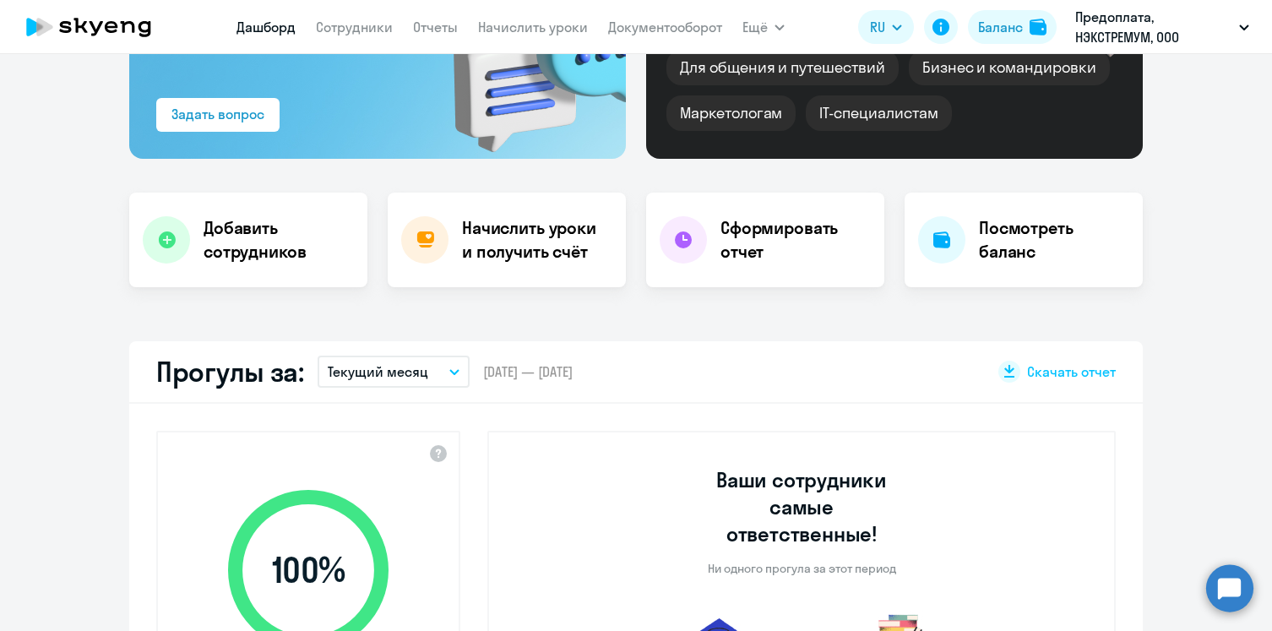
scroll to position [127, 0]
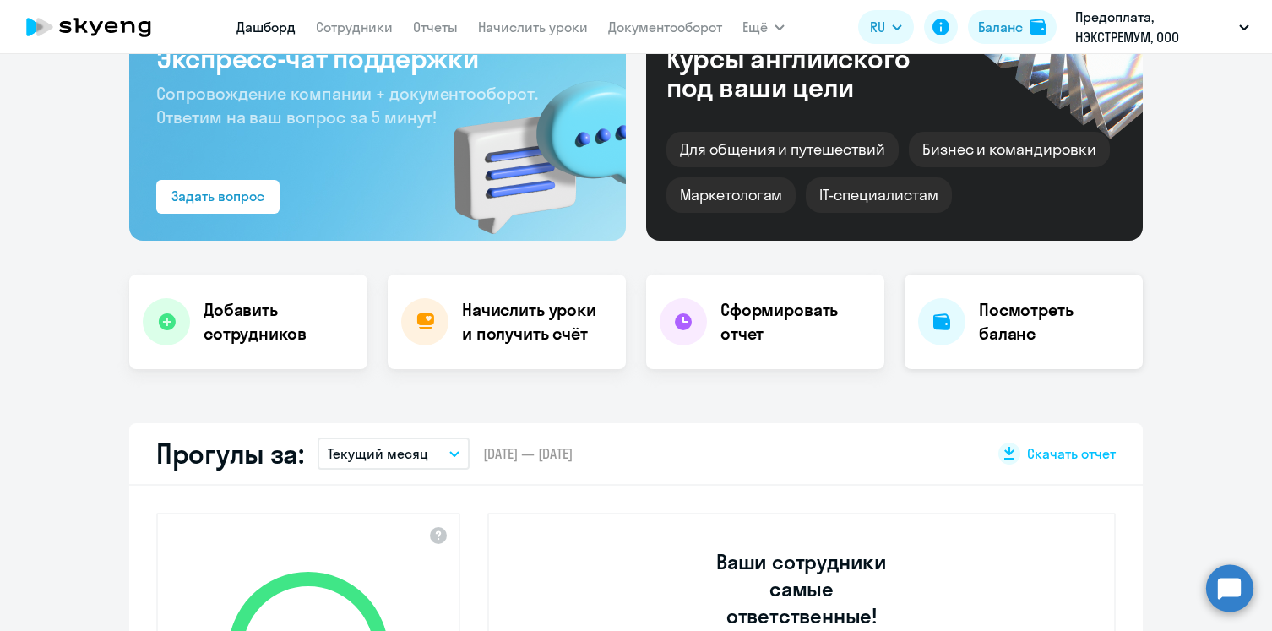
click at [1008, 321] on h4 "Посмотреть баланс" at bounding box center [1054, 321] width 150 height 47
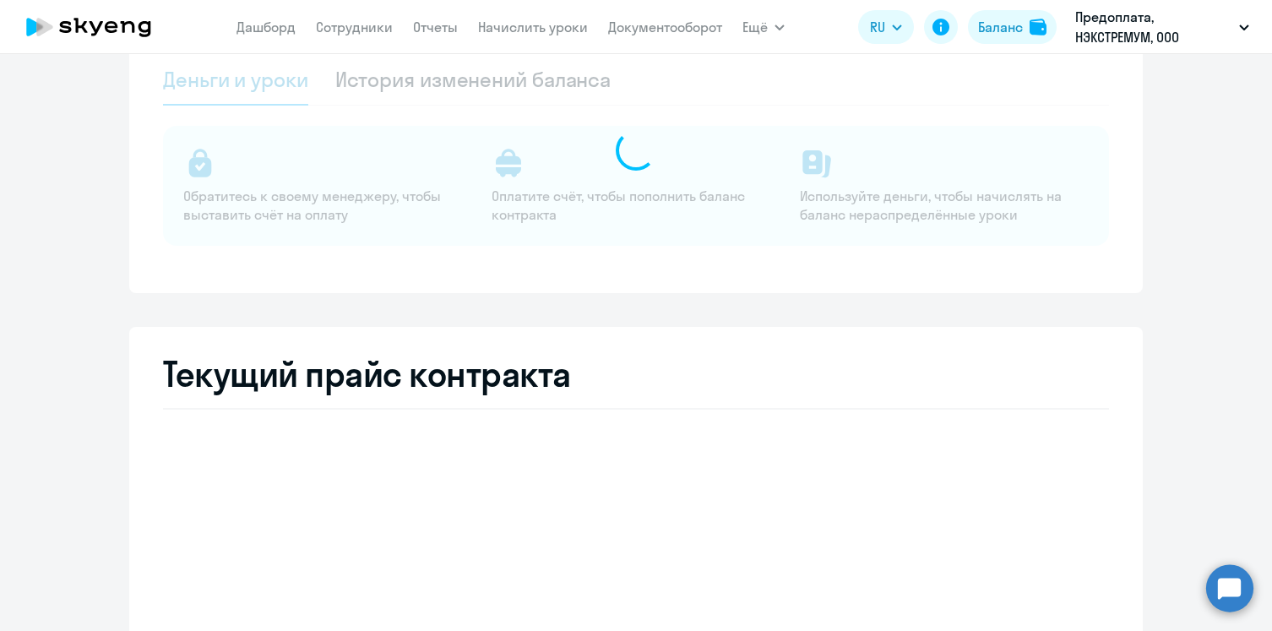
select select "english_adult_not_native_speaker"
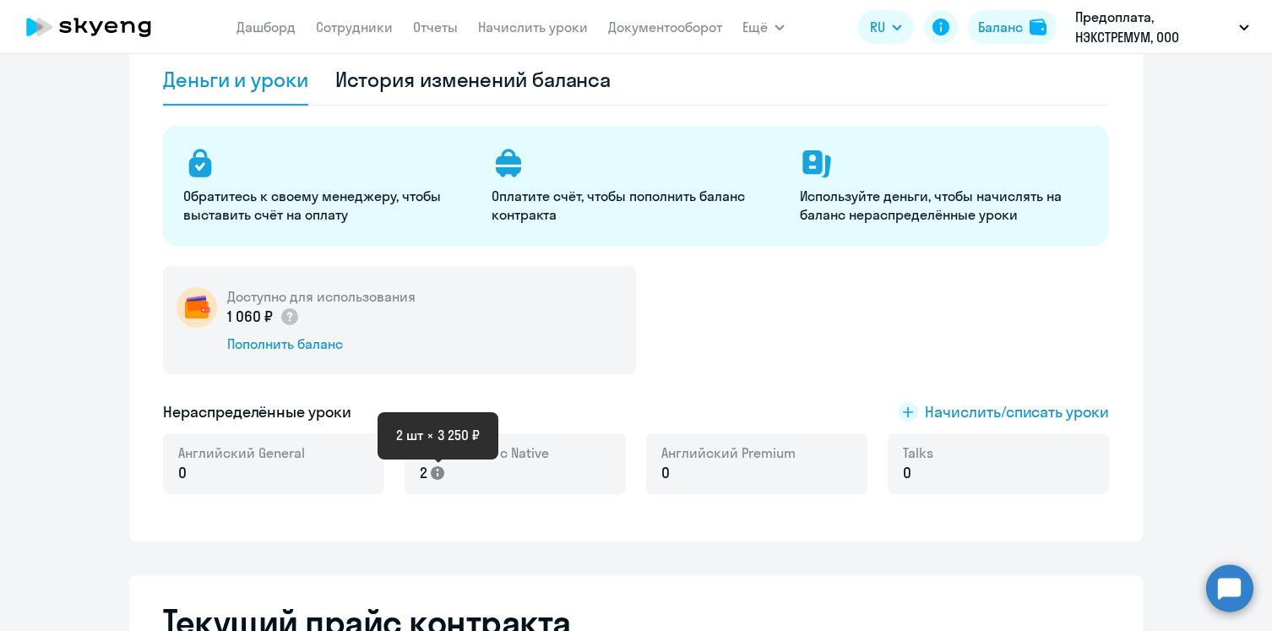
click at [440, 475] on icon at bounding box center [438, 473] width 14 height 14
click at [467, 518] on div "Баланс контракта Деньги и уроки История изменений баланса Обратитесь к своему м…" at bounding box center [635, 254] width 1013 height 574
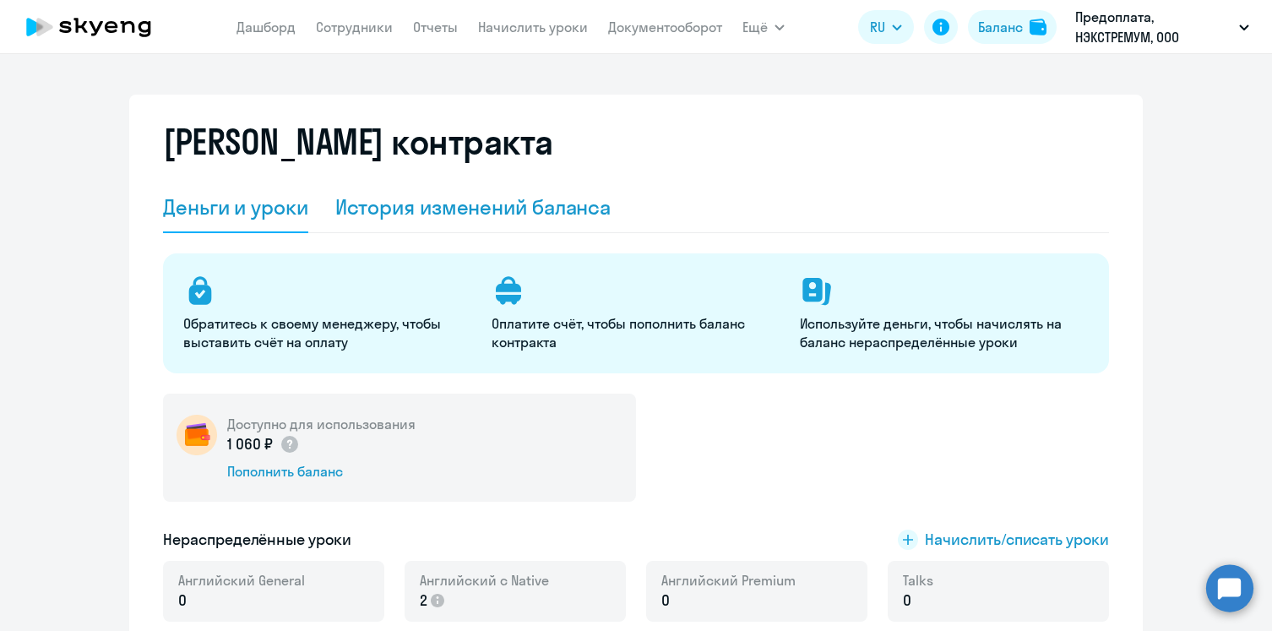
click at [525, 214] on div "История изменений баланса" at bounding box center [473, 206] width 276 height 27
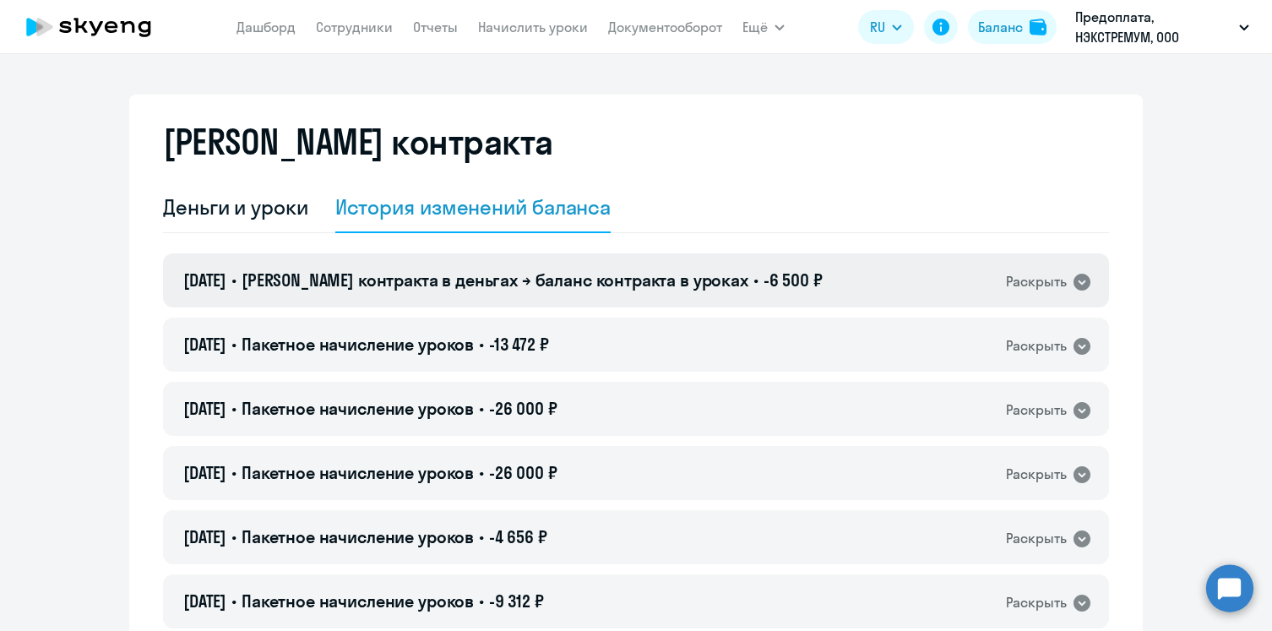
click at [594, 290] on span "Баланс контракта в деньгах → баланс контракта в уроках" at bounding box center [494, 279] width 507 height 21
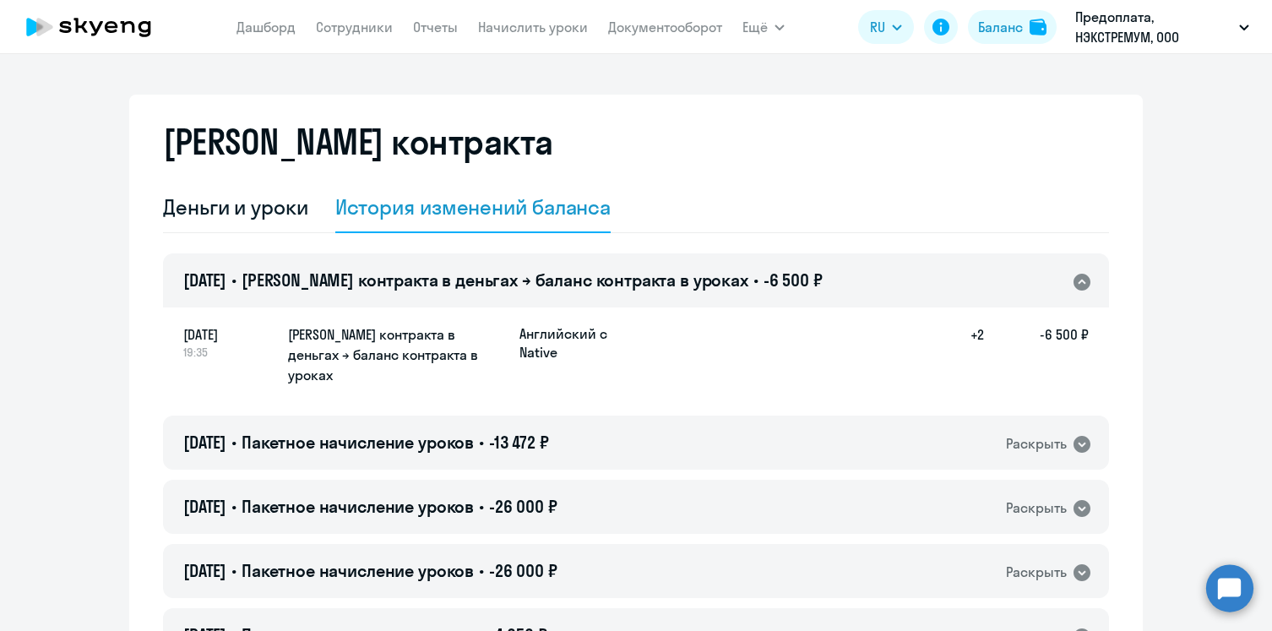
click at [583, 339] on p "Английский с Native" at bounding box center [582, 342] width 127 height 37
click at [230, 201] on div "Деньги и уроки" at bounding box center [235, 206] width 145 height 27
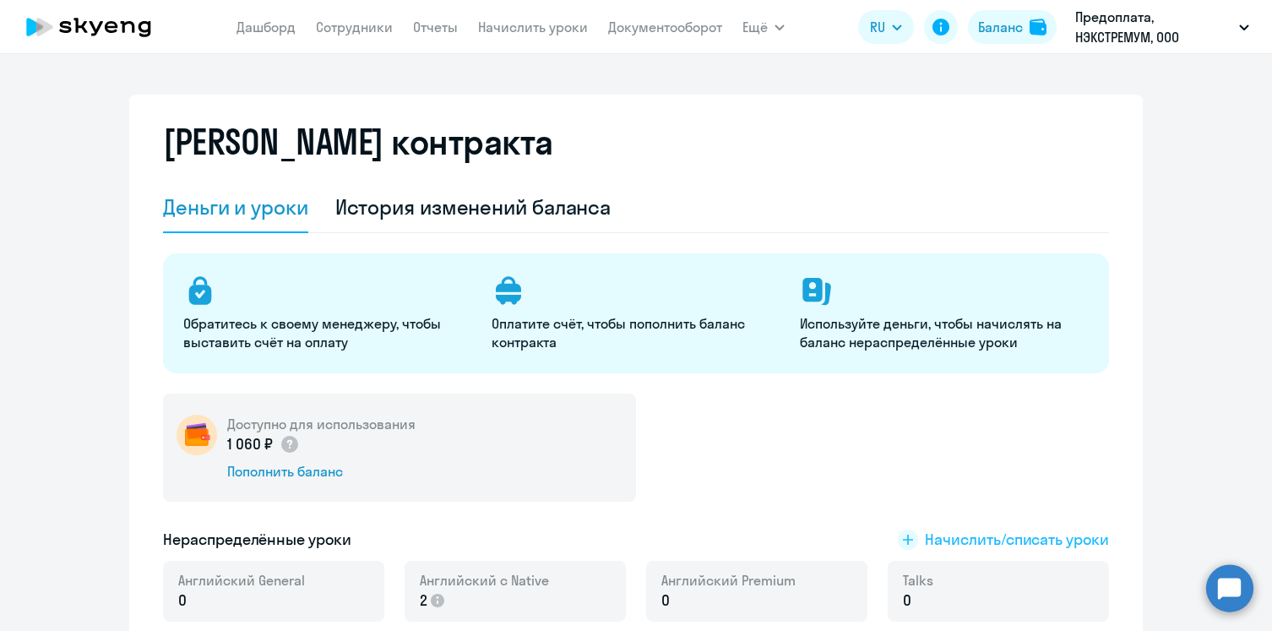
click at [1022, 541] on span "Начислить/списать уроки" at bounding box center [1017, 540] width 184 height 22
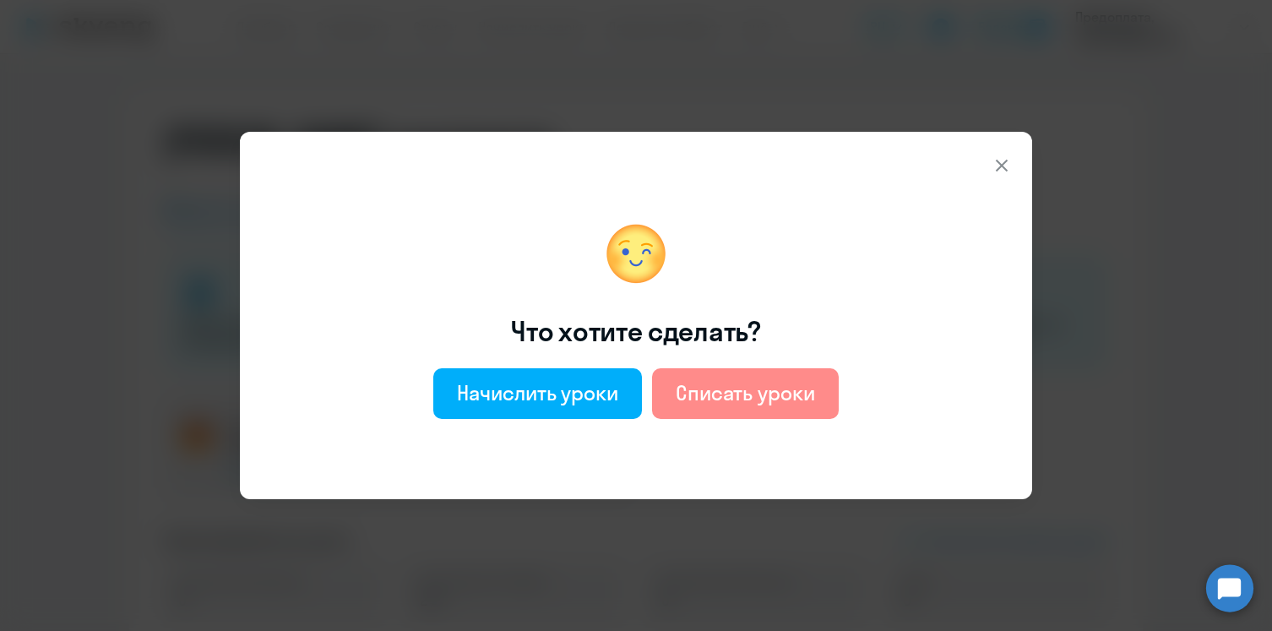
click at [771, 384] on div "Списать уроки" at bounding box center [744, 392] width 139 height 27
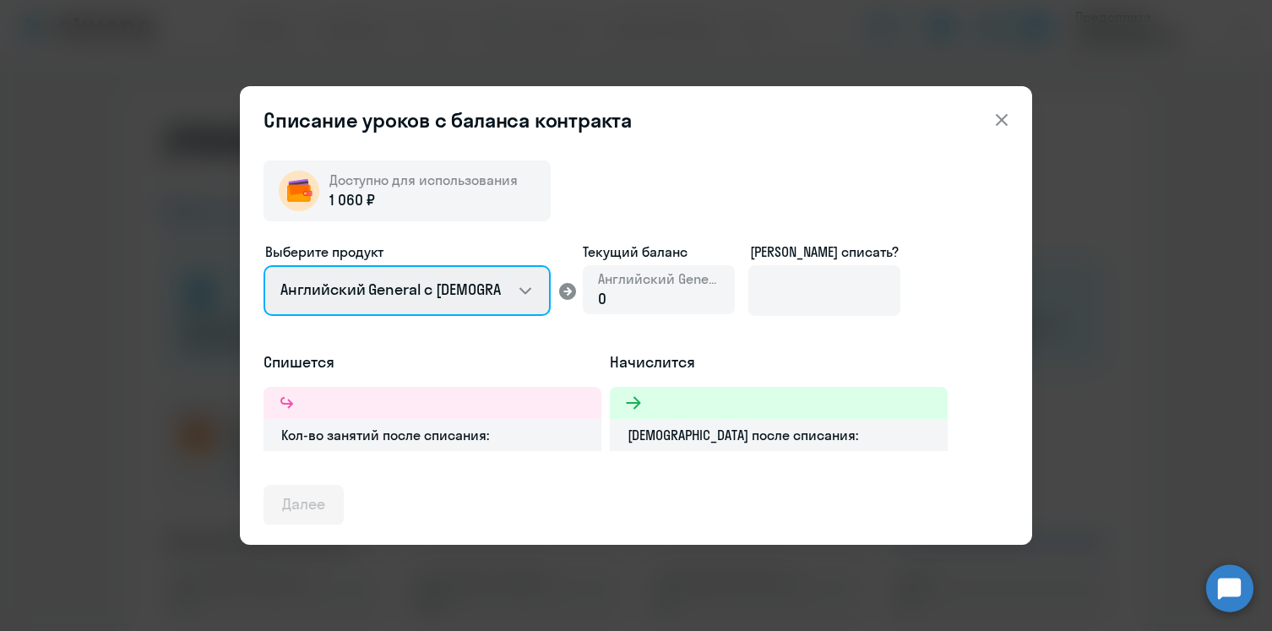
click at [529, 290] on select "Английский General с русскоговорящим преподавателем Английский General с англог…" at bounding box center [406, 290] width 287 height 51
select select "english_adult_native_speaker"
click at [263, 265] on select "Английский General с русскоговорящим преподавателем Английский General с англог…" at bounding box center [406, 290] width 287 height 51
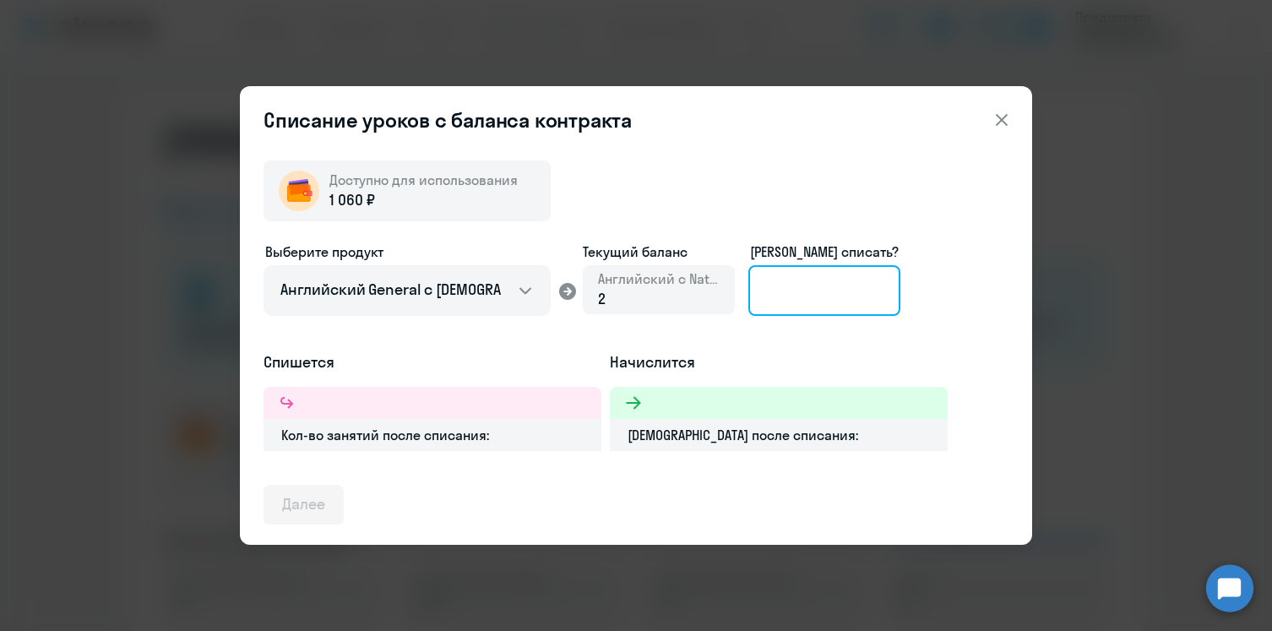
click at [778, 296] on input at bounding box center [824, 290] width 152 height 51
type input "2"
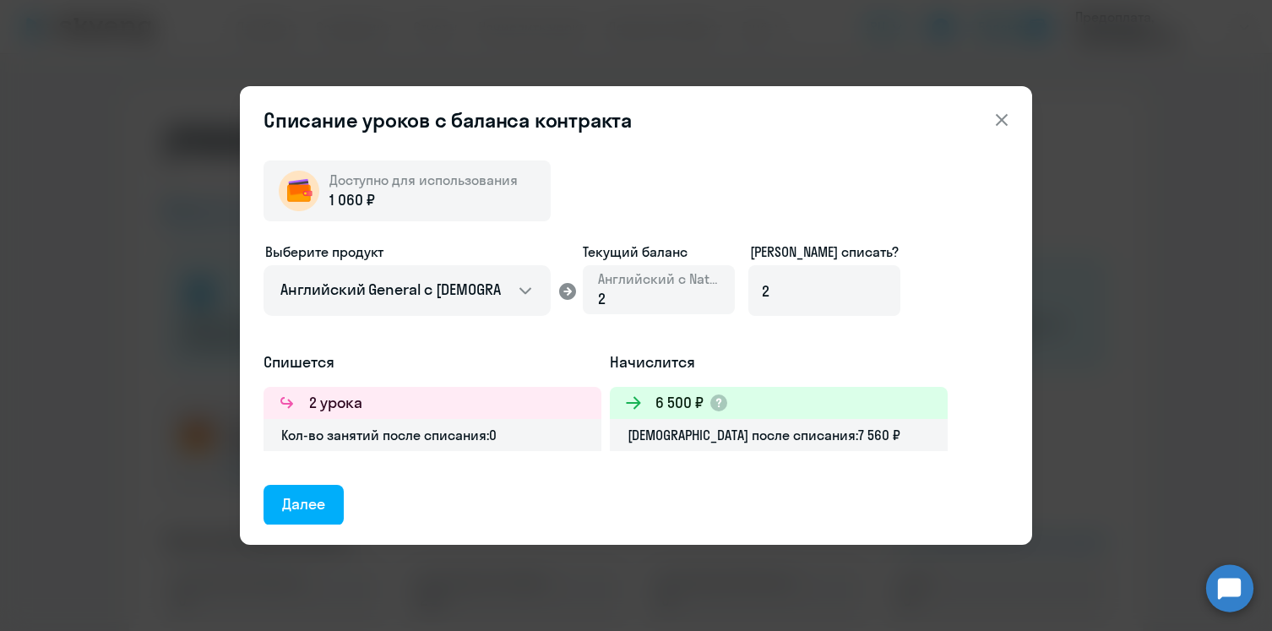
click at [999, 111] on icon at bounding box center [1001, 120] width 20 height 20
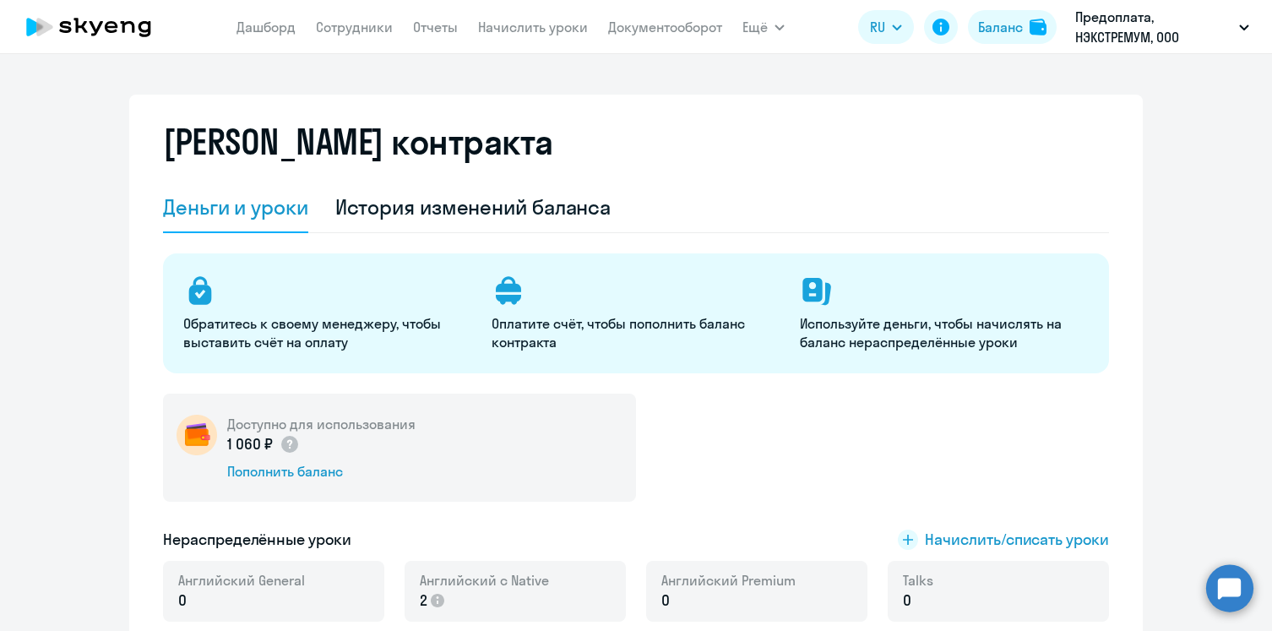
click at [336, 18] on app-menu-item-link "Сотрудники" at bounding box center [354, 27] width 77 height 21
click at [339, 26] on link "Сотрудники" at bounding box center [354, 27] width 77 height 17
select select "30"
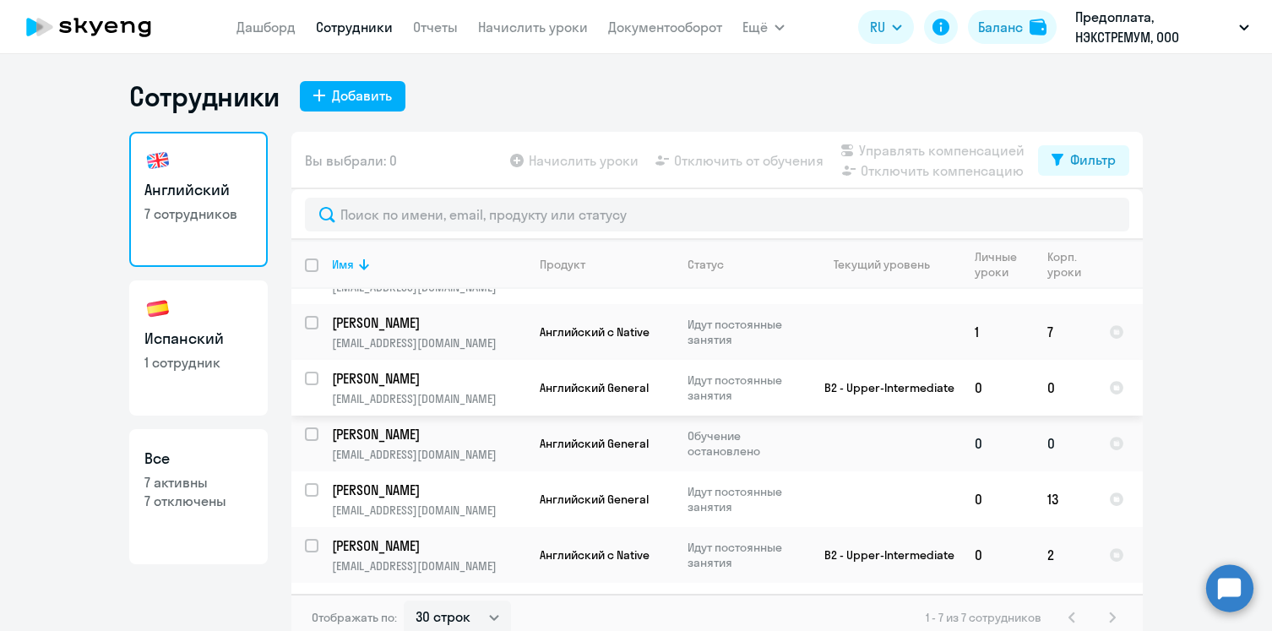
scroll to position [82, 0]
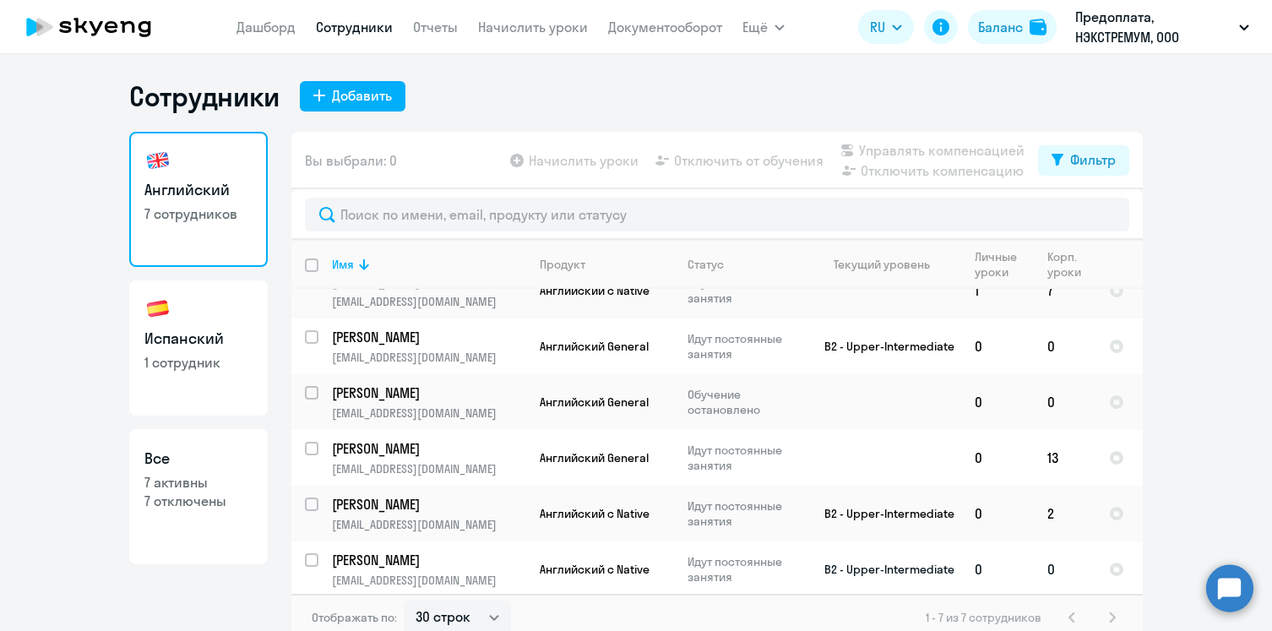
click at [359, 562] on p "Davidenko iLia" at bounding box center [427, 559] width 191 height 19
click at [310, 557] on input "select row 14422216" at bounding box center [322, 570] width 34 height 34
click at [310, 557] on input "deselect row 14422216" at bounding box center [322, 570] width 34 height 34
checkbox input "false"
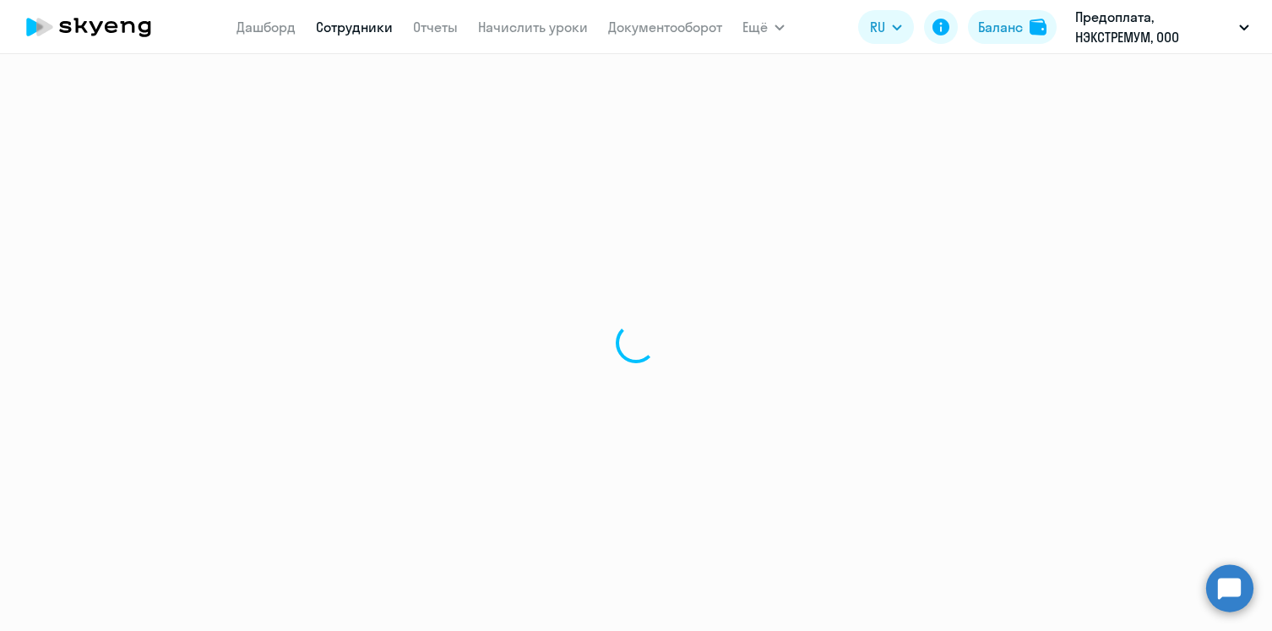
select select "english"
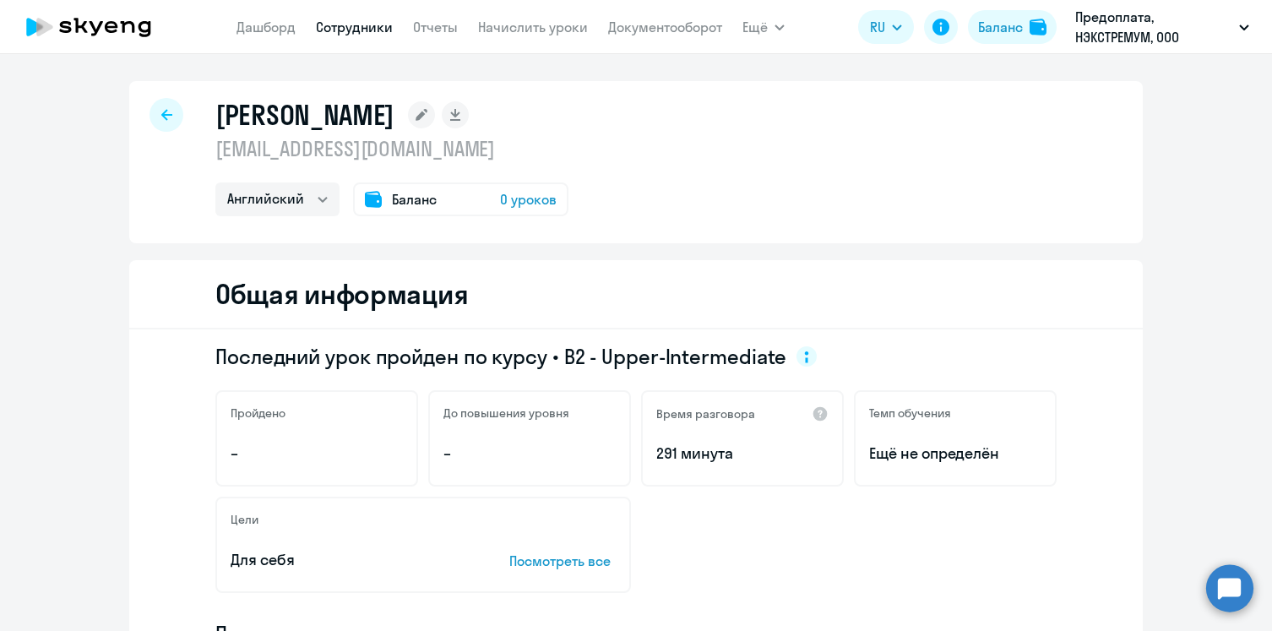
click at [431, 198] on span "Баланс" at bounding box center [414, 199] width 45 height 20
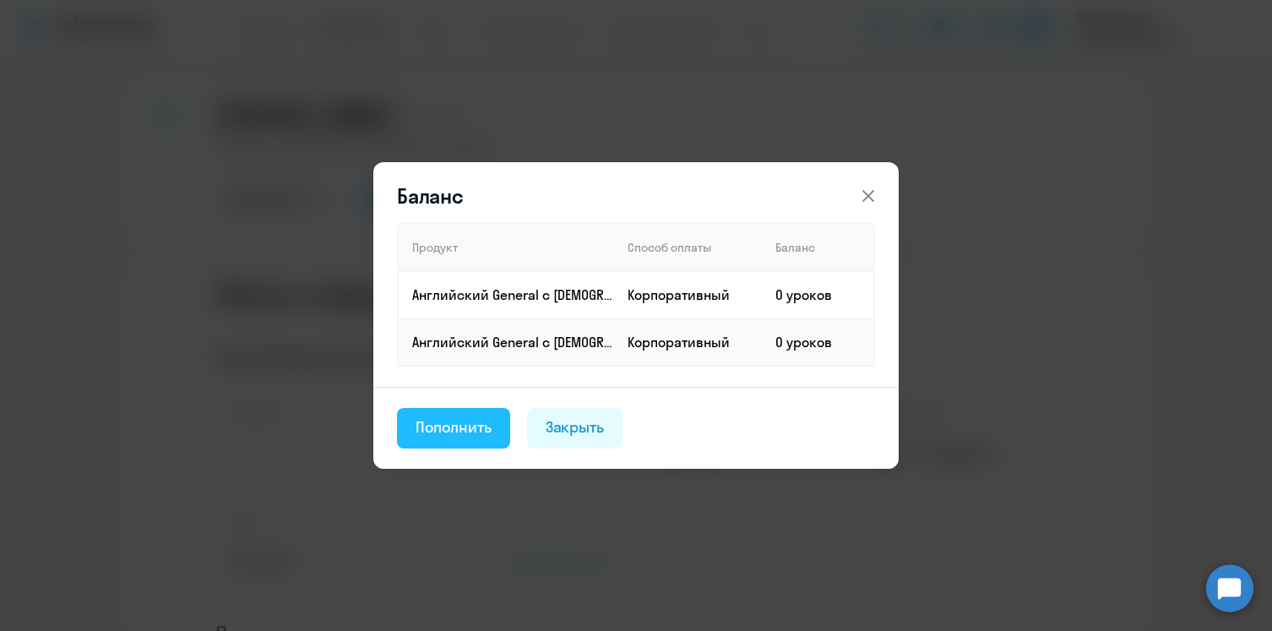
click at [469, 428] on div "Пополнить" at bounding box center [453, 427] width 76 height 22
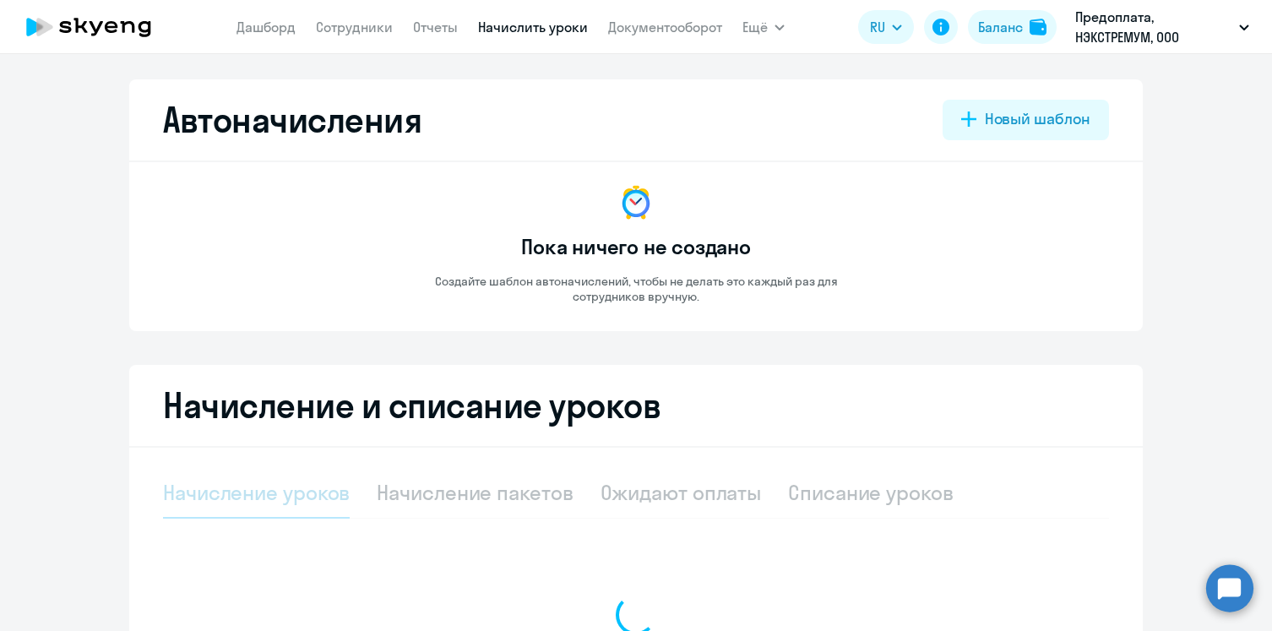
select select "10"
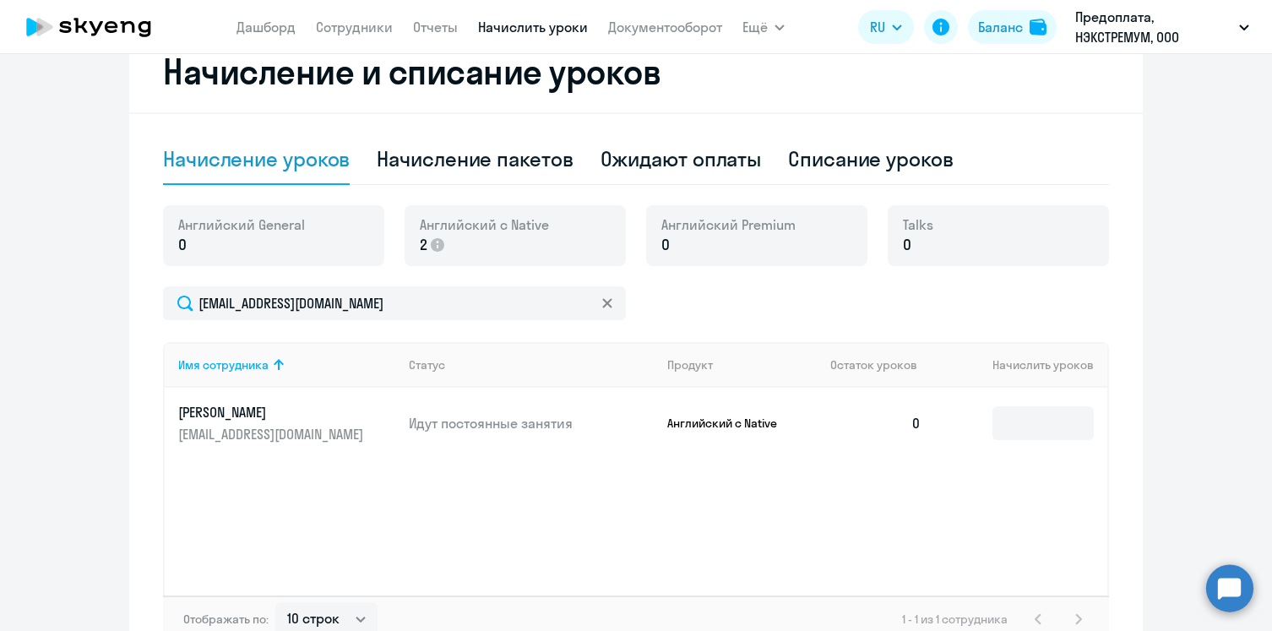
scroll to position [312, 0]
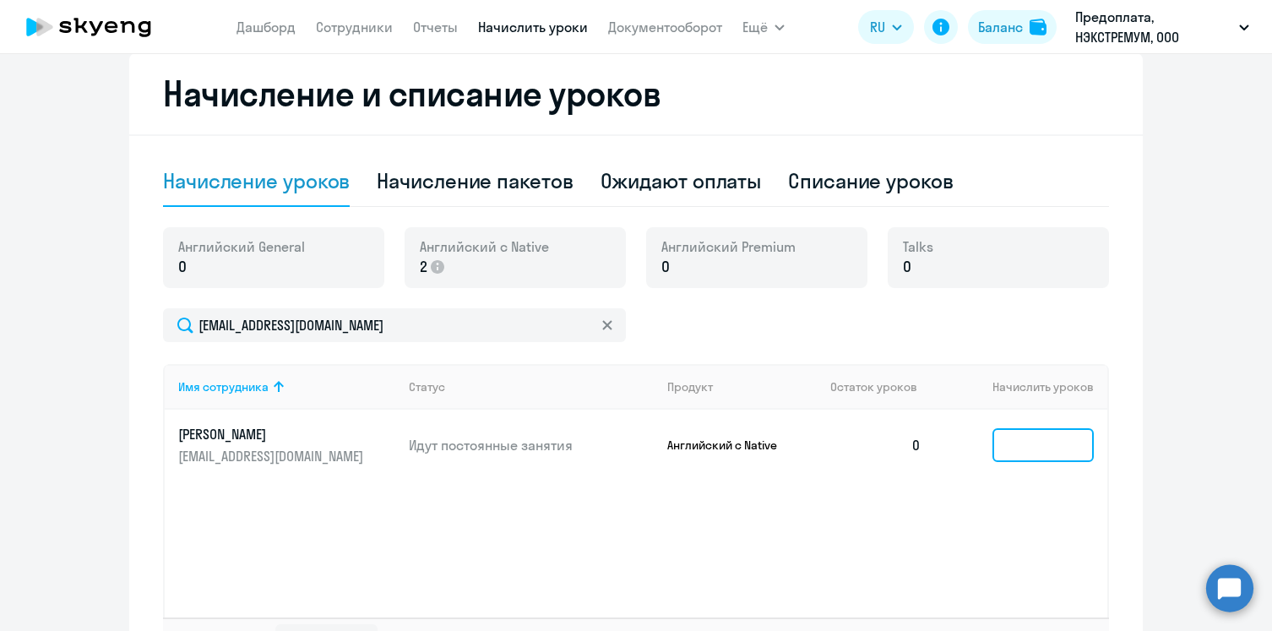
click at [1004, 453] on input at bounding box center [1042, 445] width 101 height 34
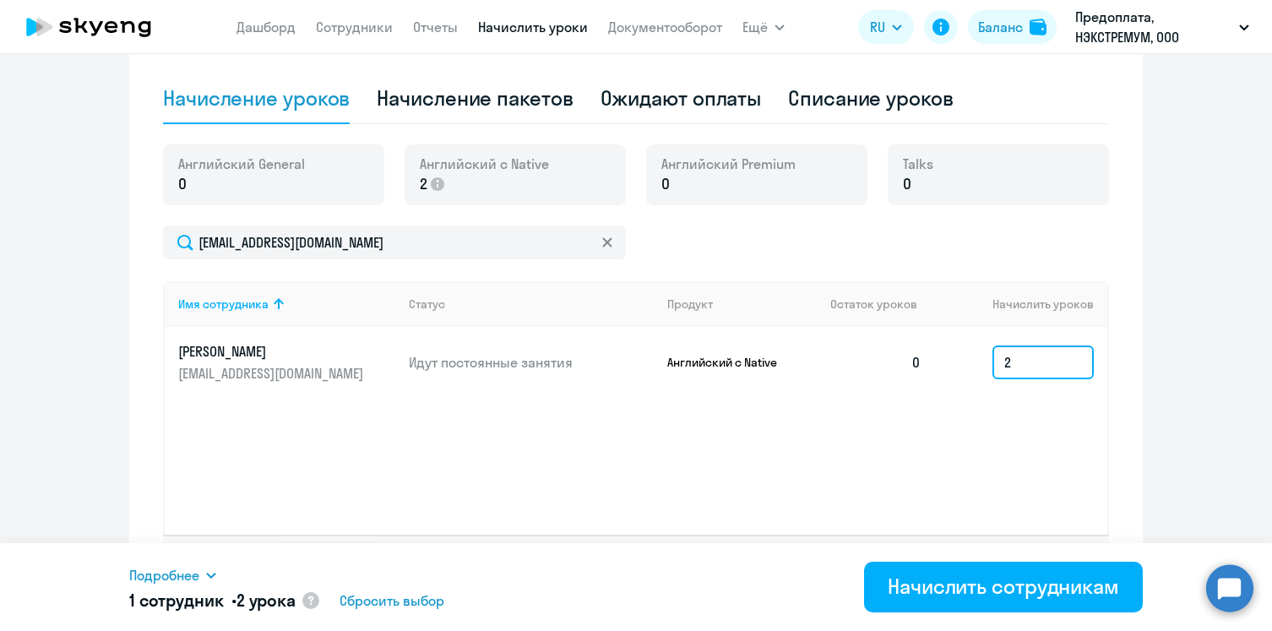
scroll to position [440, 0]
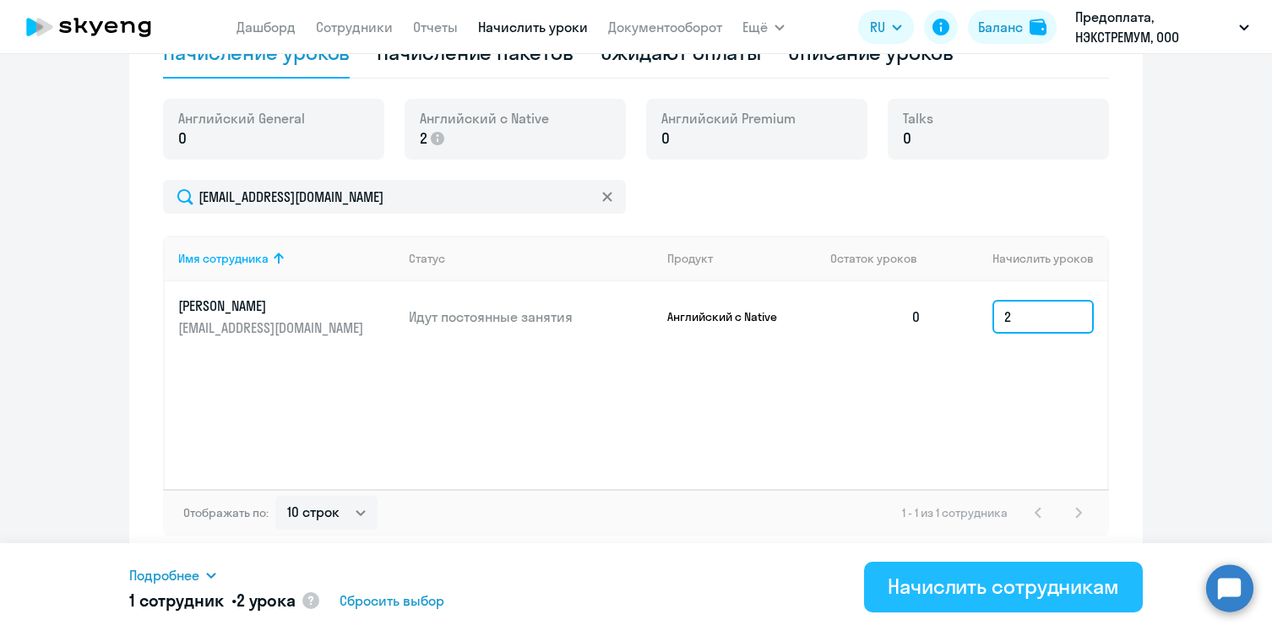
type input "2"
click at [978, 589] on div "Начислить сотрудникам" at bounding box center [1002, 585] width 231 height 27
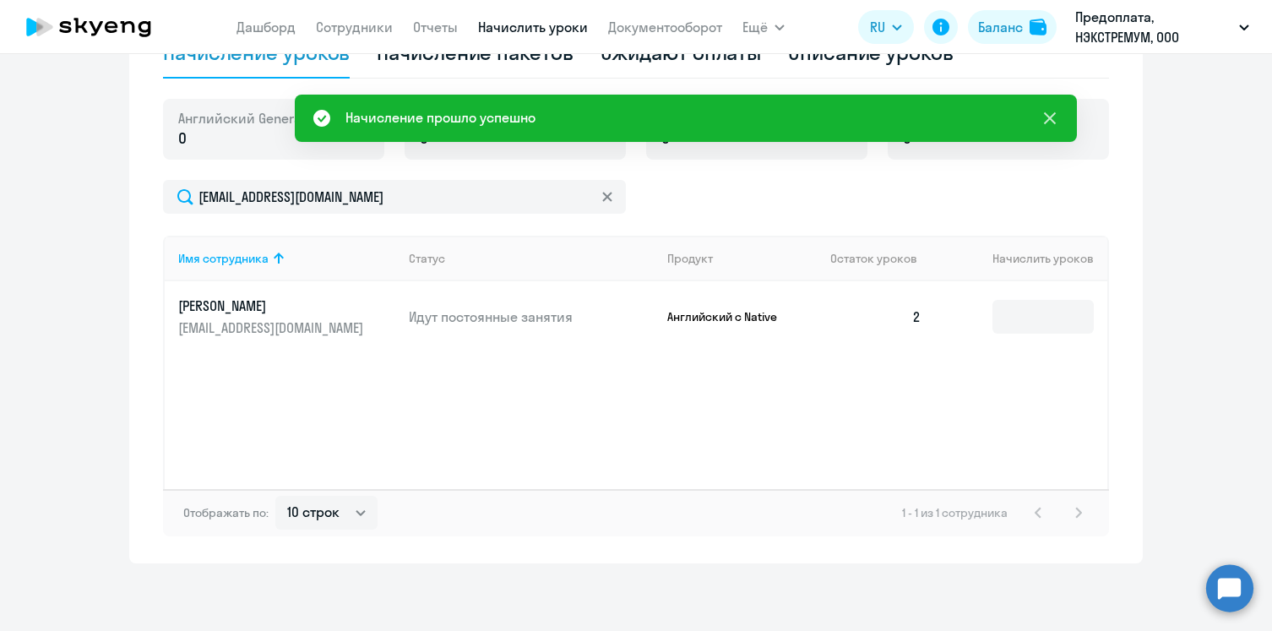
click at [1049, 118] on icon at bounding box center [1050, 118] width 12 height 12
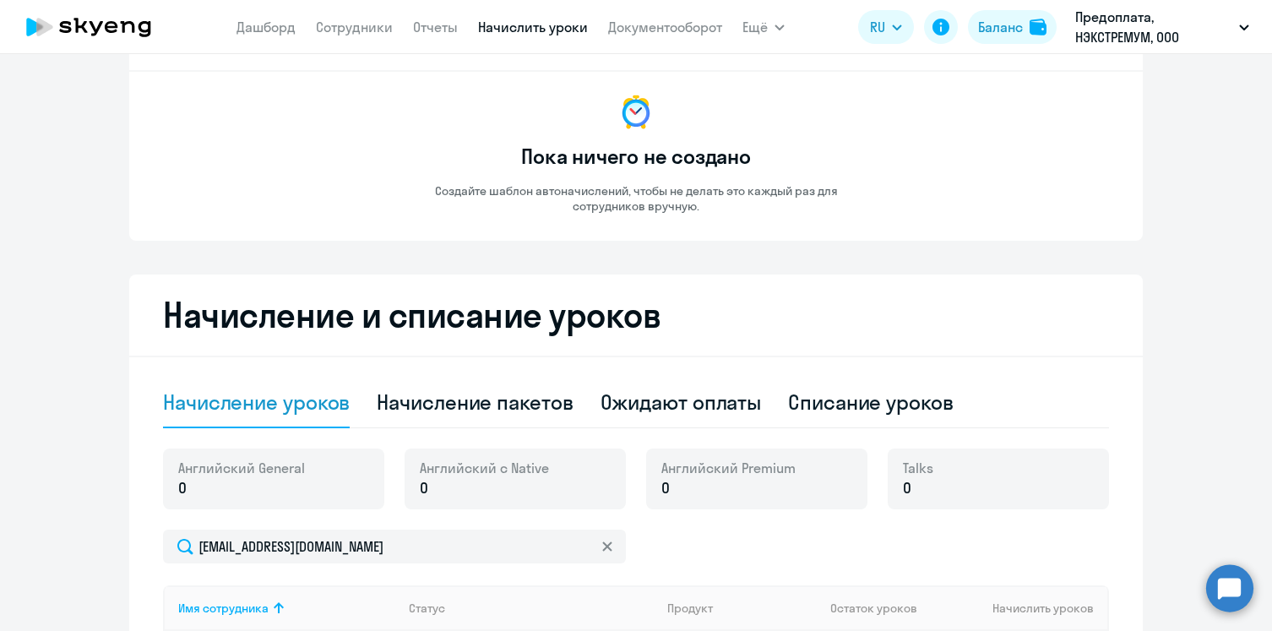
scroll to position [0, 0]
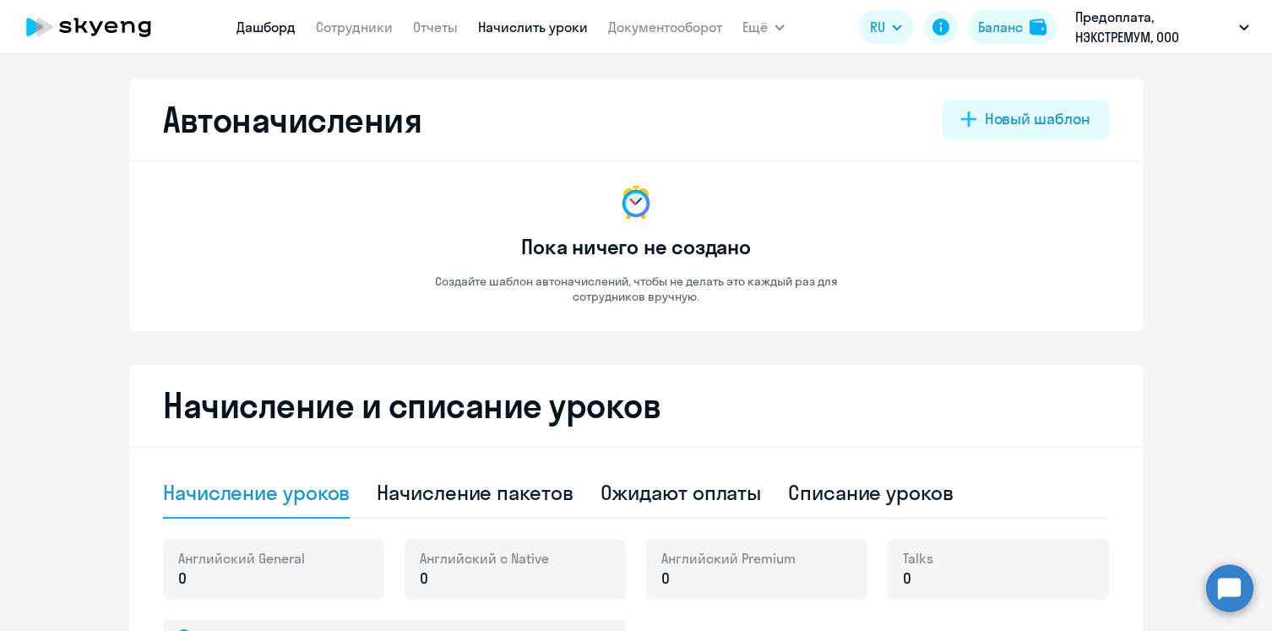
click at [263, 33] on link "Дашборд" at bounding box center [265, 27] width 59 height 17
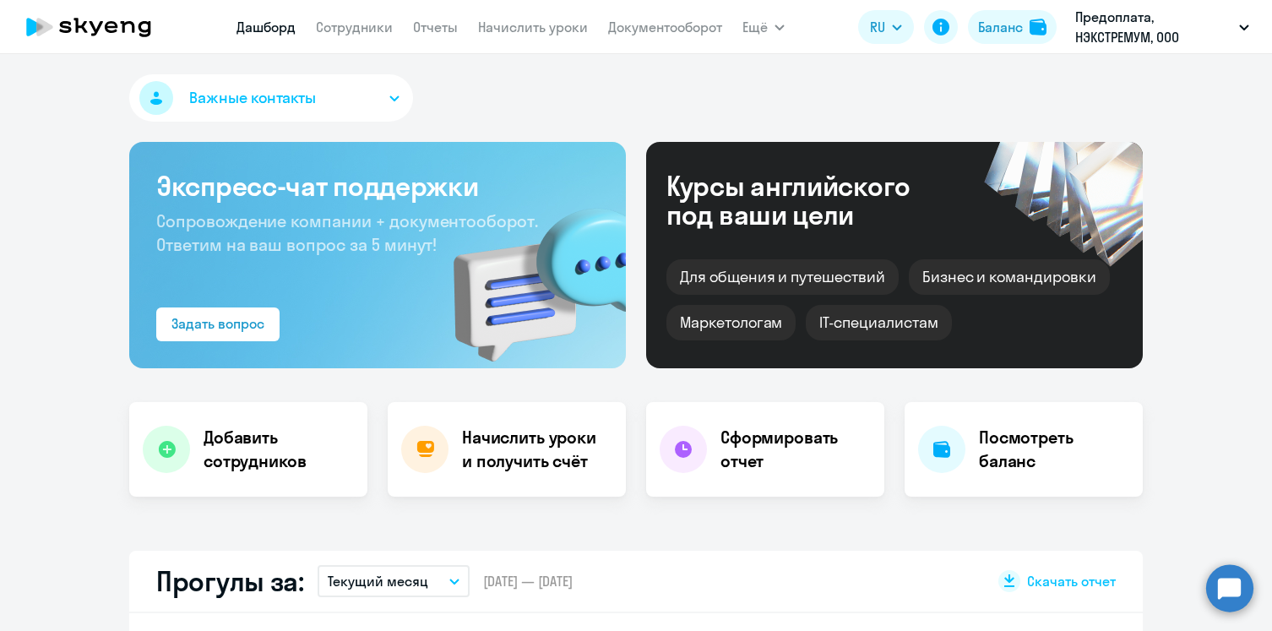
select select "30"
click at [501, 459] on h4 "Начислить уроки и получить счёт" at bounding box center [535, 449] width 147 height 47
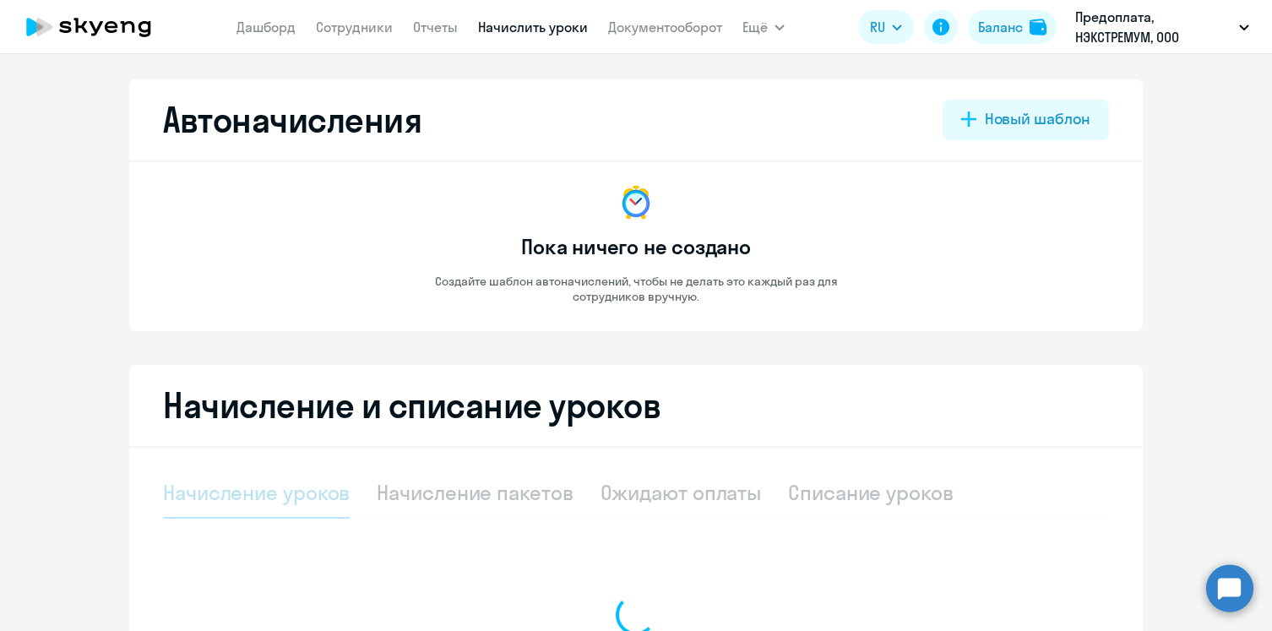
select select "10"
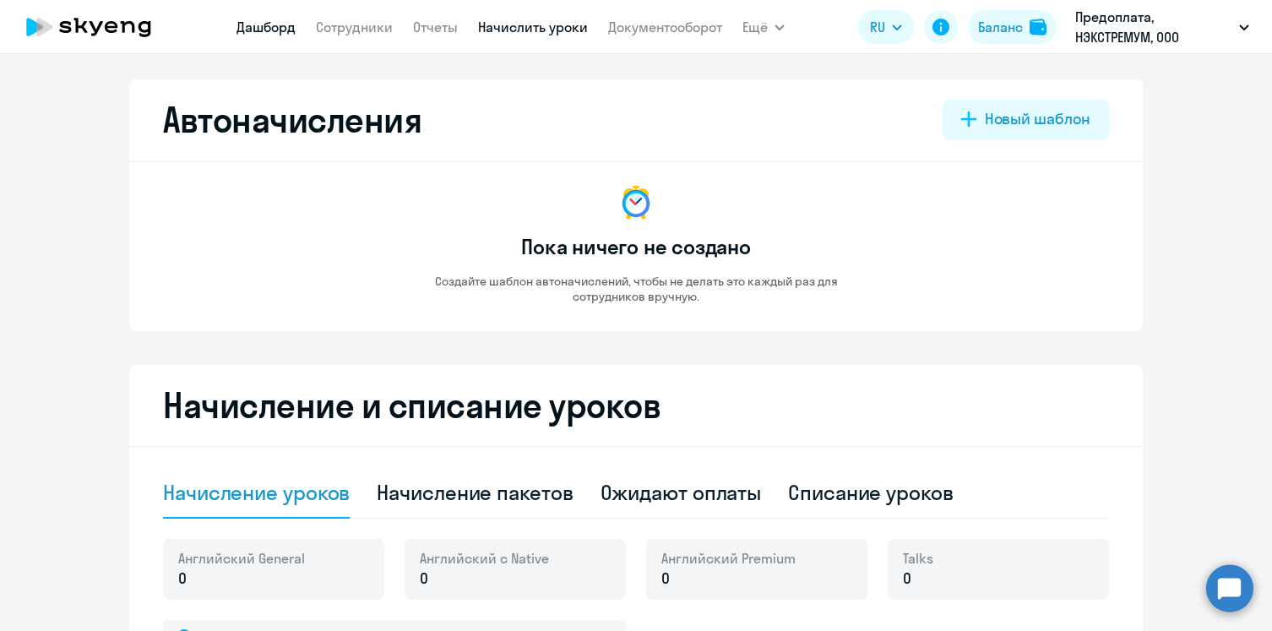
click at [259, 31] on link "Дашборд" at bounding box center [265, 27] width 59 height 17
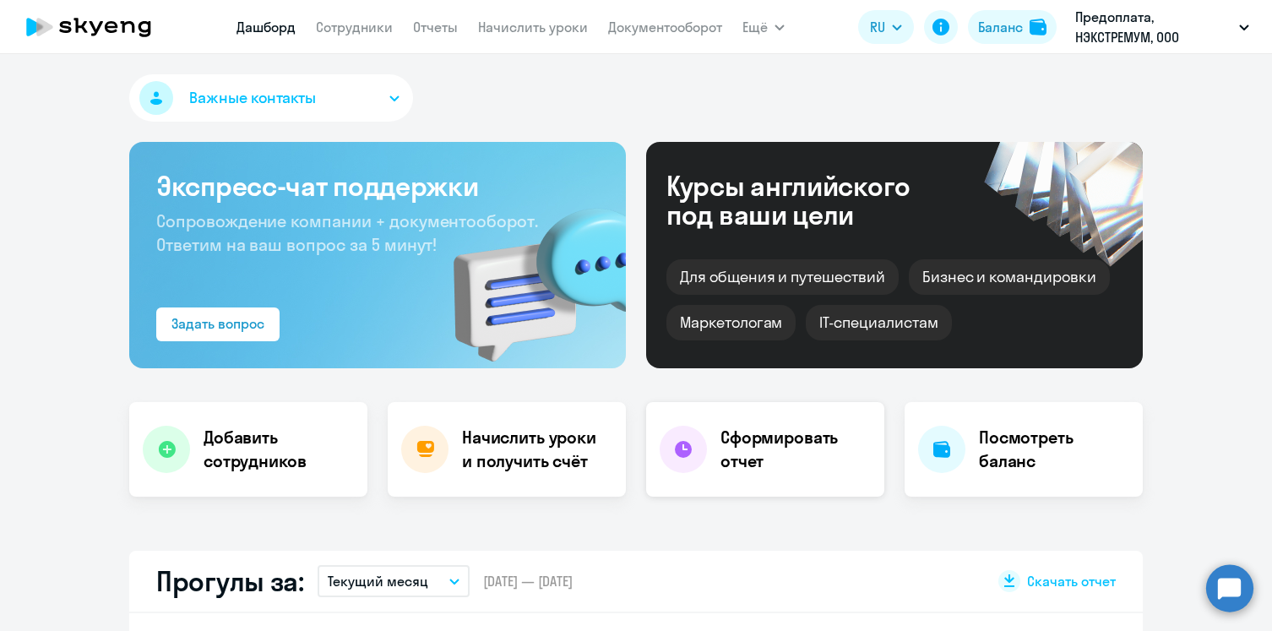
select select "30"
click at [754, 431] on h4 "Сформировать отчет" at bounding box center [795, 449] width 150 height 47
select select "30"
click at [957, 453] on div at bounding box center [941, 449] width 47 height 47
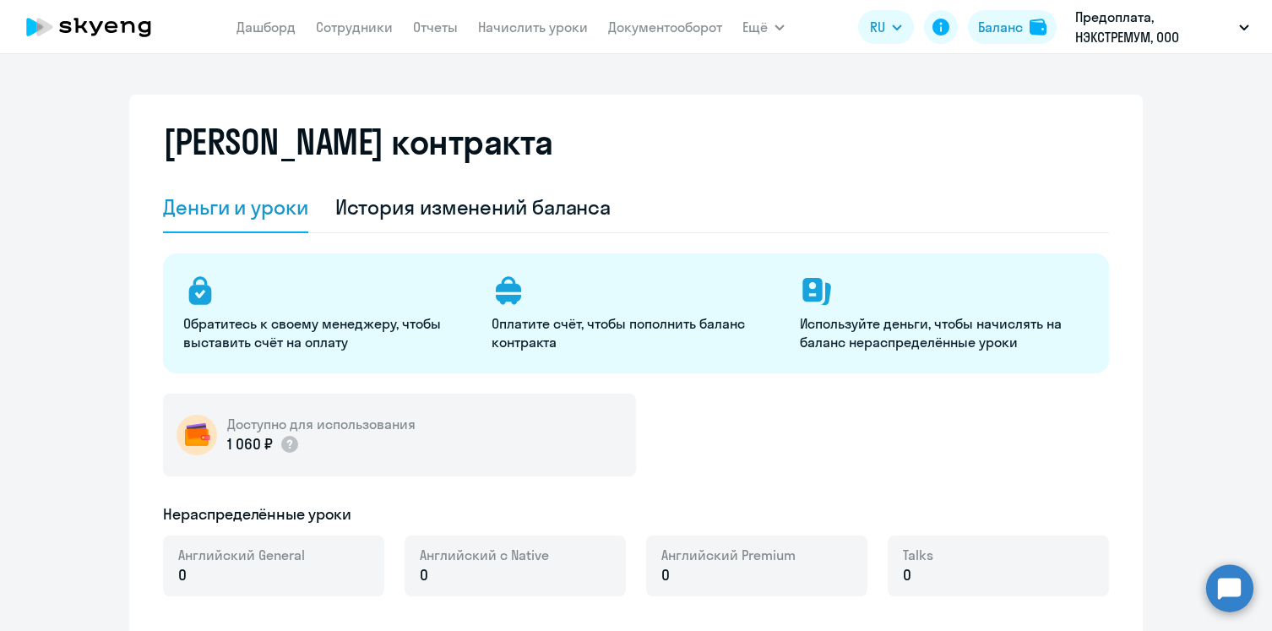
select select "english_adult_not_native_speaker"
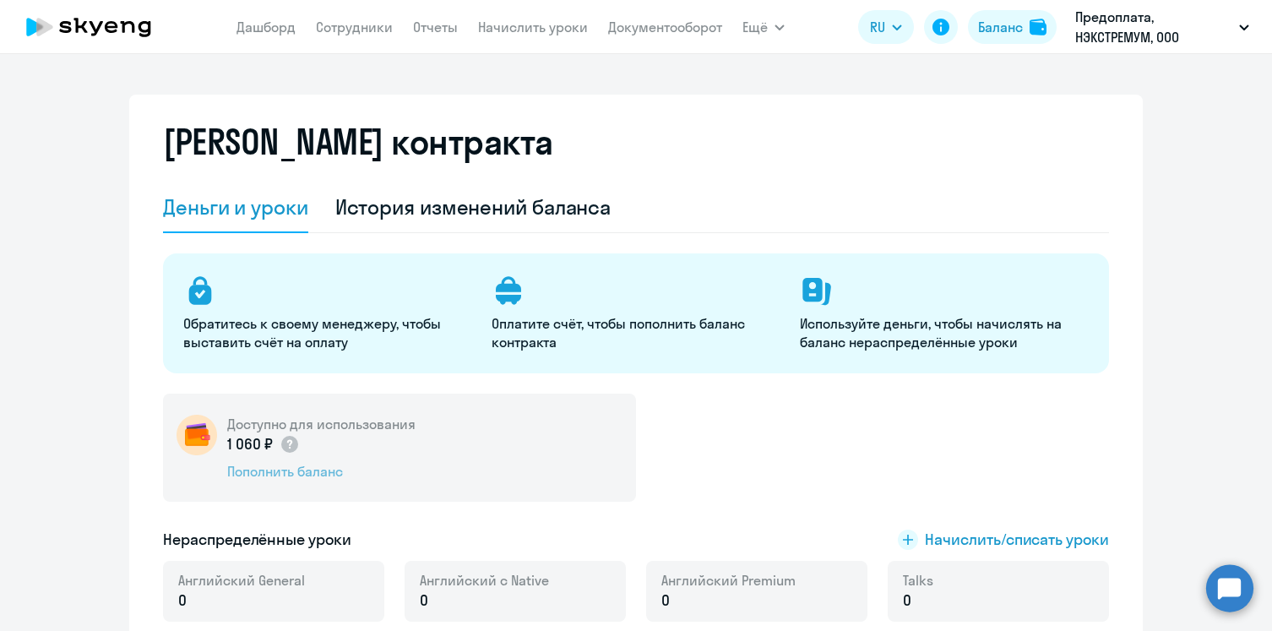
click at [323, 465] on div "Пополнить баланс" at bounding box center [321, 471] width 188 height 19
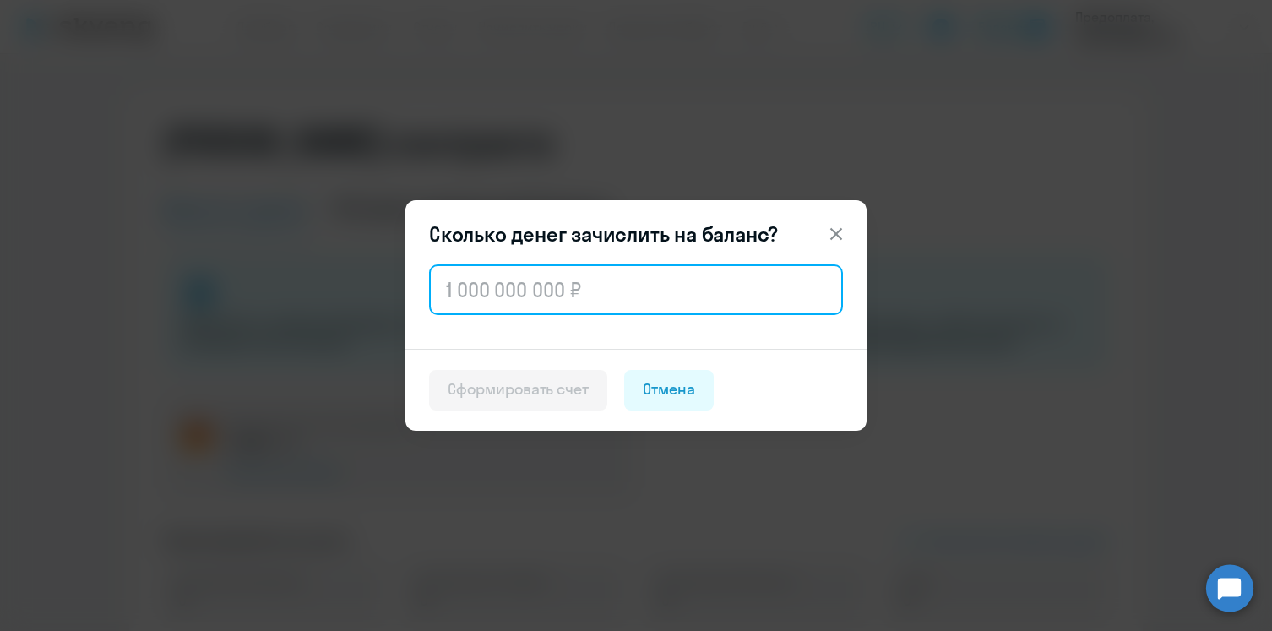
click at [508, 295] on input "text" at bounding box center [636, 289] width 414 height 51
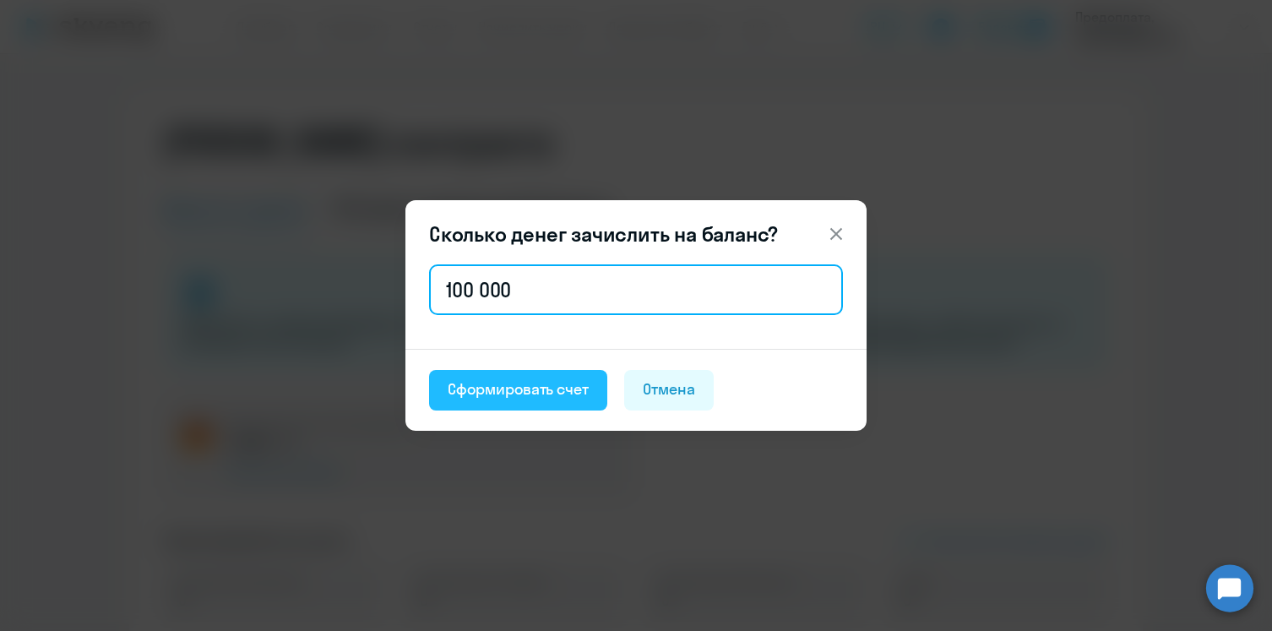
type input "100 000"
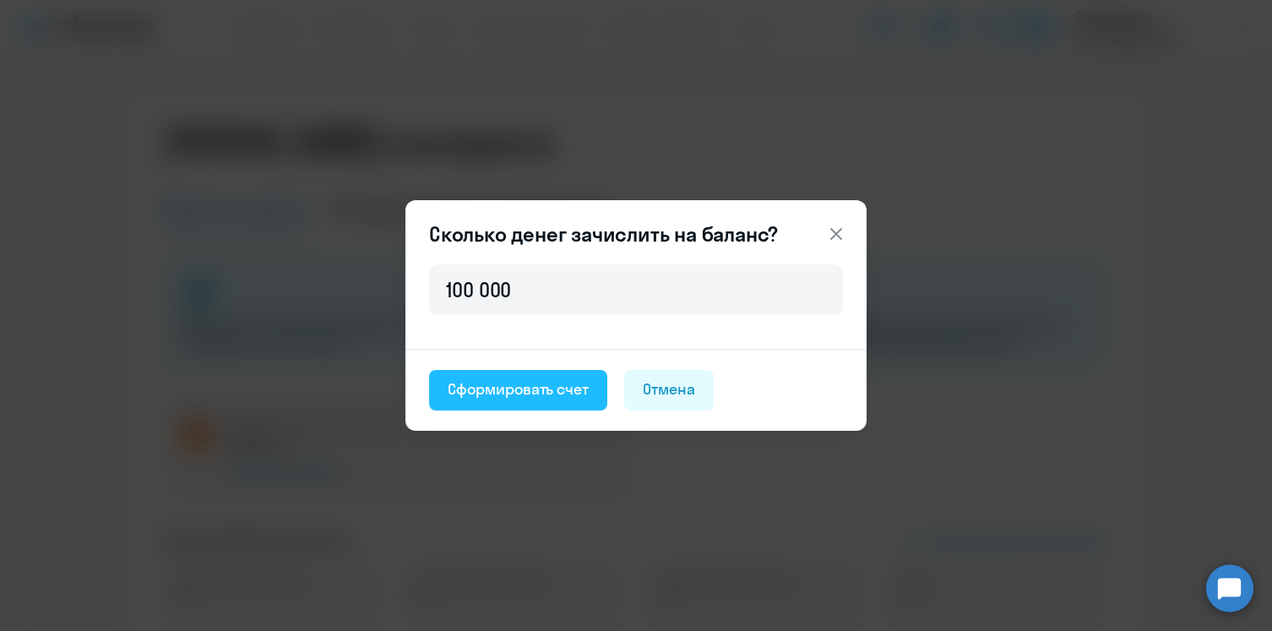
click at [503, 399] on div "Сформировать счет" at bounding box center [517, 389] width 141 height 22
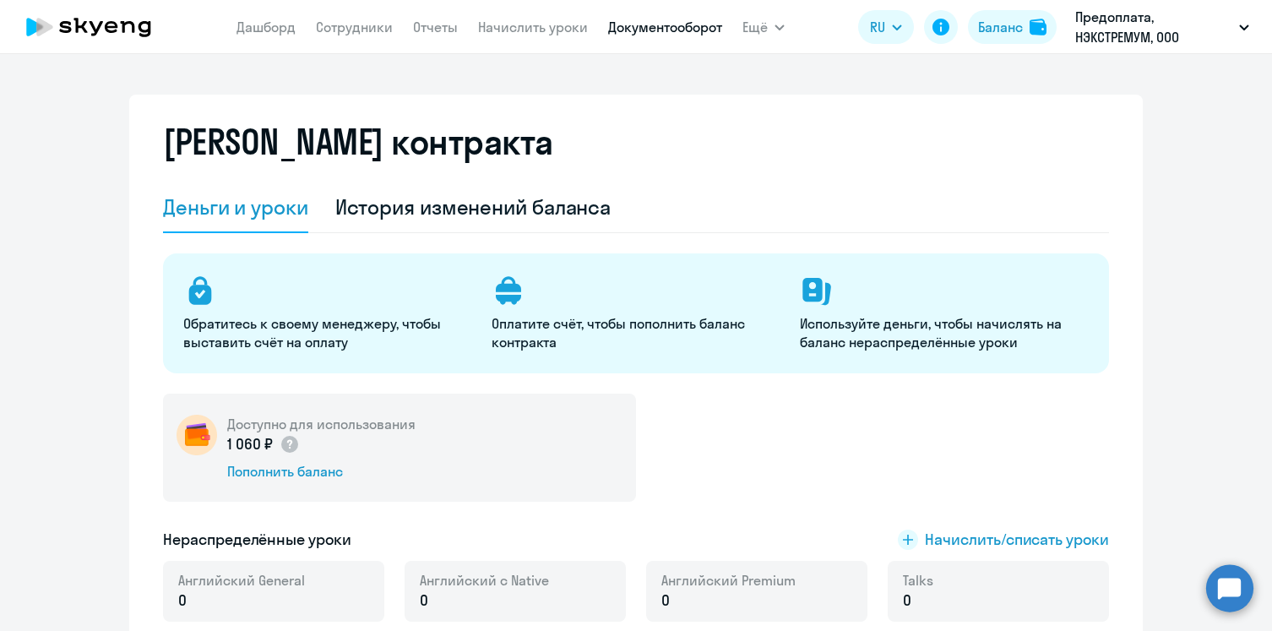
click at [653, 30] on link "Документооборот" at bounding box center [665, 27] width 114 height 17
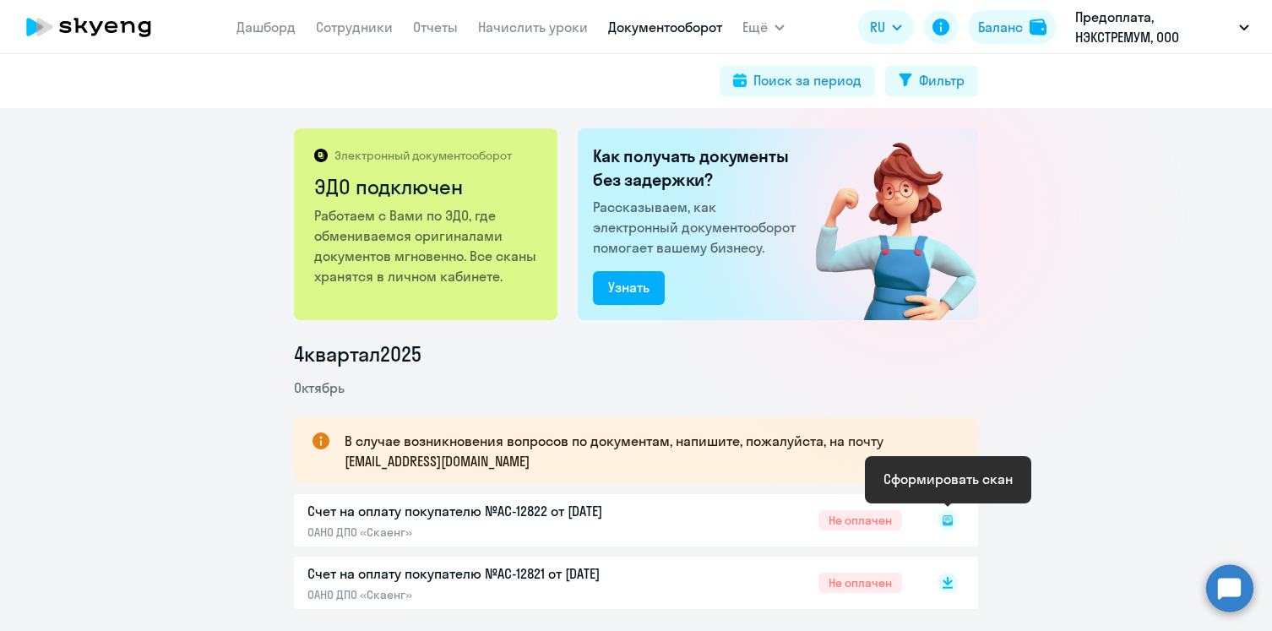
click at [948, 523] on icon at bounding box center [947, 520] width 10 height 10
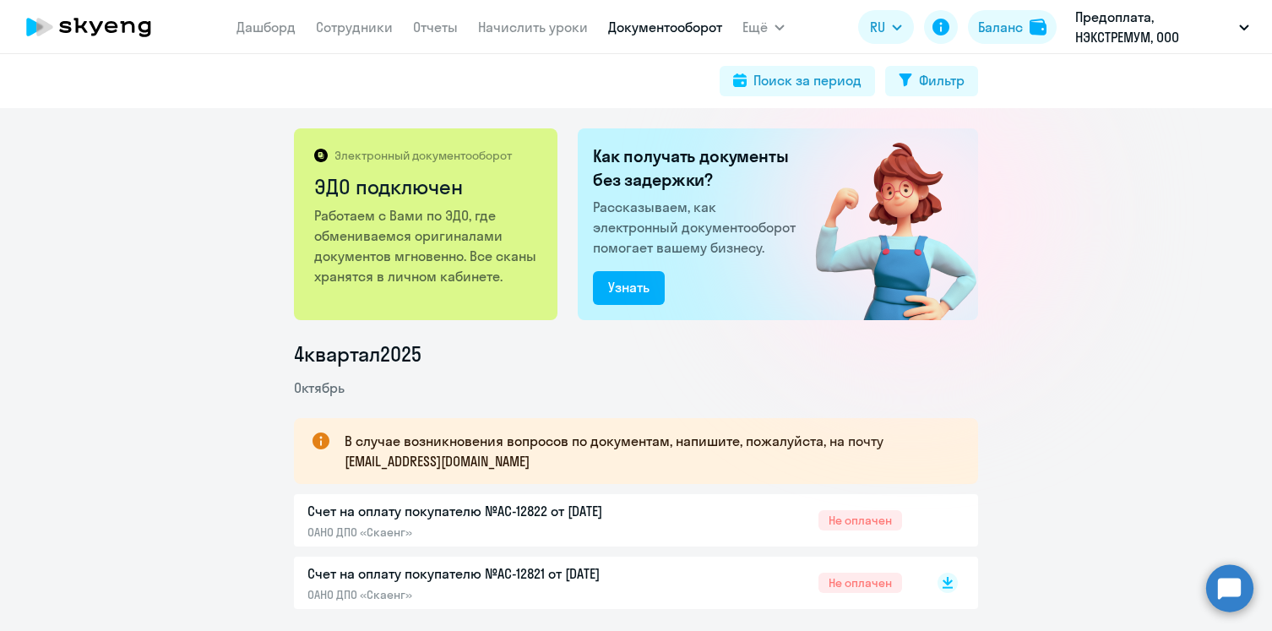
click at [520, 504] on div "Счет на оплату покупателю №AC-12822 от 11.10.2025 ОАНО ДПО «Скаенг» Не оплачен" at bounding box center [636, 520] width 684 height 52
click at [264, 29] on link "Дашборд" at bounding box center [265, 27] width 59 height 17
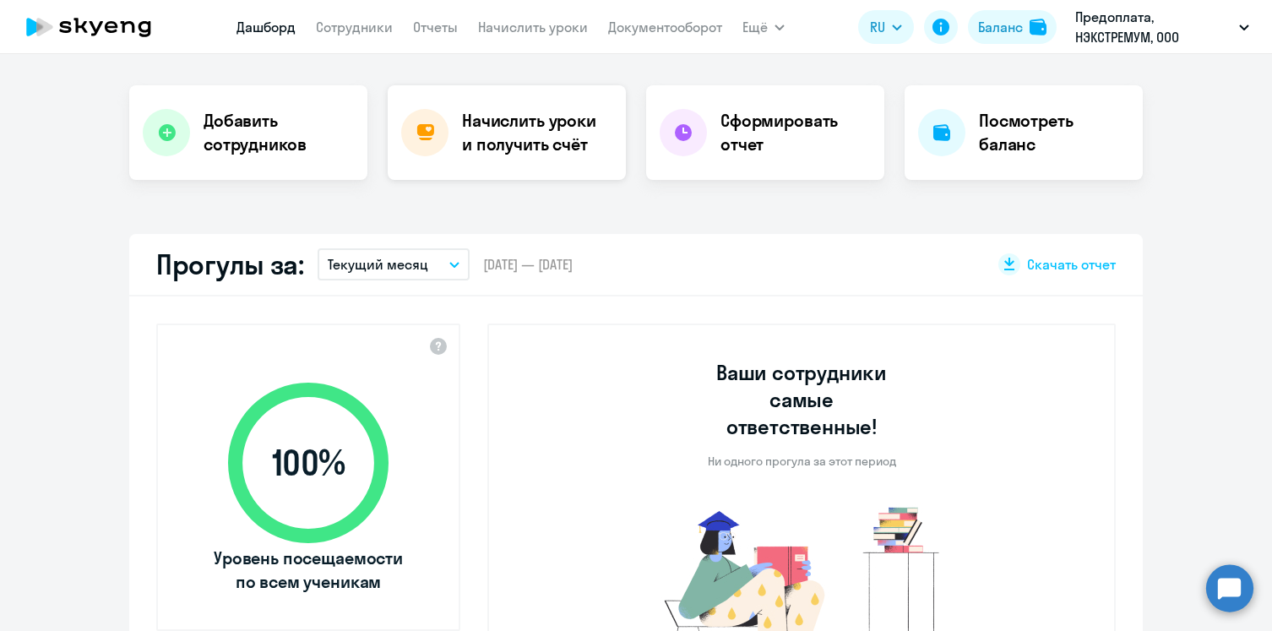
scroll to position [320, 0]
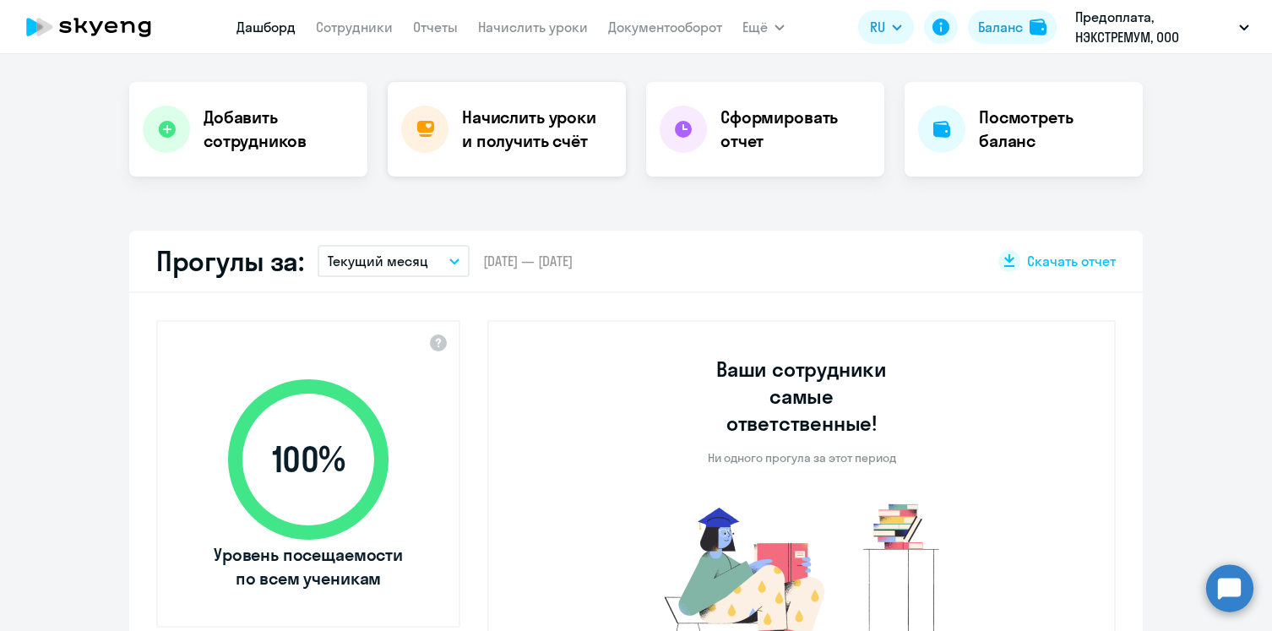
select select "30"
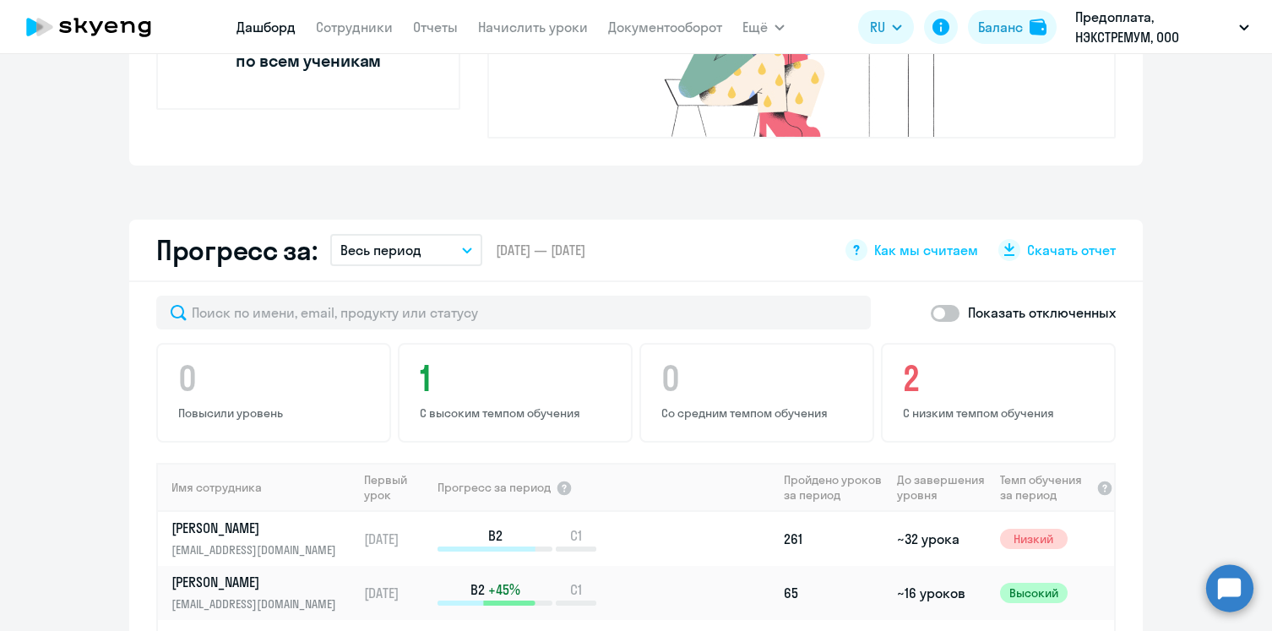
scroll to position [931, 0]
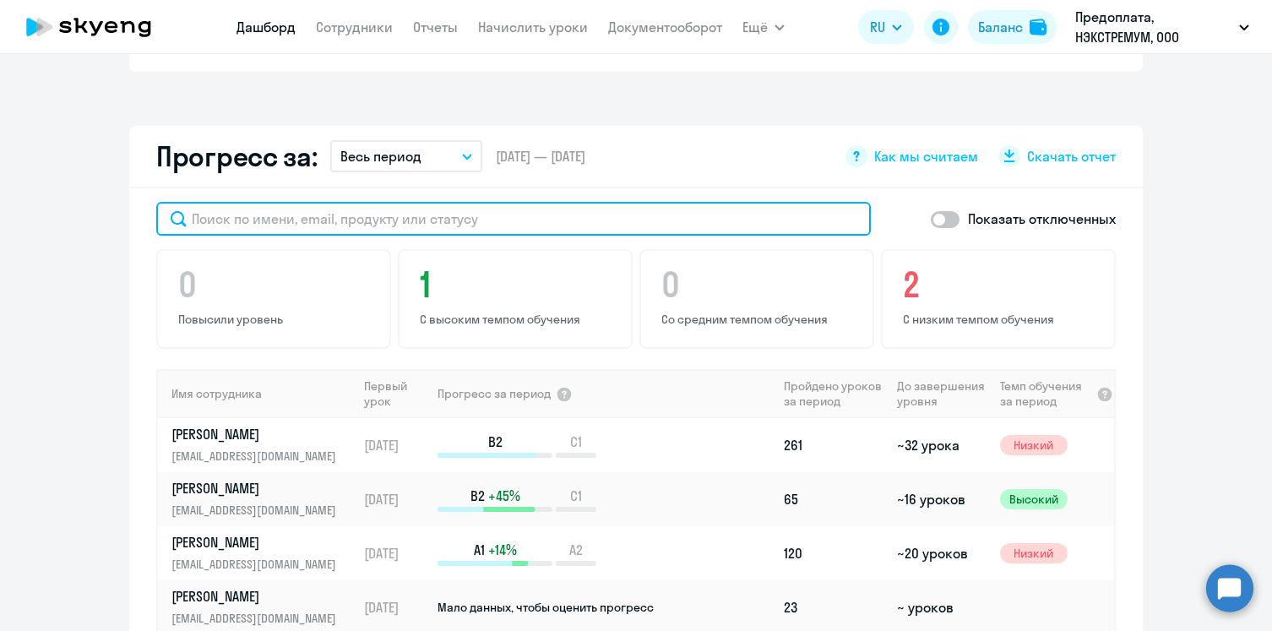
click at [713, 202] on input "text" at bounding box center [513, 219] width 714 height 34
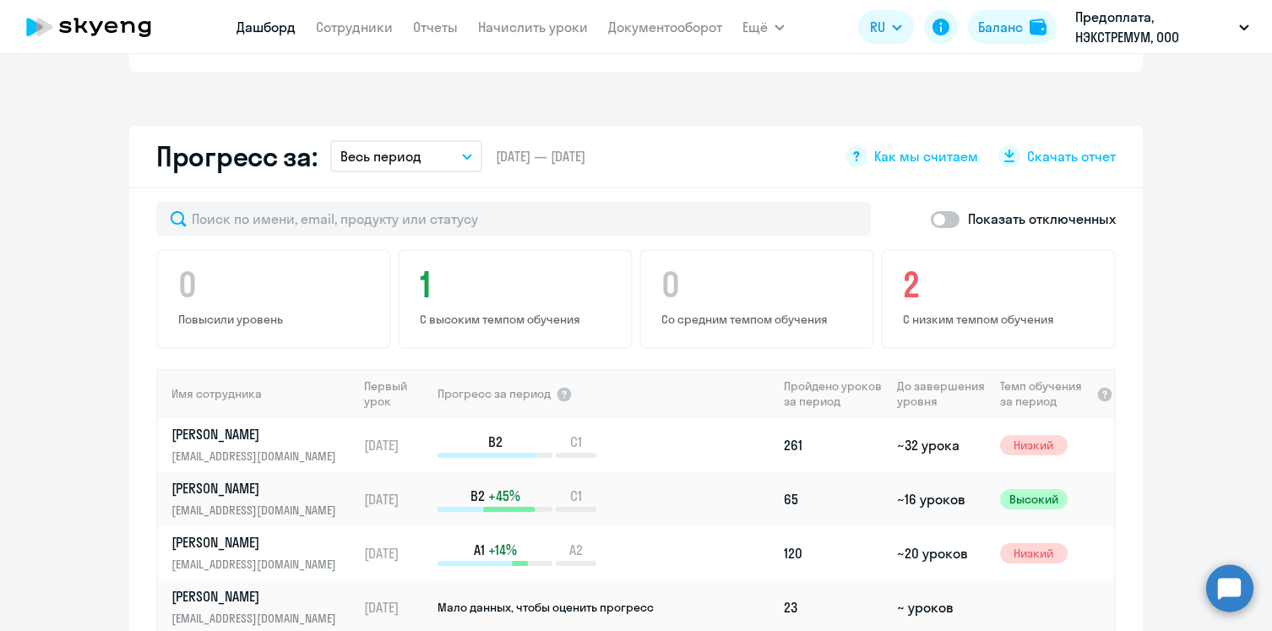
click at [737, 77] on div "Важные контакты Экспресс-чат поддержки Сопровождение компании + документооборот…" at bounding box center [636, 342] width 1272 height 577
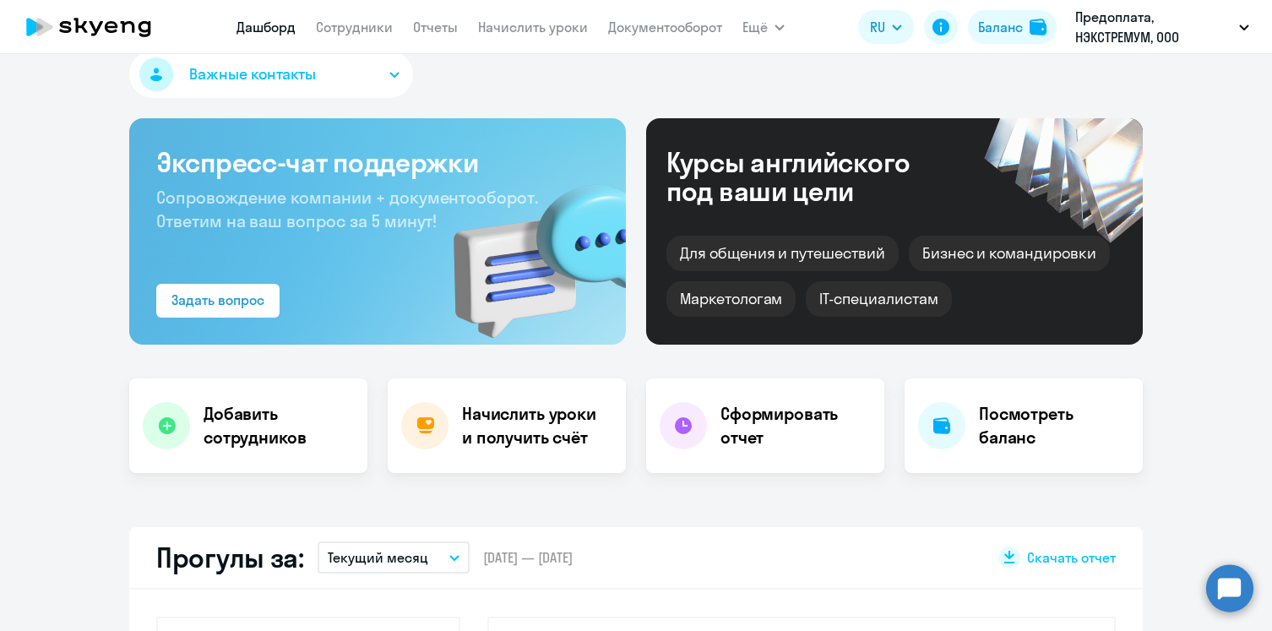
scroll to position [0, 0]
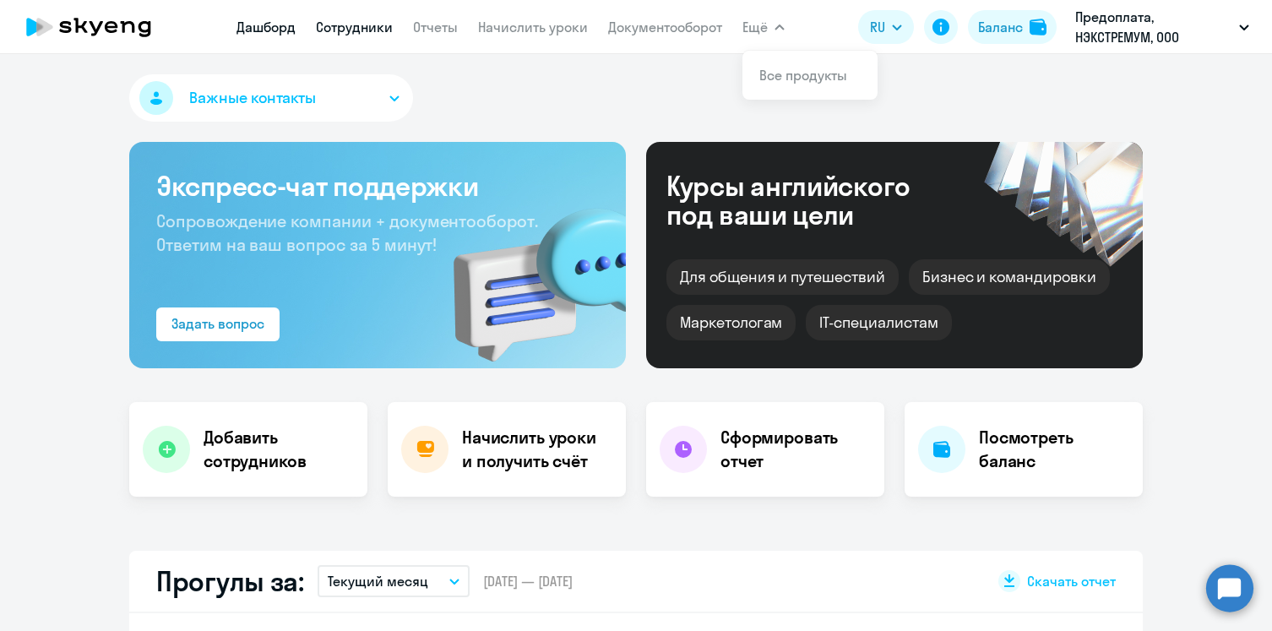
click at [368, 26] on link "Сотрудники" at bounding box center [354, 27] width 77 height 17
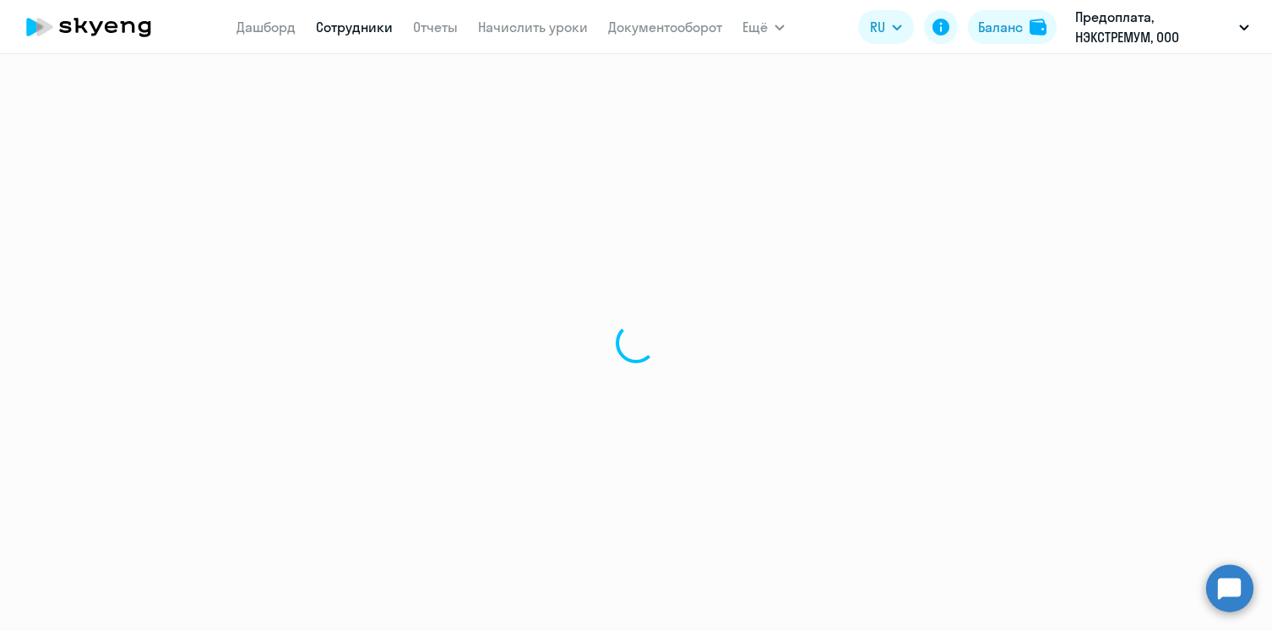
select select "30"
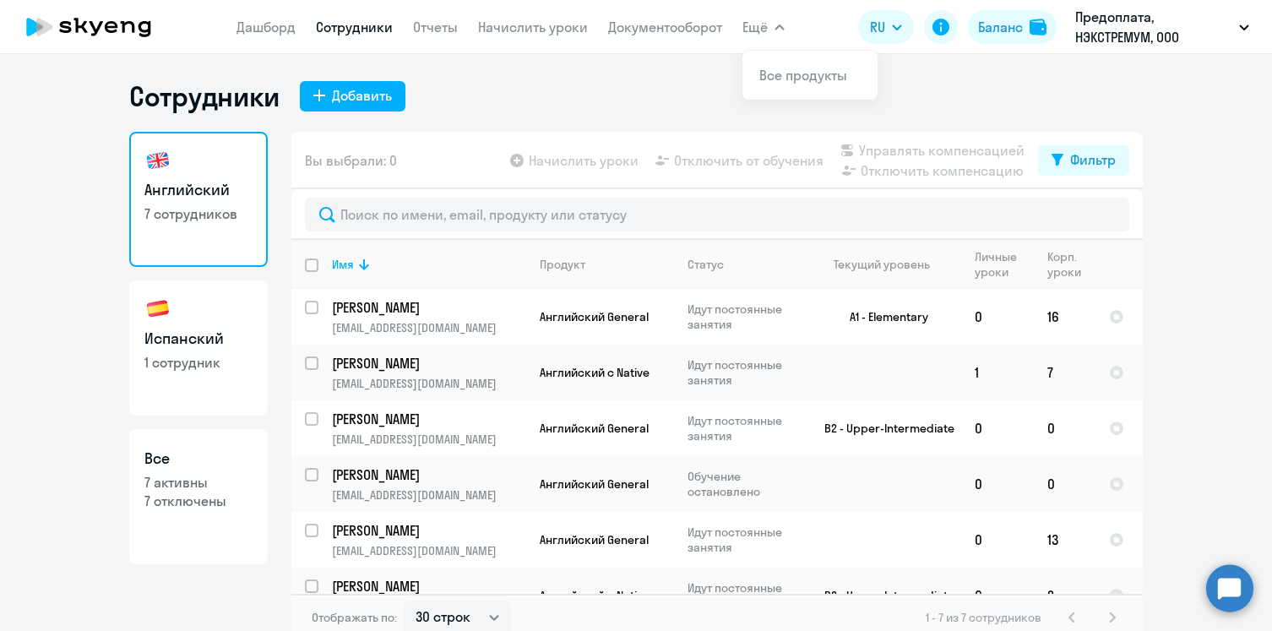
click at [765, 24] on span "Ещё" at bounding box center [754, 27] width 25 height 20
click at [273, 25] on link "Дашборд" at bounding box center [265, 27] width 59 height 17
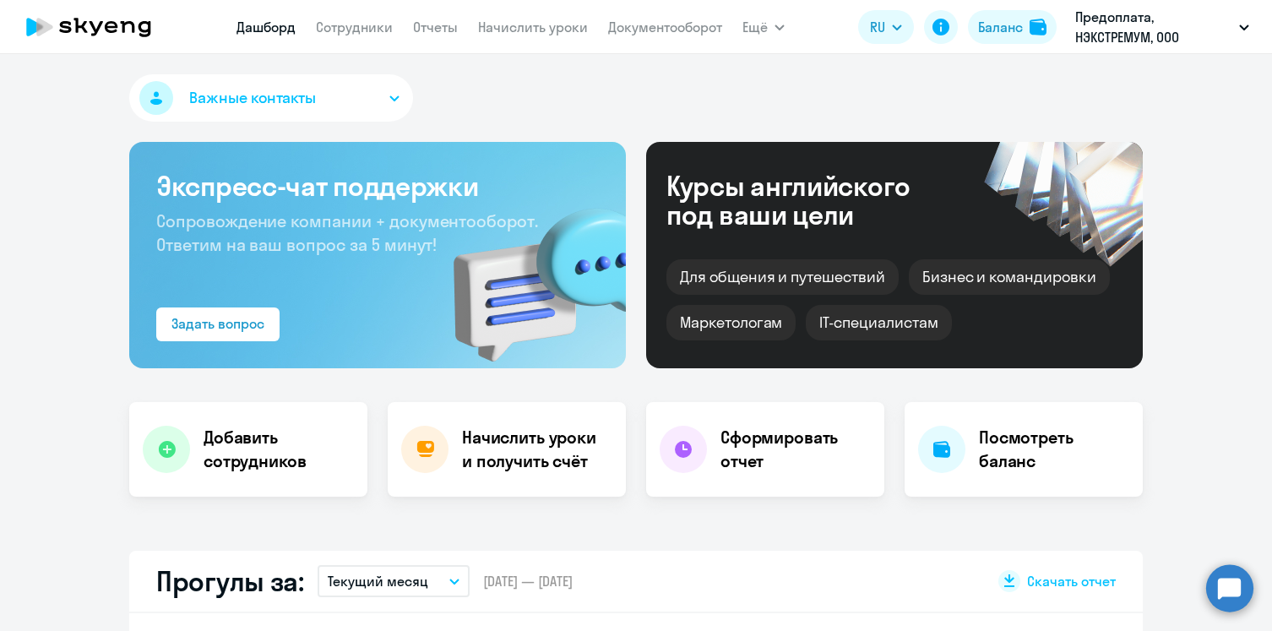
select select "30"
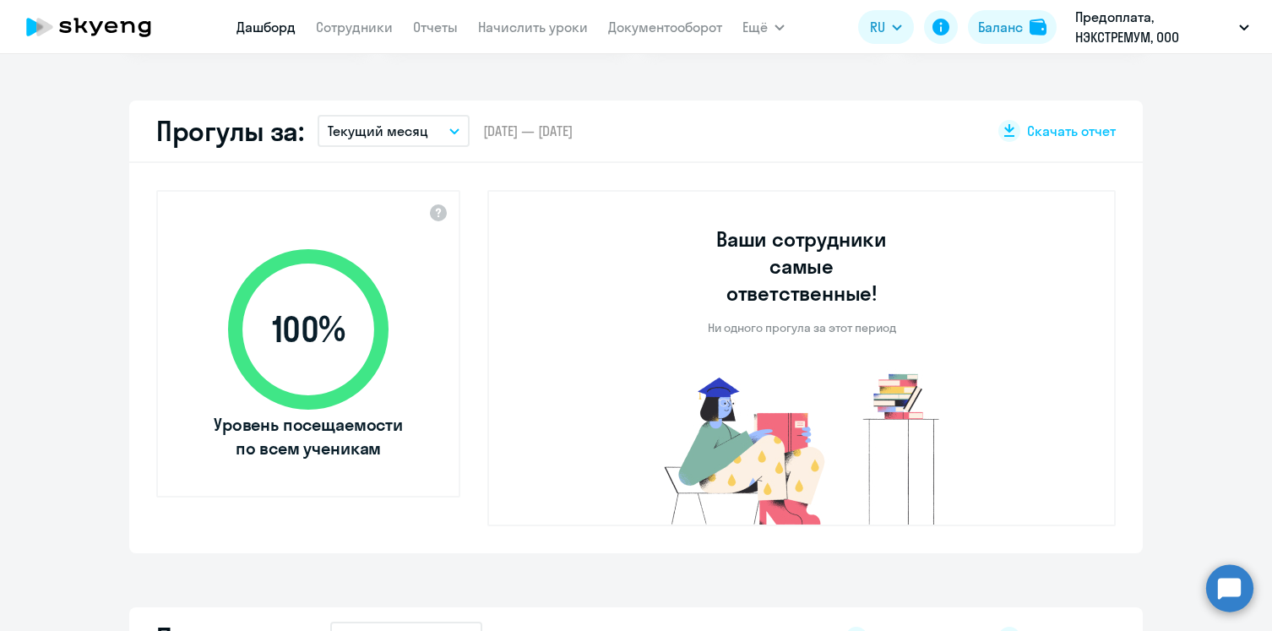
scroll to position [470, 0]
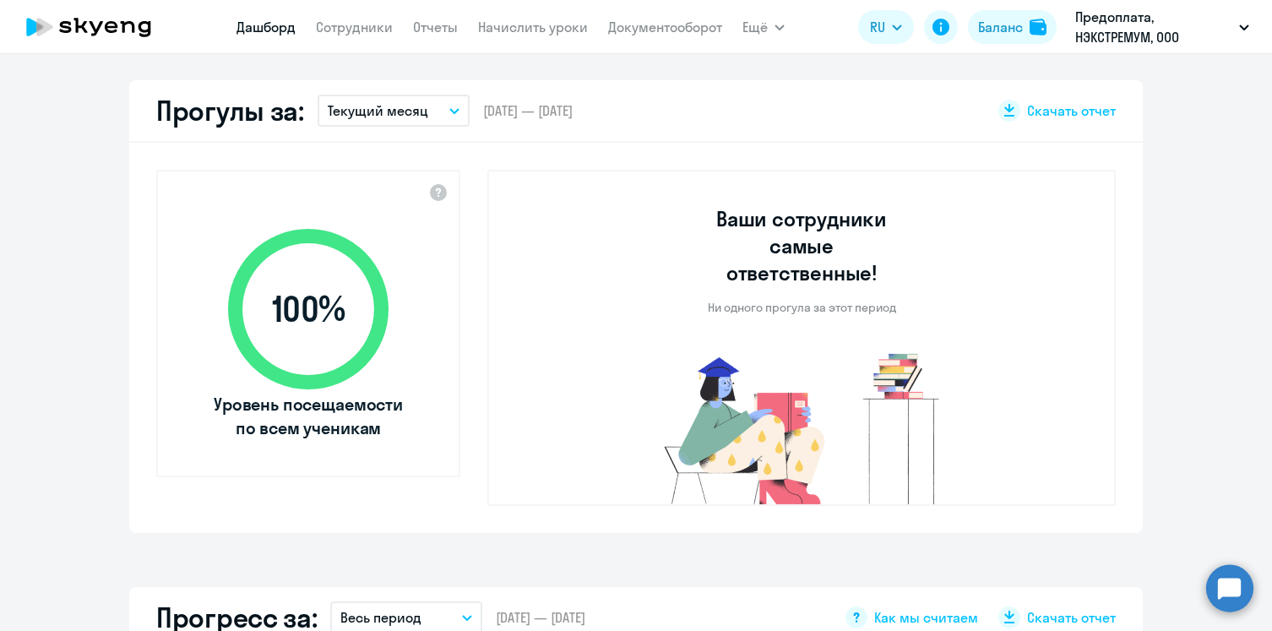
click at [734, 62] on div "Важные контакты Экспресс-чат поддержки Сопровождение компании + документооборот…" at bounding box center [636, 342] width 1272 height 577
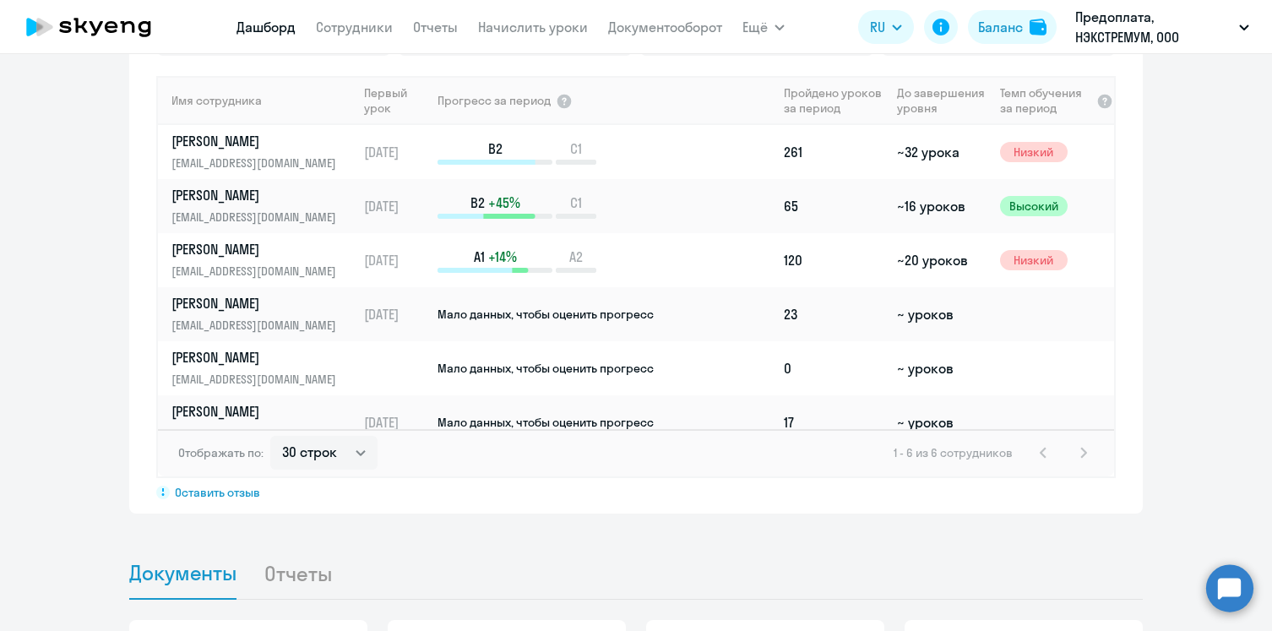
scroll to position [1467, 0]
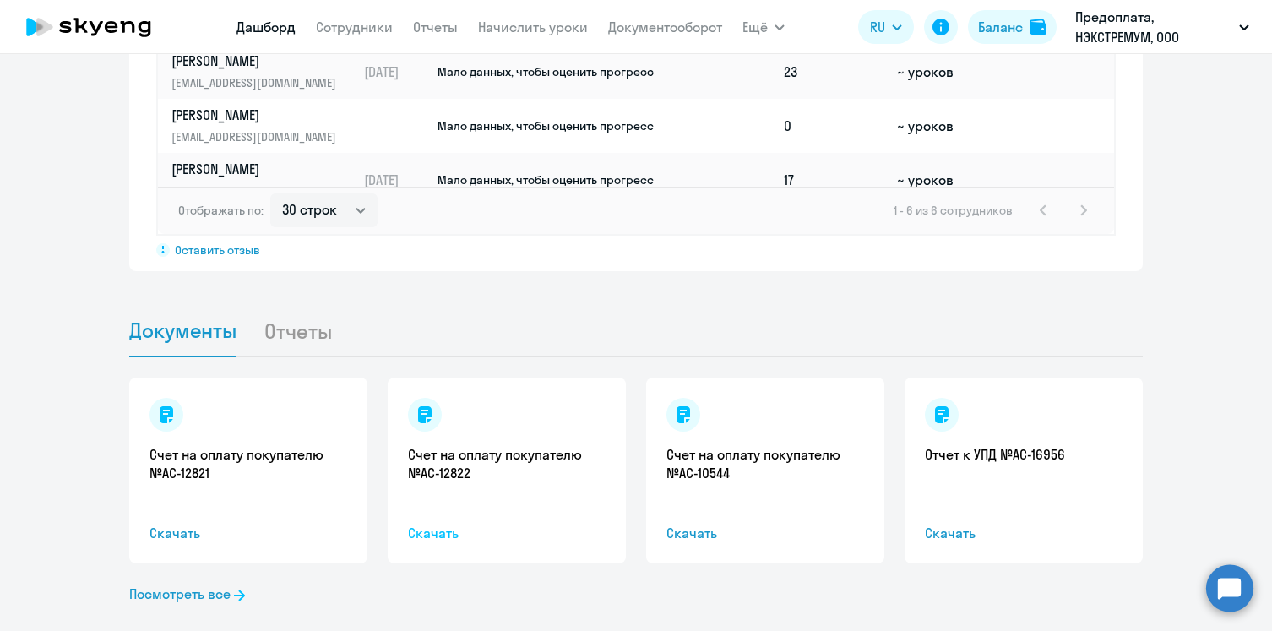
click at [431, 523] on span "Скачать" at bounding box center [507, 533] width 198 height 20
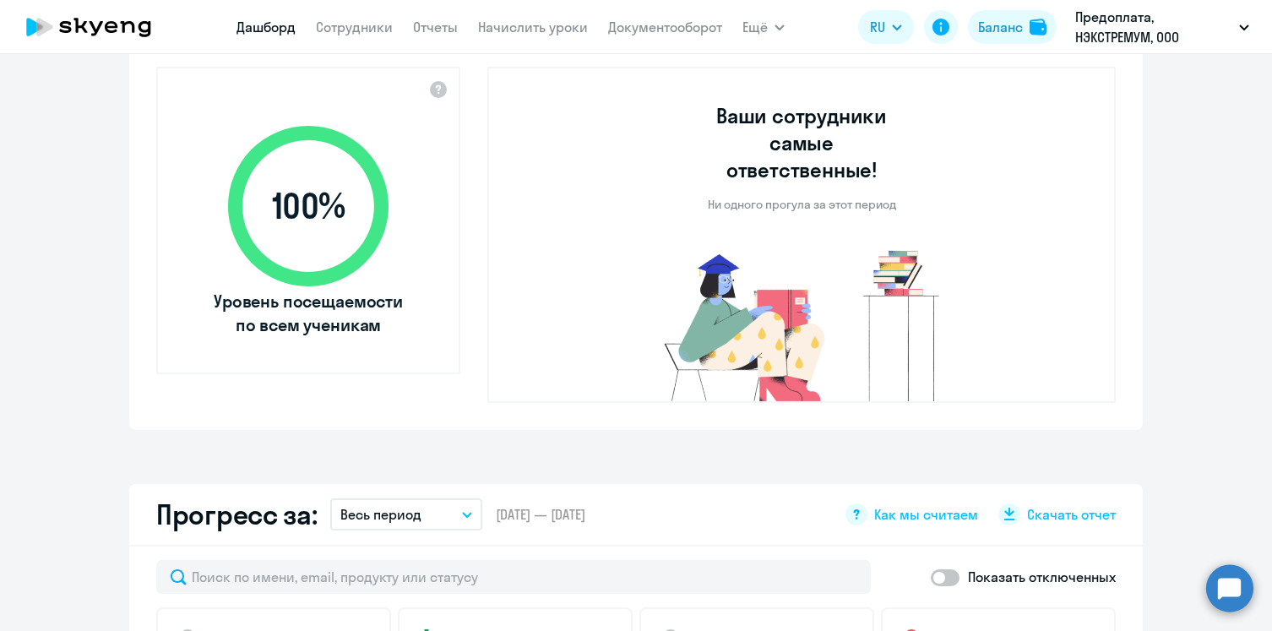
scroll to position [0, 0]
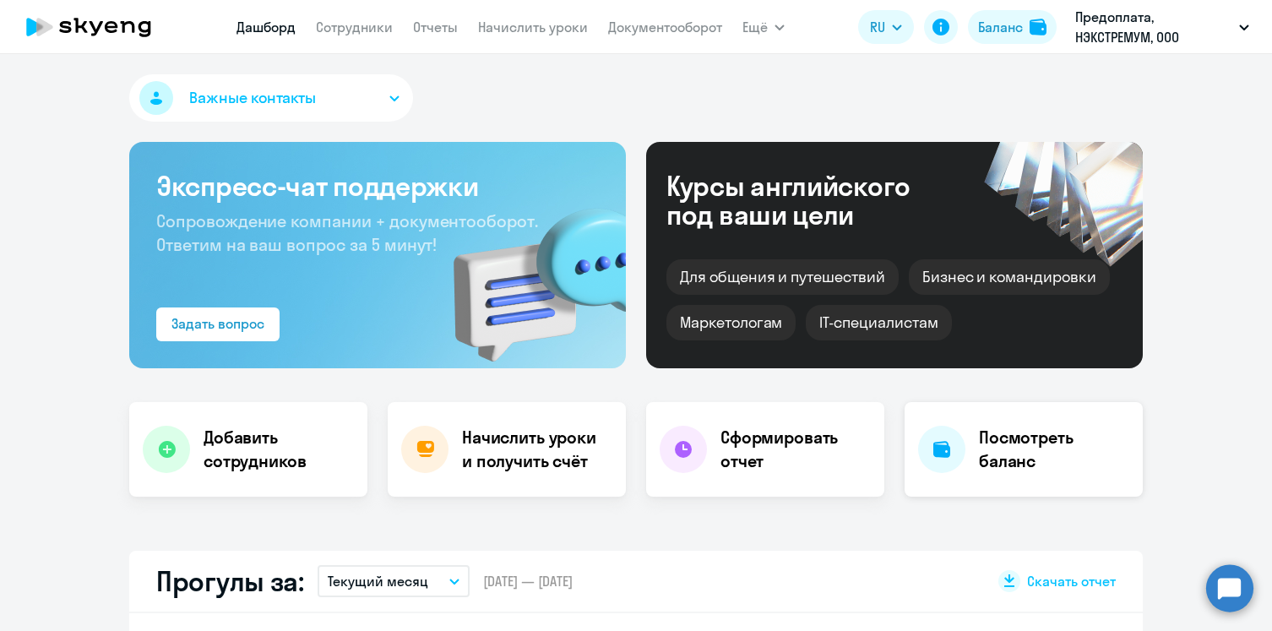
click at [1003, 460] on h4 "Посмотреть баланс" at bounding box center [1054, 449] width 150 height 47
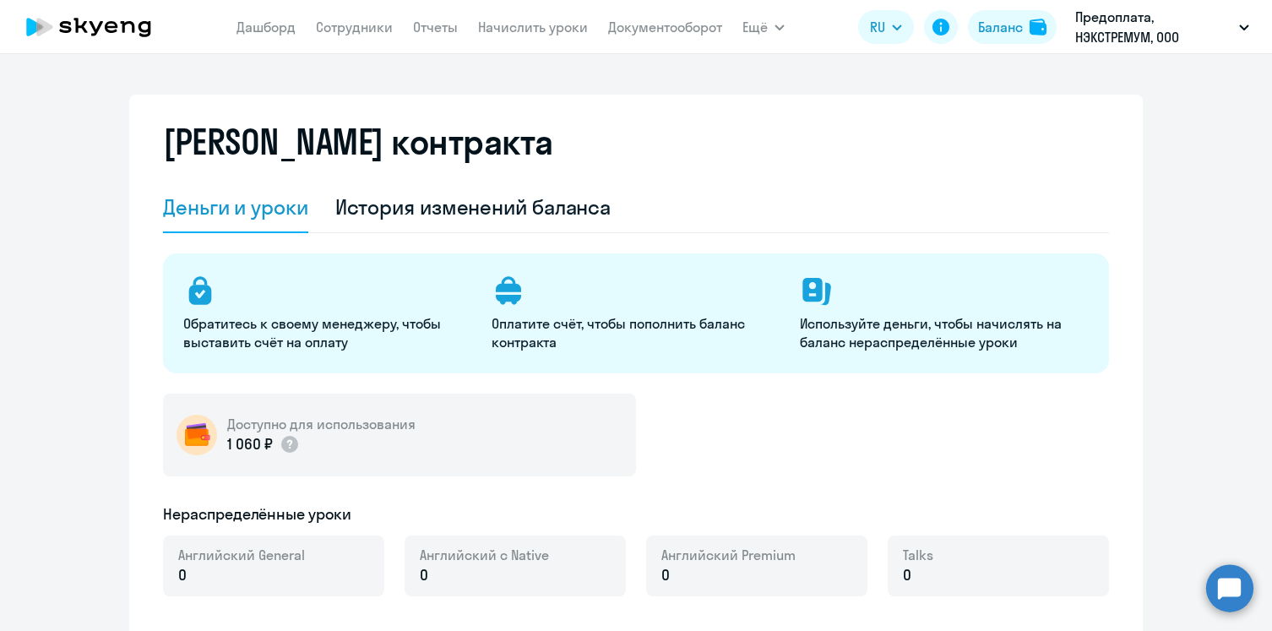
select select "english_adult_not_native_speaker"
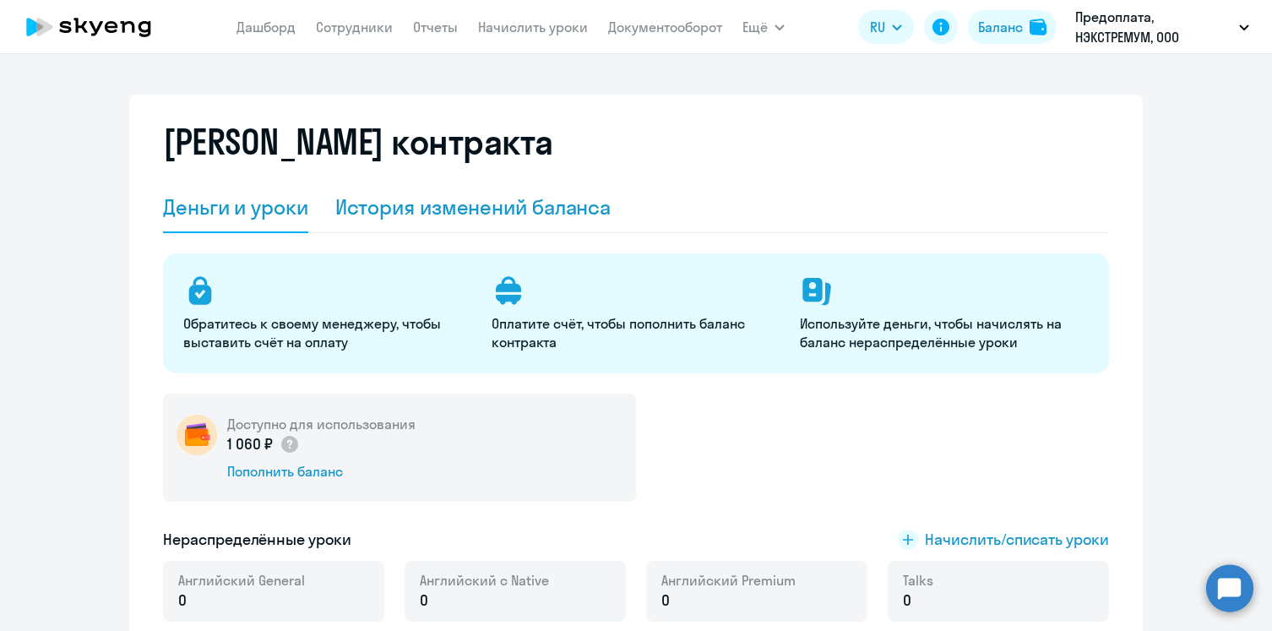
click at [491, 196] on div "История изменений баланса" at bounding box center [473, 206] width 276 height 27
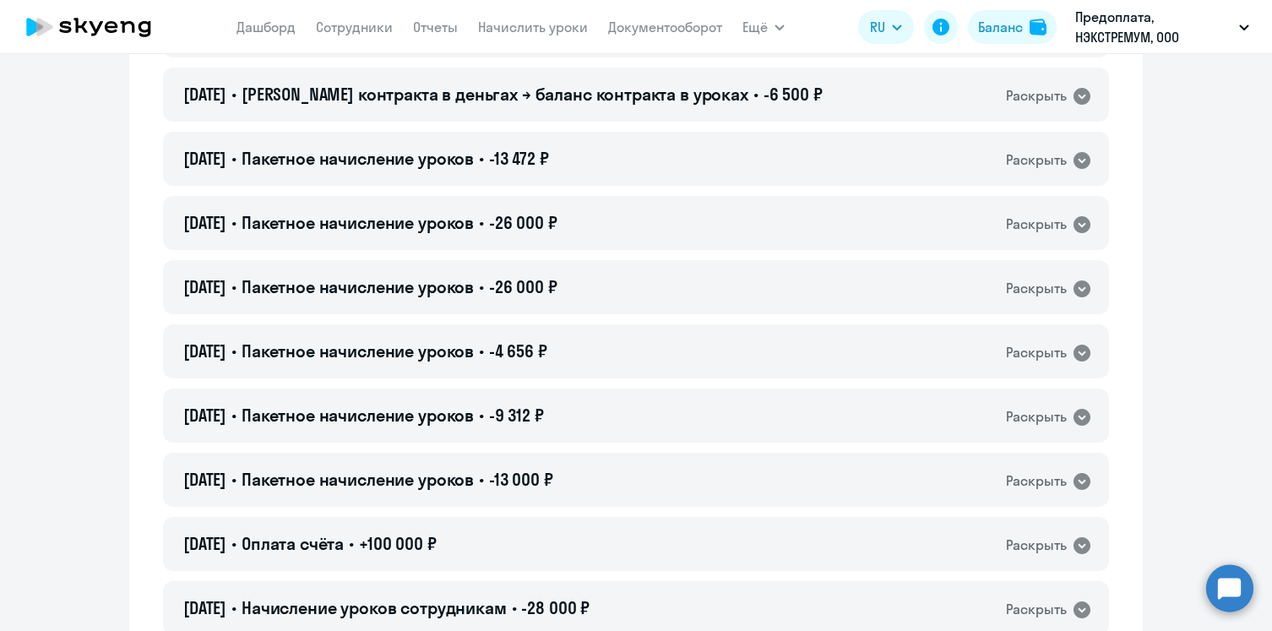
scroll to position [249, 0]
click at [1081, 418] on icon at bounding box center [1081, 418] width 20 height 20
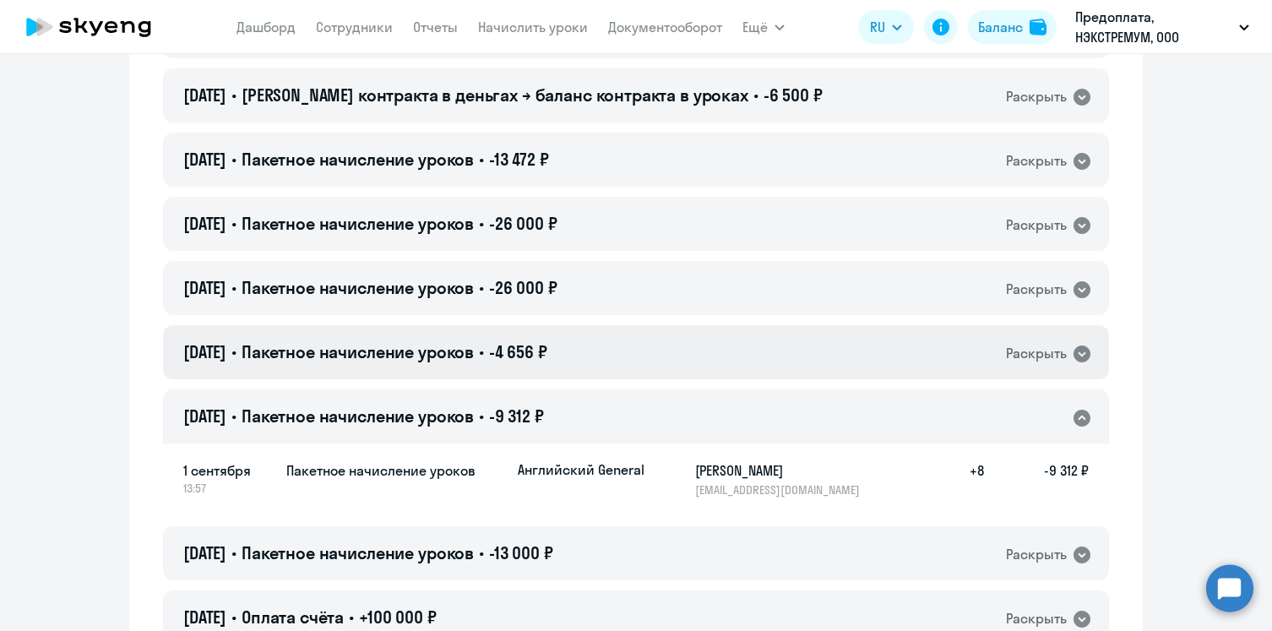
click at [1077, 344] on icon at bounding box center [1081, 354] width 20 height 20
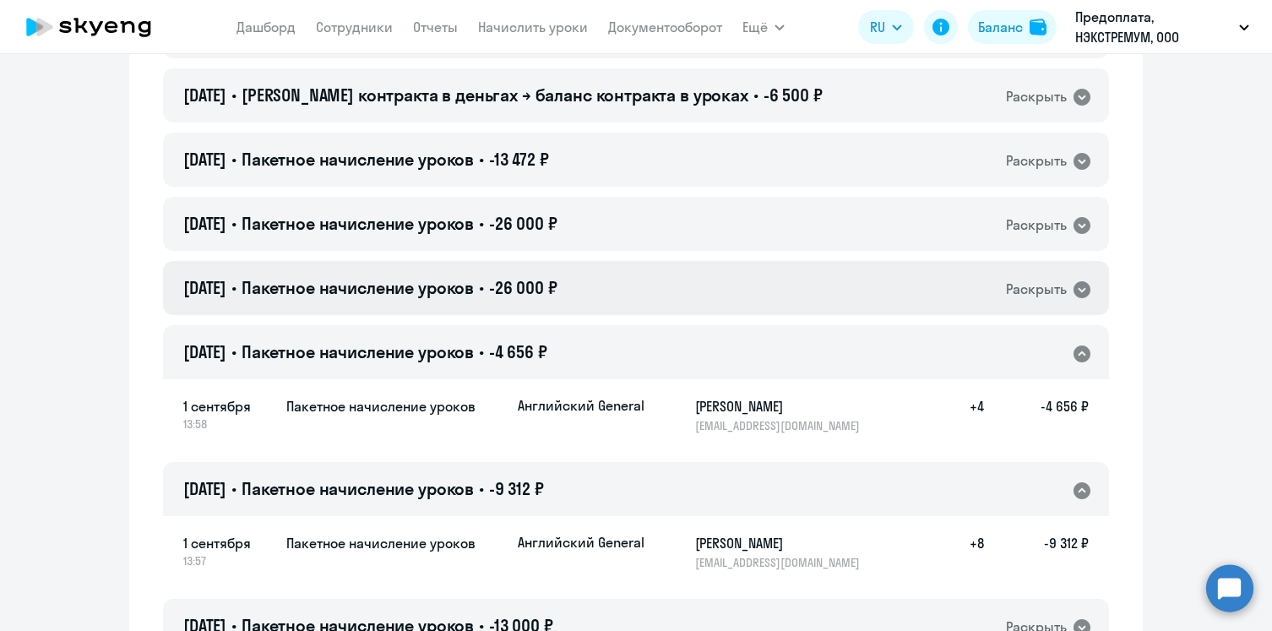
click at [1087, 286] on icon at bounding box center [1081, 289] width 17 height 17
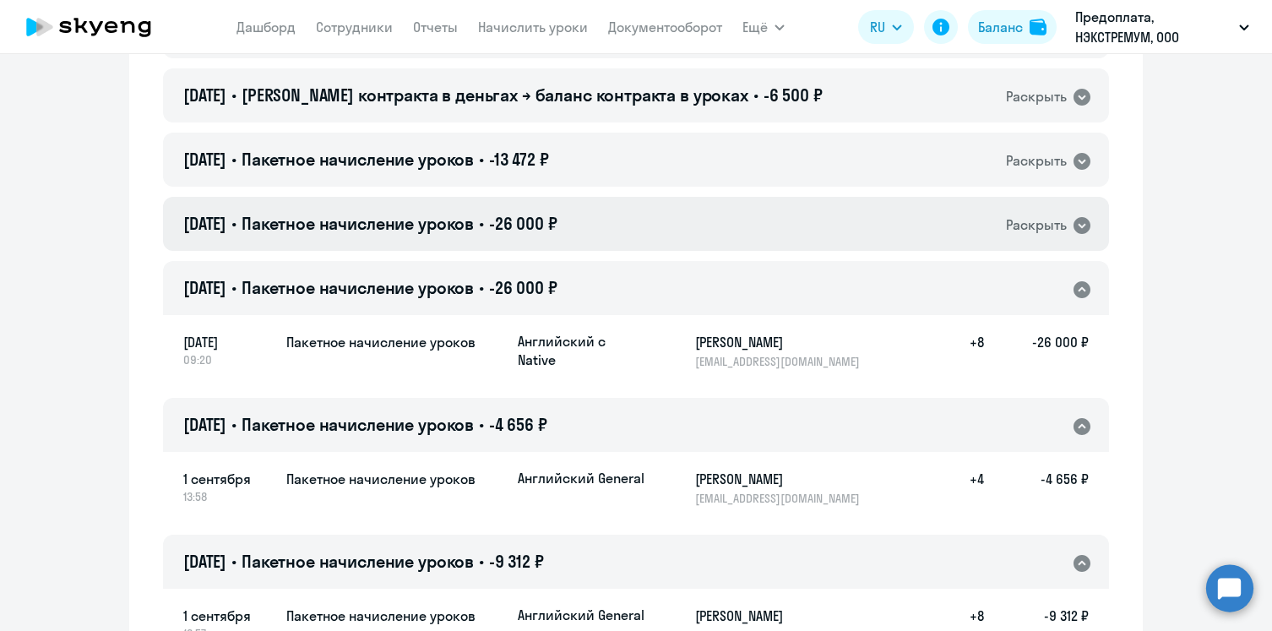
click at [1081, 231] on icon at bounding box center [1081, 225] width 17 height 17
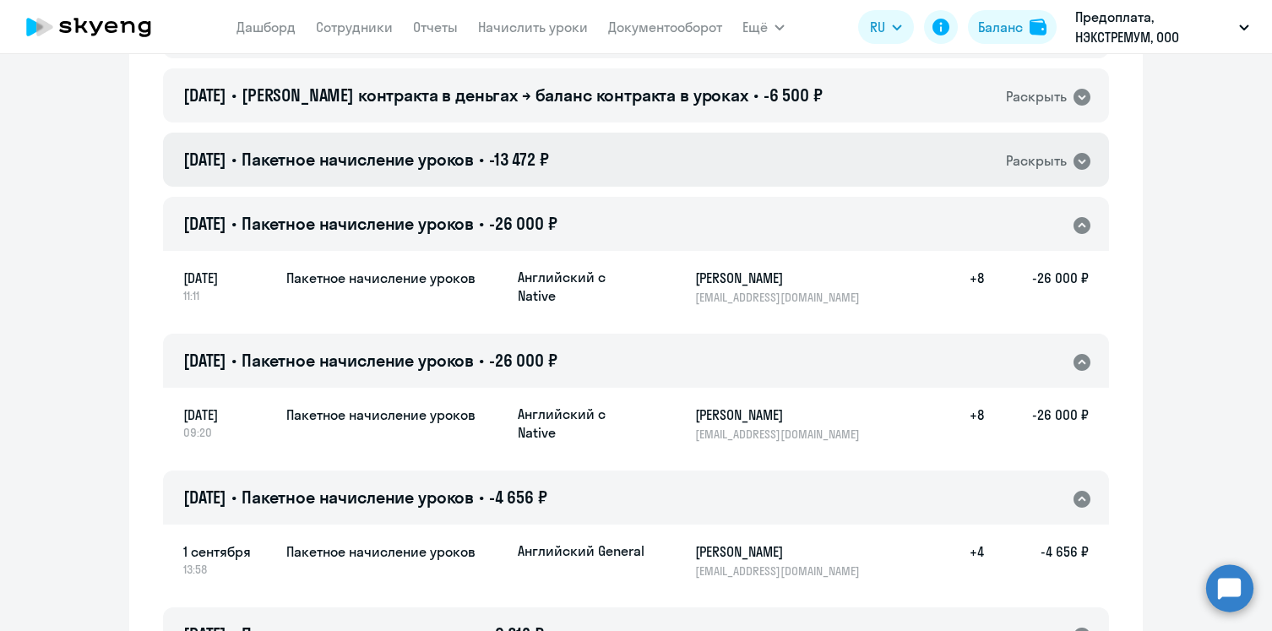
click at [1070, 164] on div "Раскрыть" at bounding box center [1049, 160] width 86 height 22
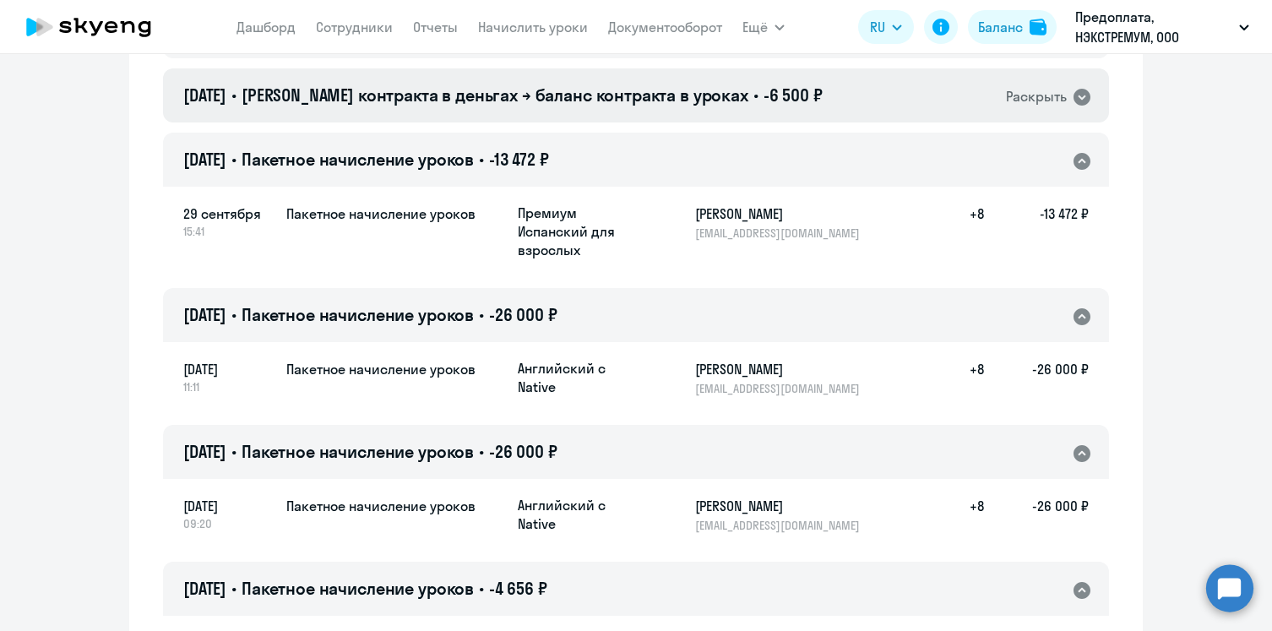
click at [1083, 90] on icon at bounding box center [1081, 97] width 17 height 17
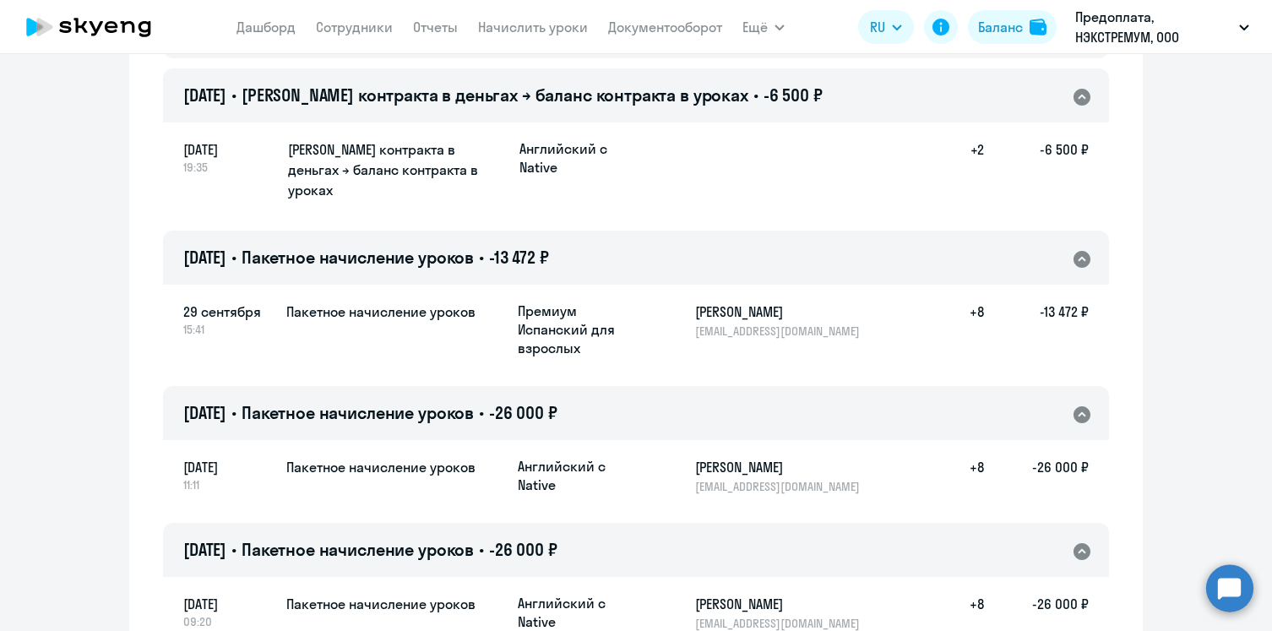
scroll to position [0, 0]
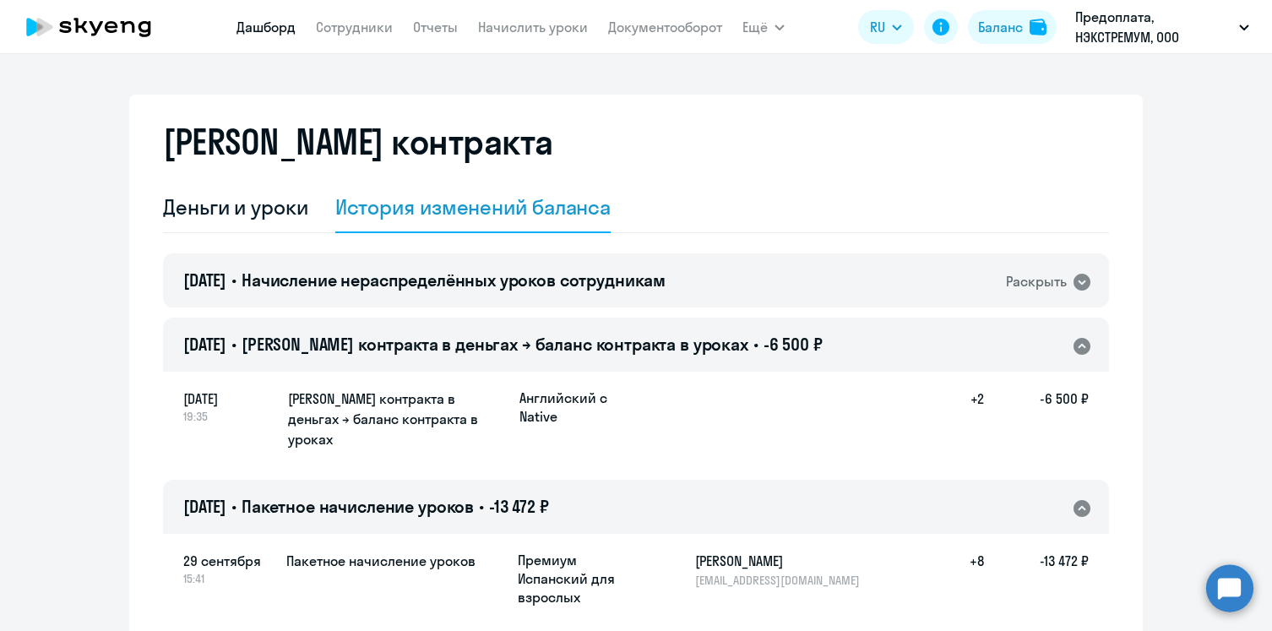
click at [263, 20] on link "Дашборд" at bounding box center [265, 27] width 59 height 17
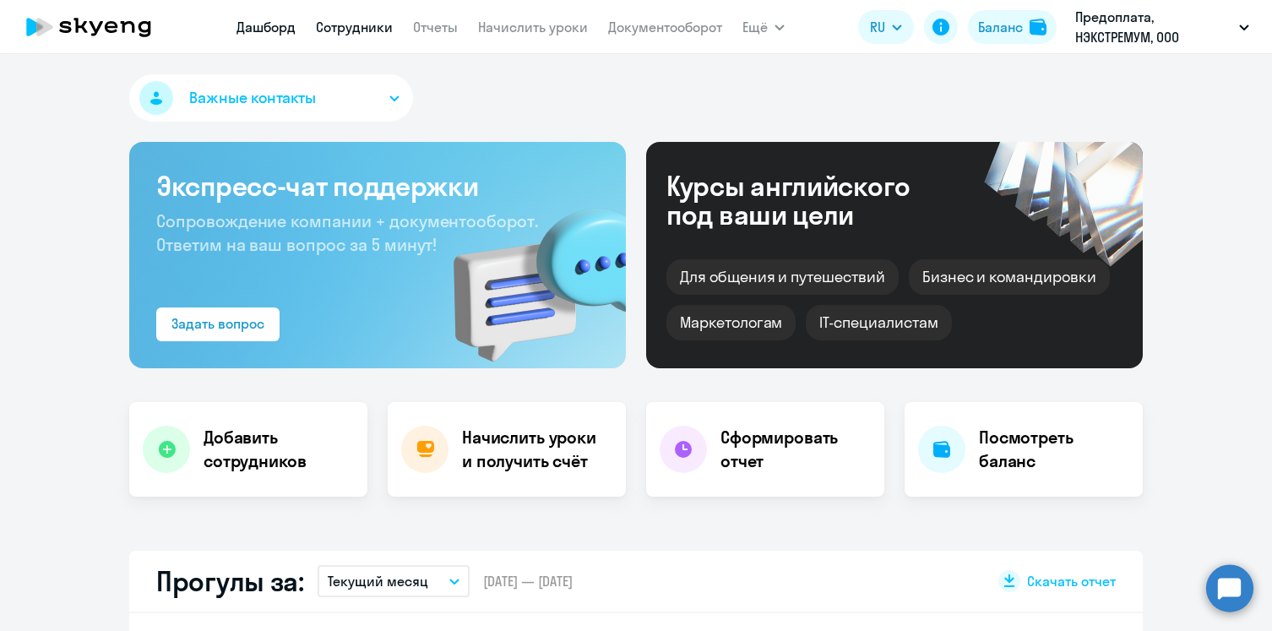
click at [366, 27] on link "Сотрудники" at bounding box center [354, 27] width 77 height 17
select select "30"
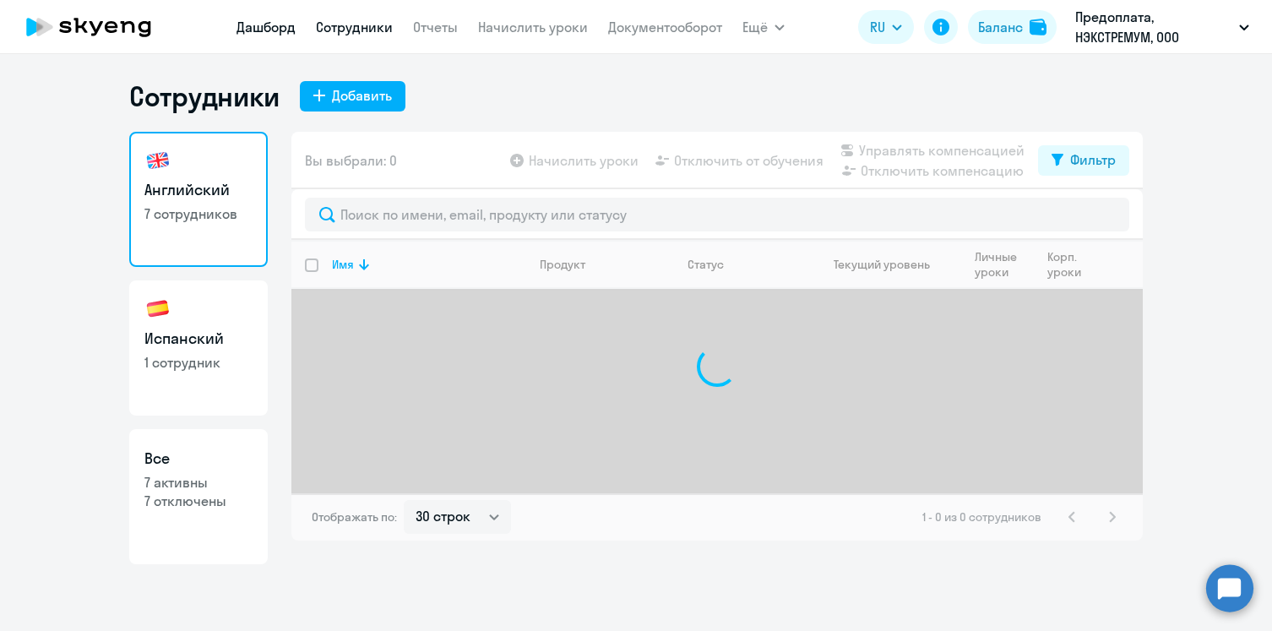
click at [243, 19] on link "Дашборд" at bounding box center [265, 27] width 59 height 17
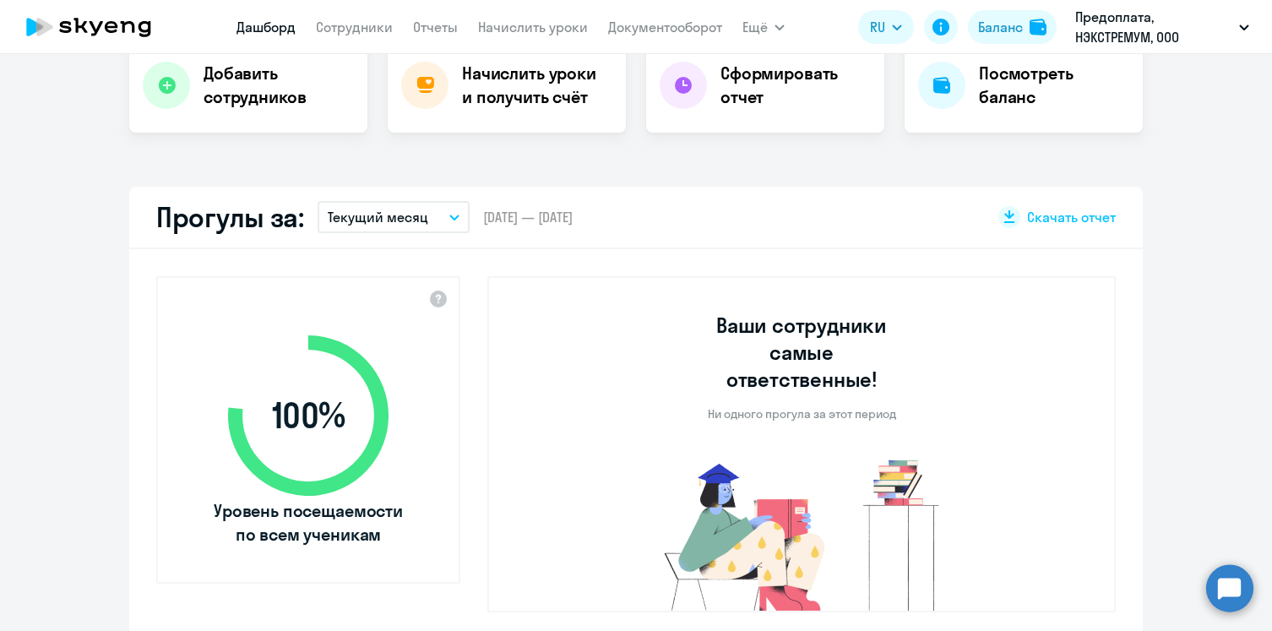
select select "30"
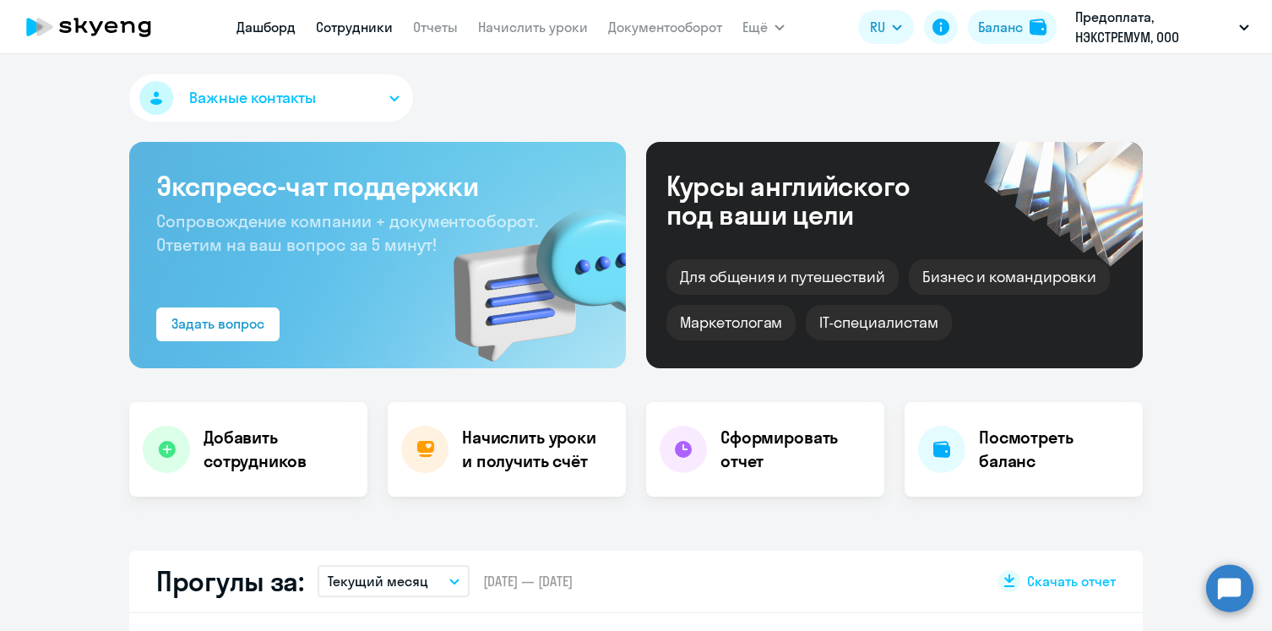
click at [364, 31] on link "Сотрудники" at bounding box center [354, 27] width 77 height 17
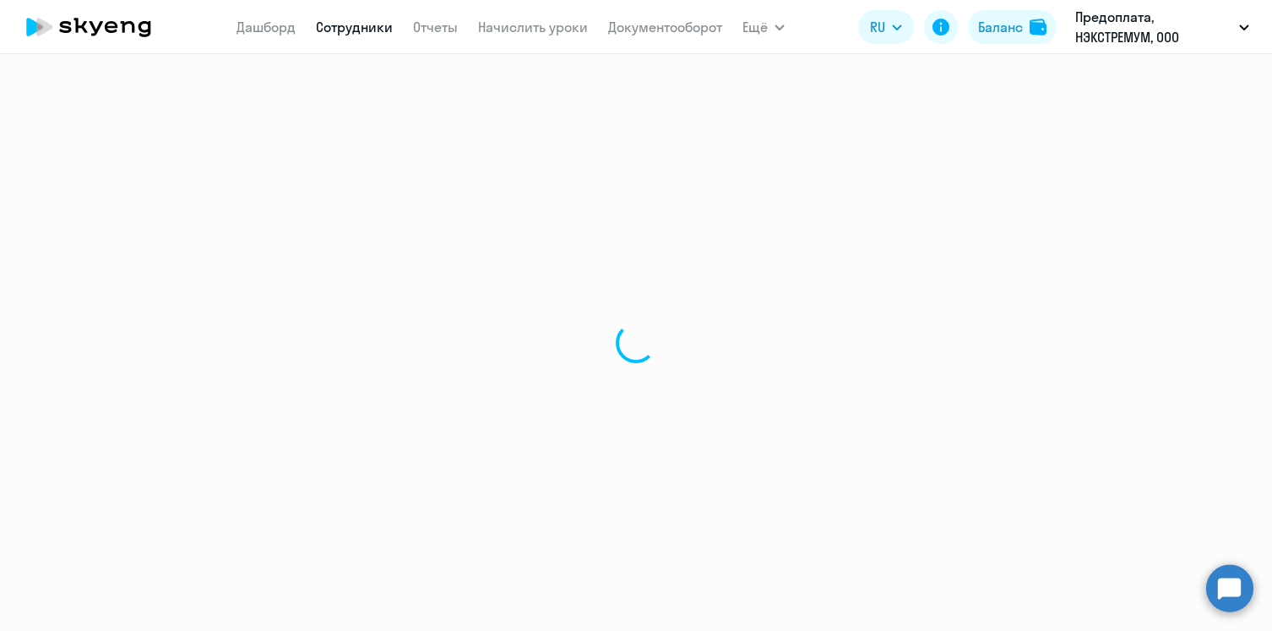
select select "30"
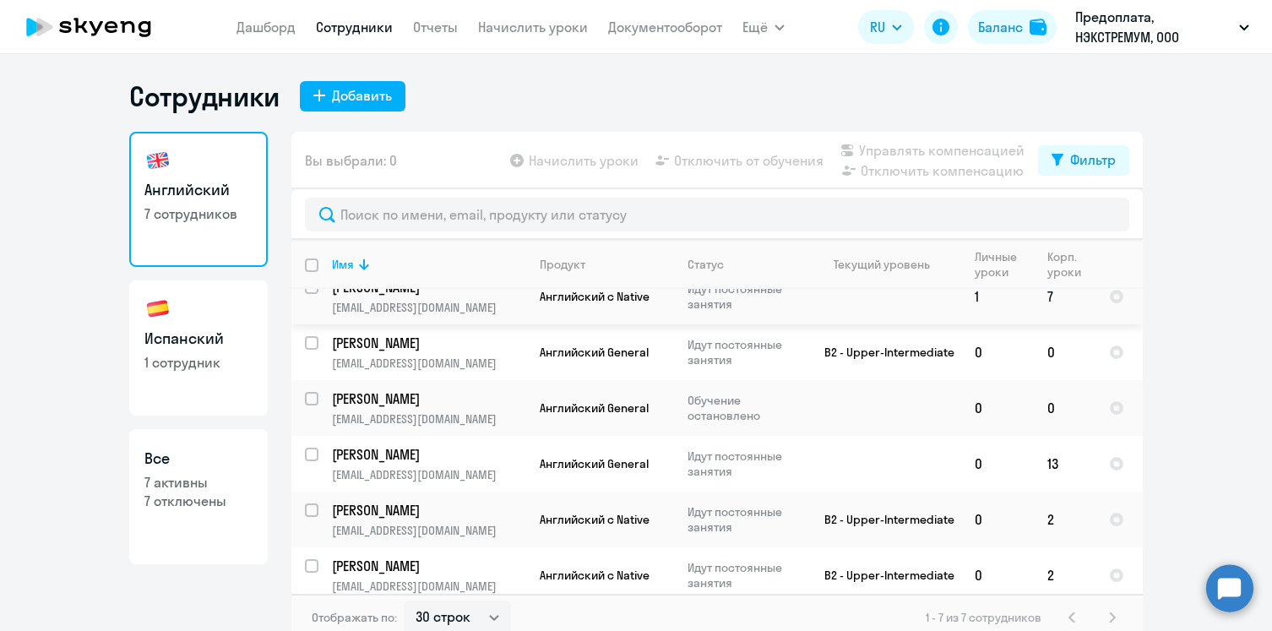
scroll to position [82, 0]
